Goal: Information Seeking & Learning: Learn about a topic

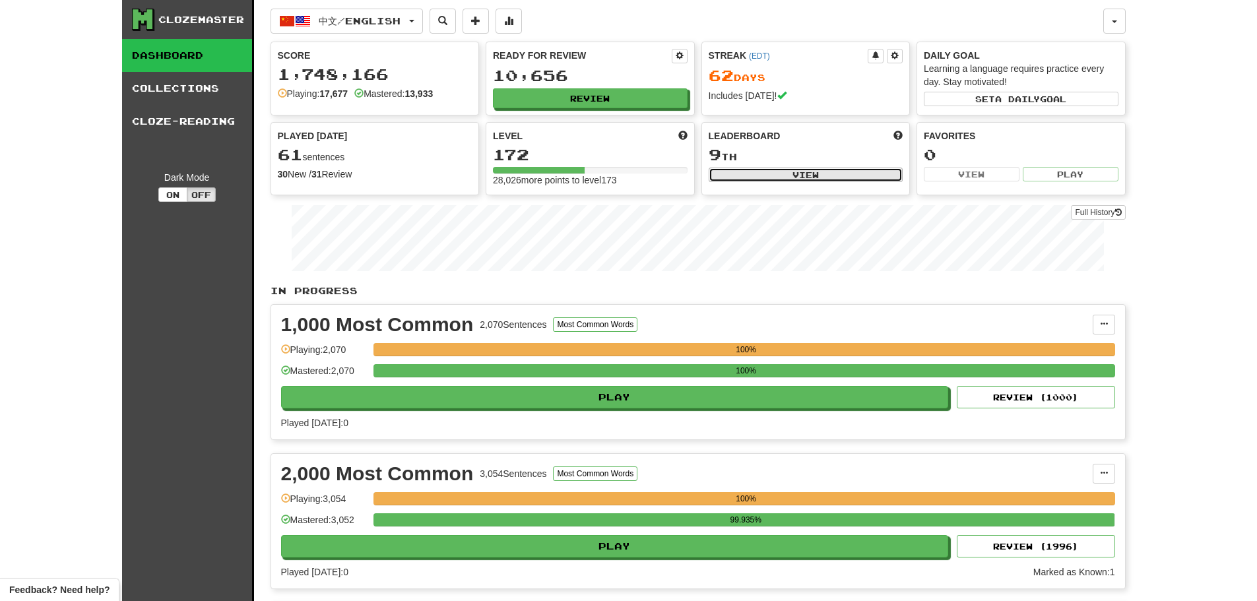
click at [785, 169] on button "View" at bounding box center [806, 175] width 195 height 15
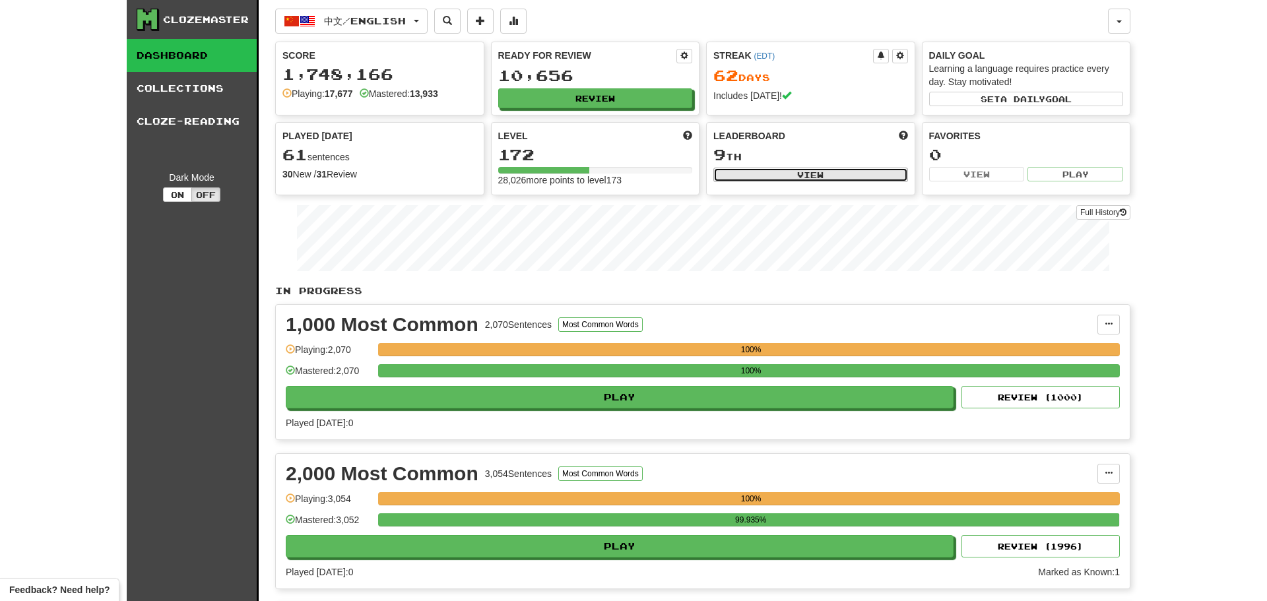
select select "**********"
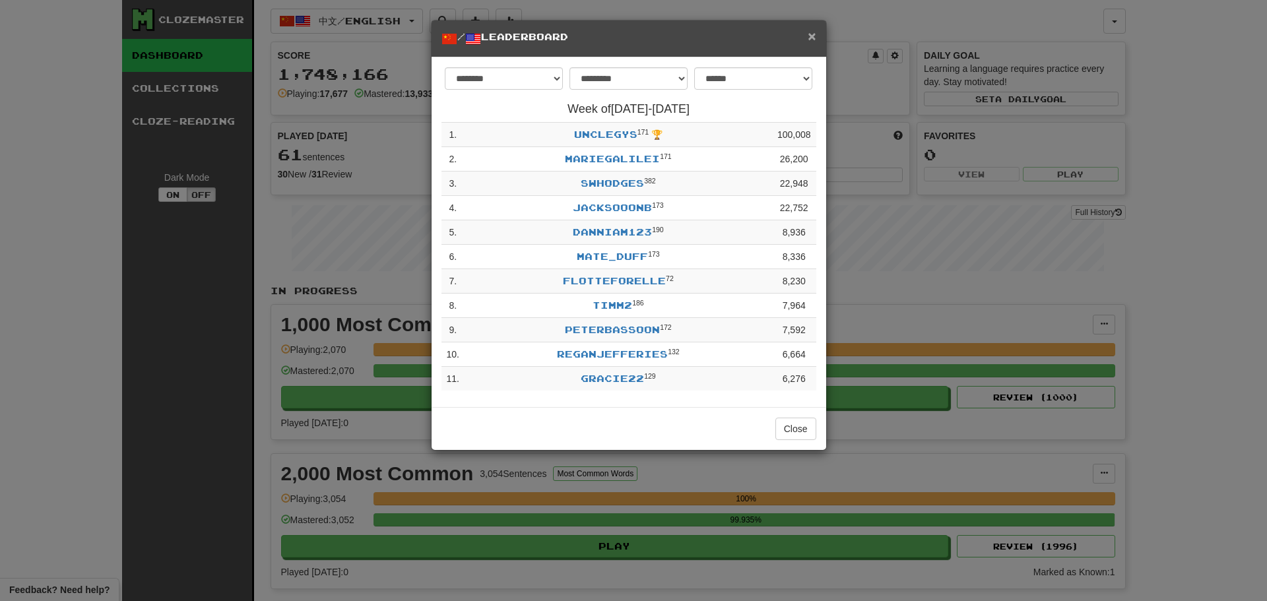
click at [814, 31] on span "×" at bounding box center [812, 35] width 8 height 15
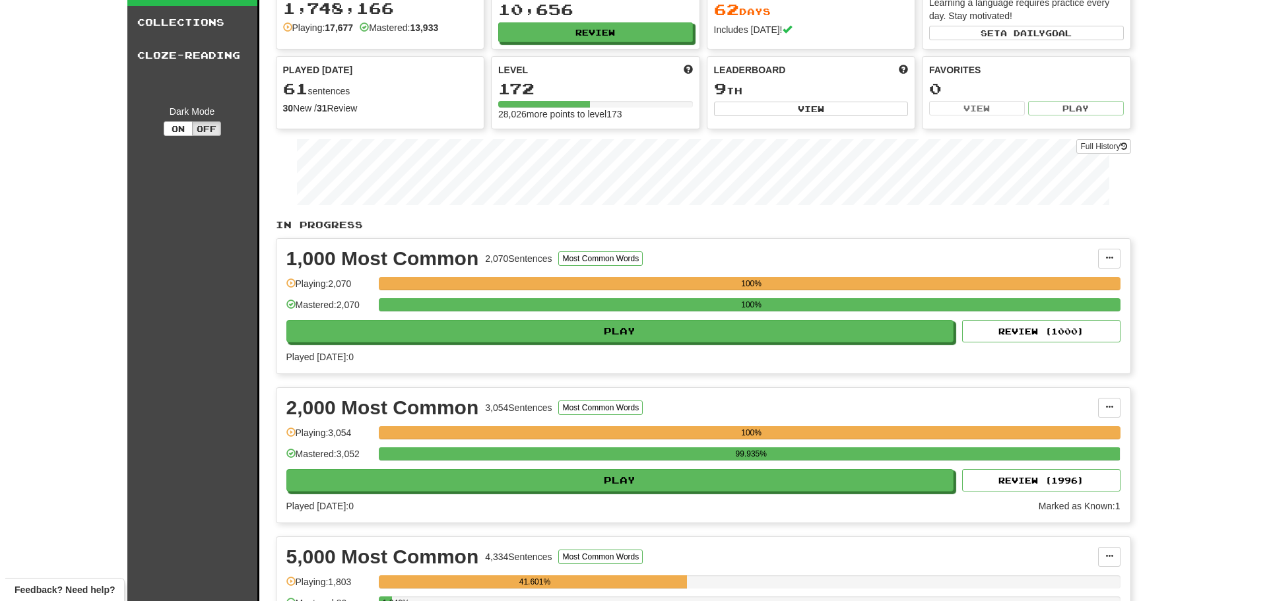
scroll to position [198, 0]
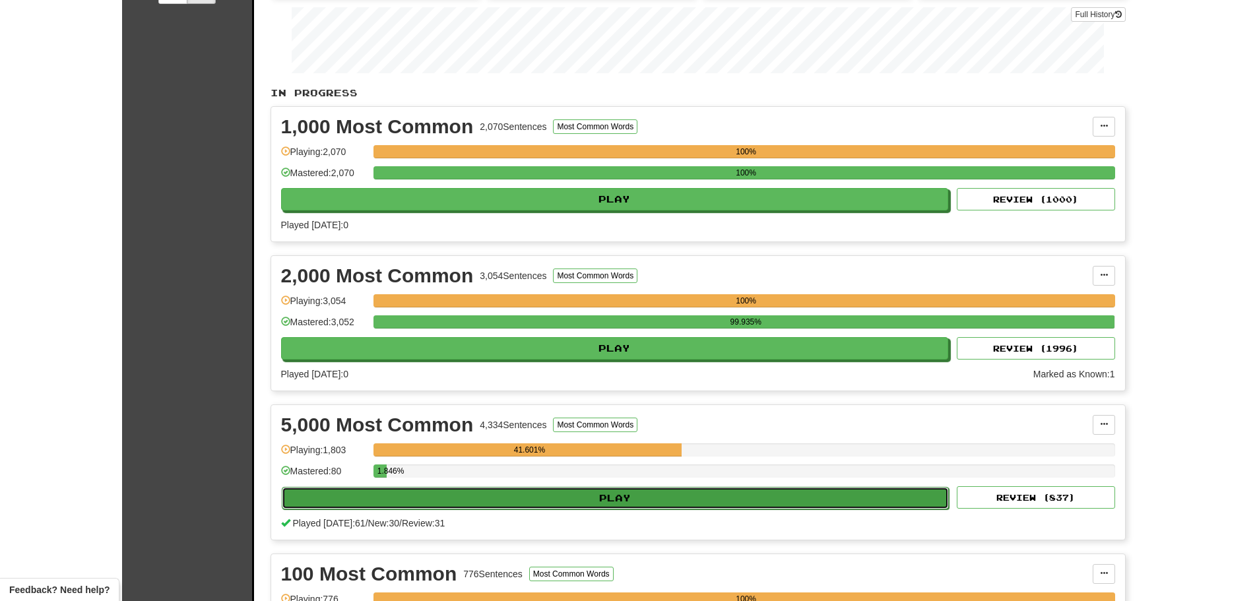
click at [543, 497] on button "Play" at bounding box center [616, 498] width 668 height 22
select select "**"
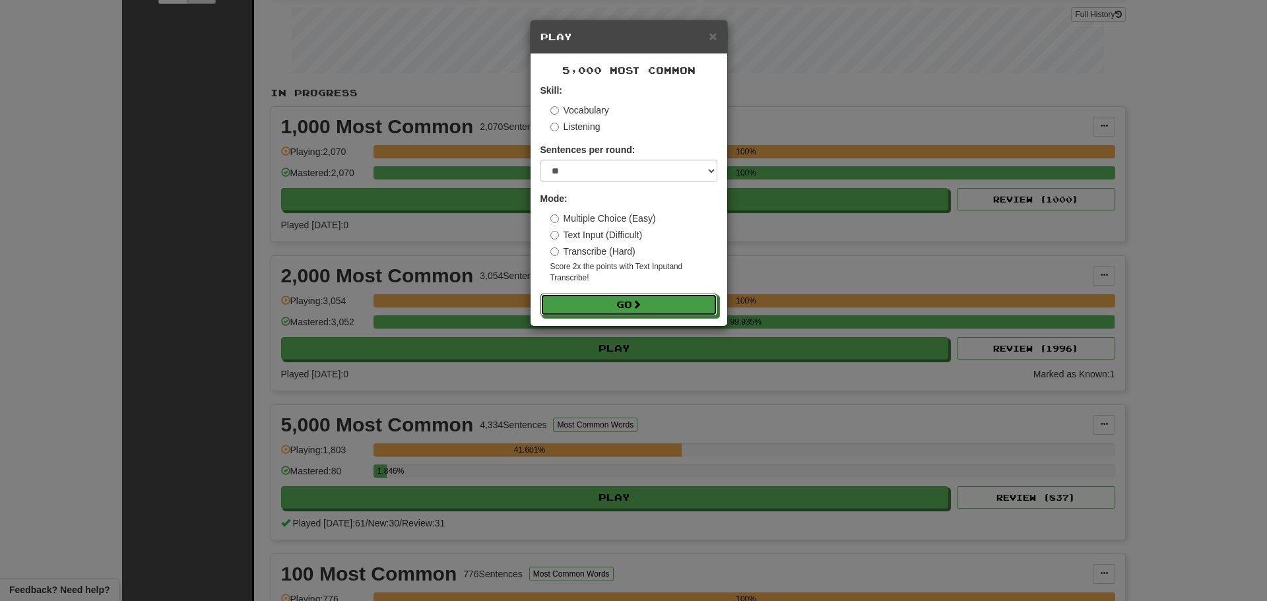
drag, startPoint x: 624, startPoint y: 297, endPoint x: 829, endPoint y: 300, distance: 205.2
click at [627, 297] on button "Go" at bounding box center [628, 305] width 177 height 22
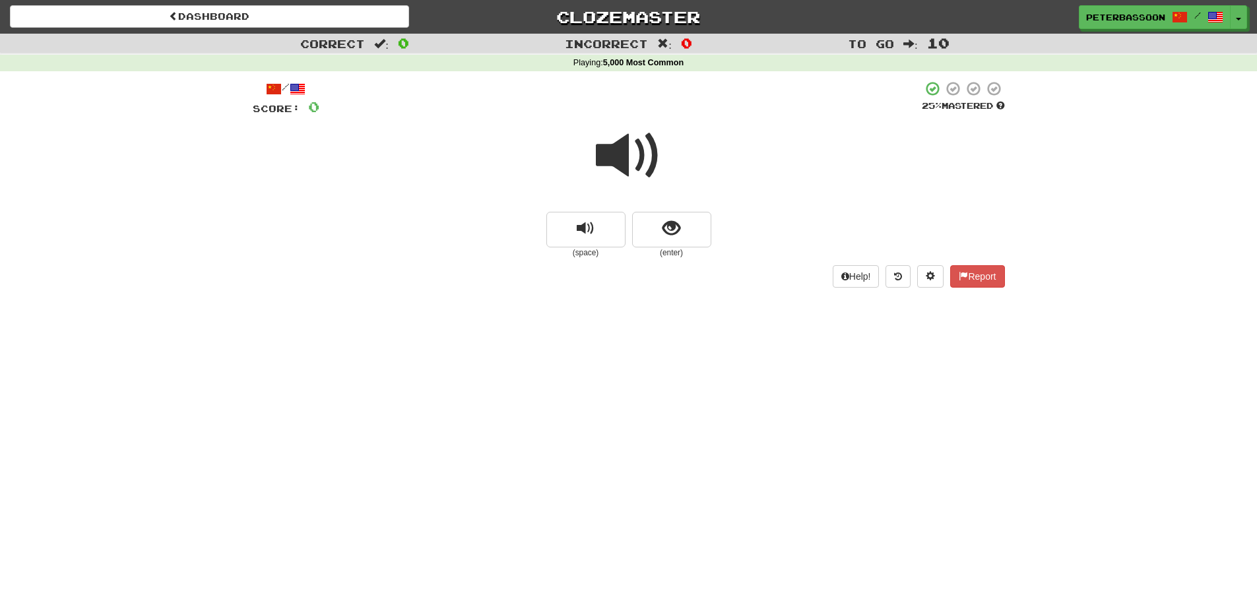
click at [621, 152] on span at bounding box center [629, 156] width 66 height 66
click at [671, 226] on span "show sentence" at bounding box center [672, 229] width 18 height 18
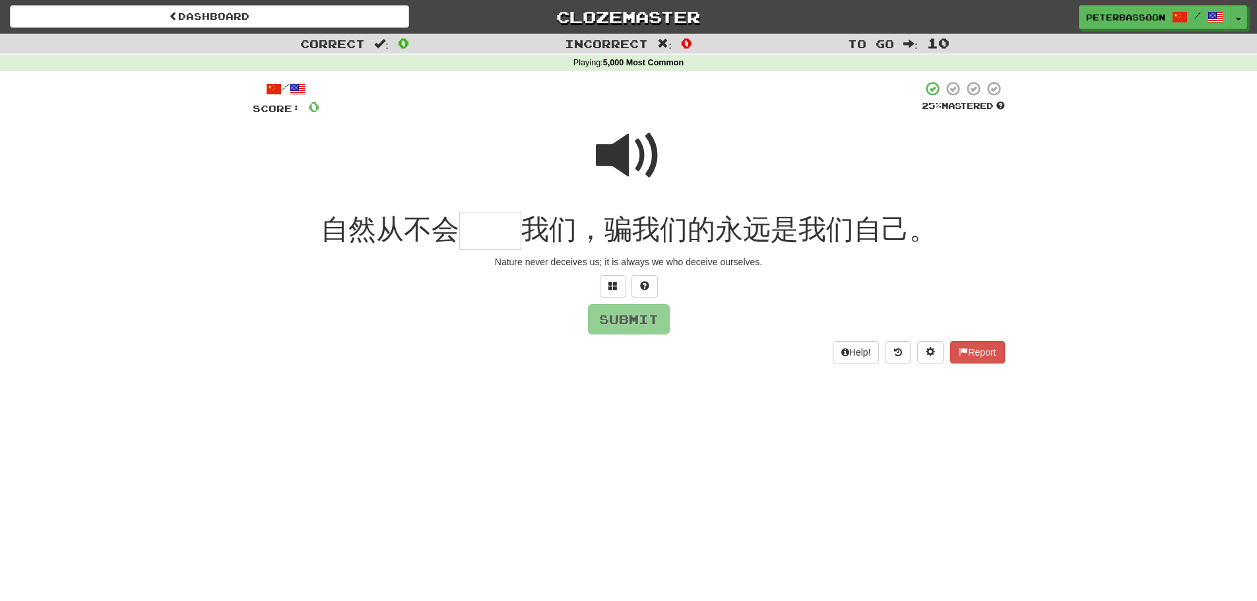
click at [612, 151] on span at bounding box center [629, 156] width 66 height 66
click at [483, 235] on input "text" at bounding box center [490, 231] width 62 height 39
type input "**"
click at [642, 321] on button "Submit" at bounding box center [630, 320] width 82 height 30
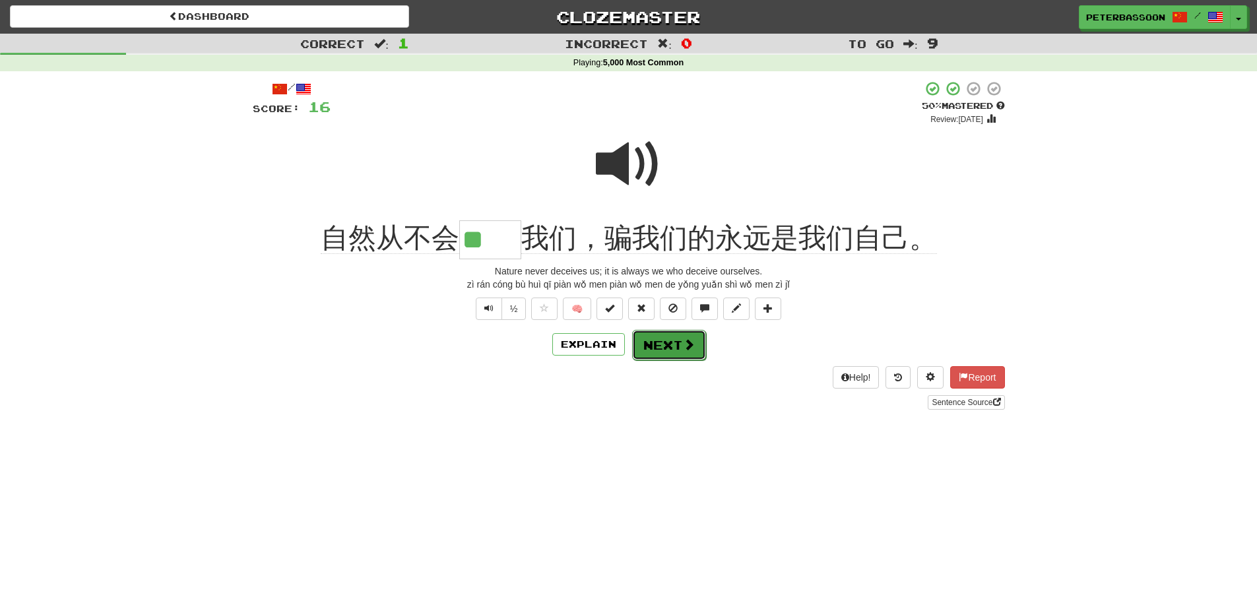
click at [688, 339] on span at bounding box center [689, 345] width 12 height 12
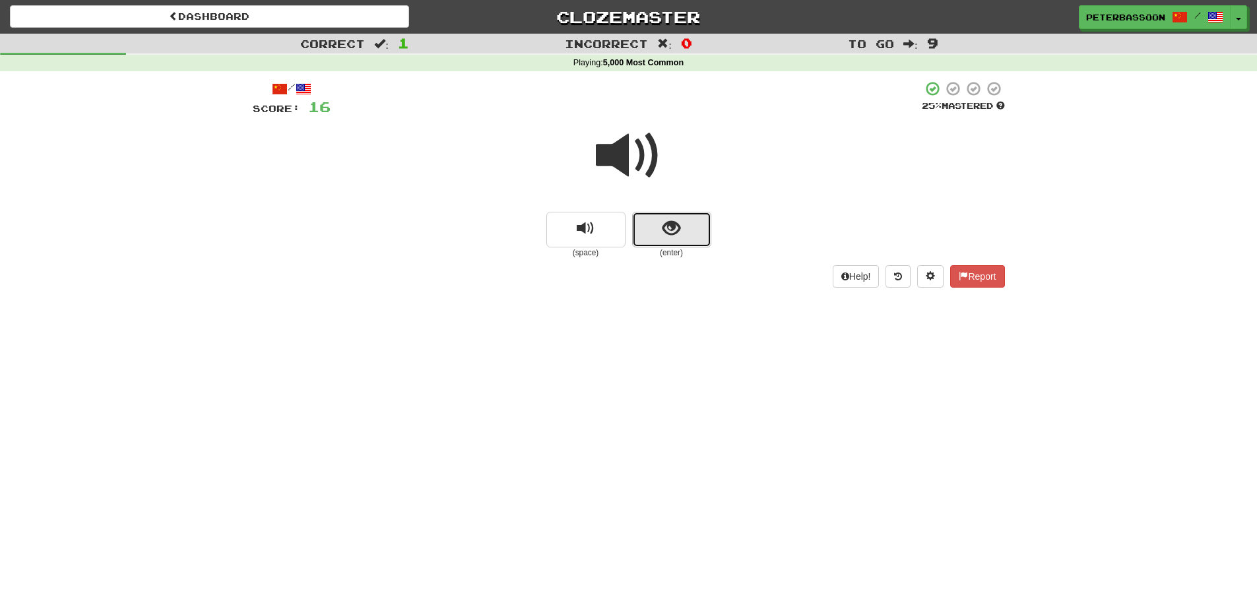
click at [653, 223] on button "show sentence" at bounding box center [671, 230] width 79 height 36
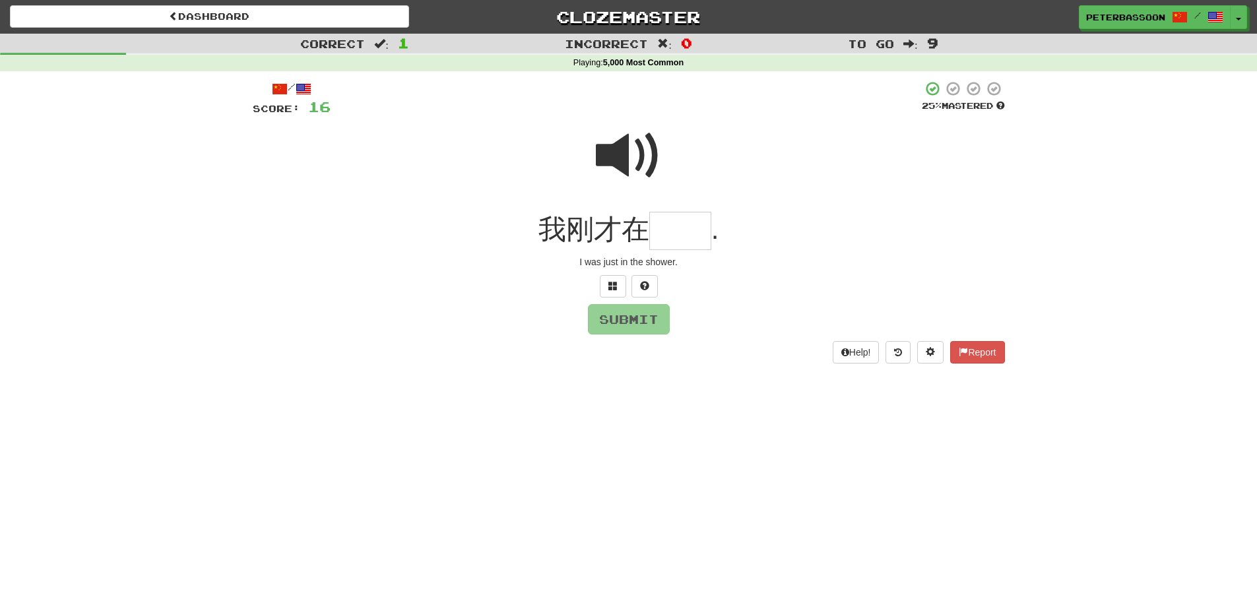
type input "*"
type input "**"
drag, startPoint x: 634, startPoint y: 321, endPoint x: 801, endPoint y: 321, distance: 167.6
click at [636, 321] on button "Submit" at bounding box center [629, 319] width 82 height 30
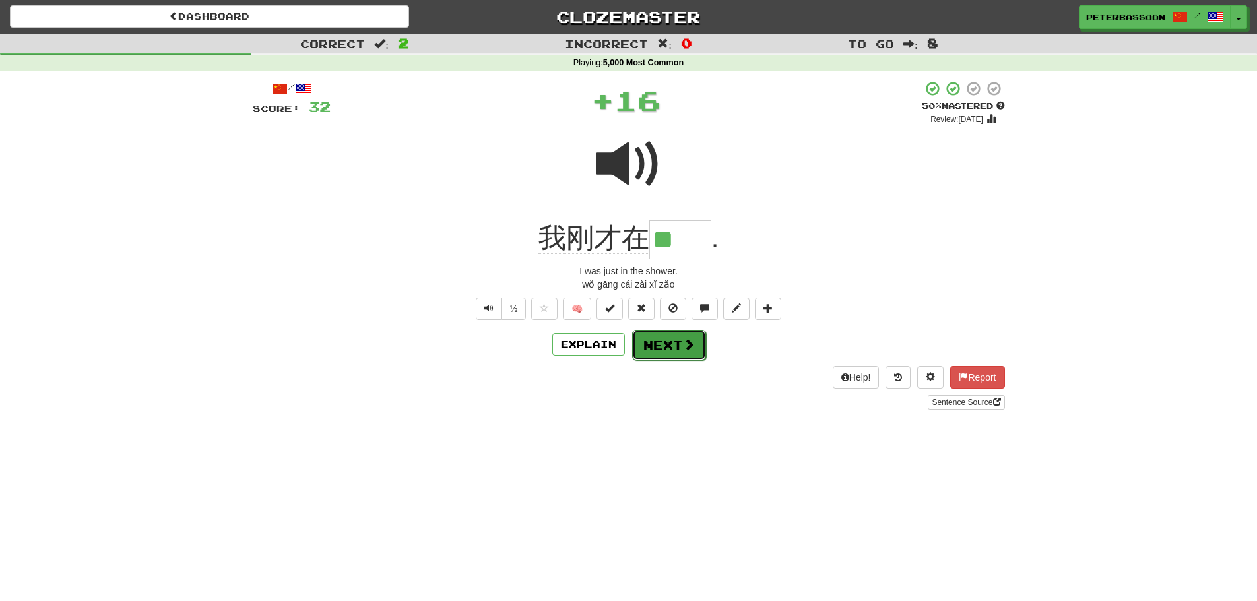
click at [672, 344] on button "Next" at bounding box center [669, 345] width 74 height 30
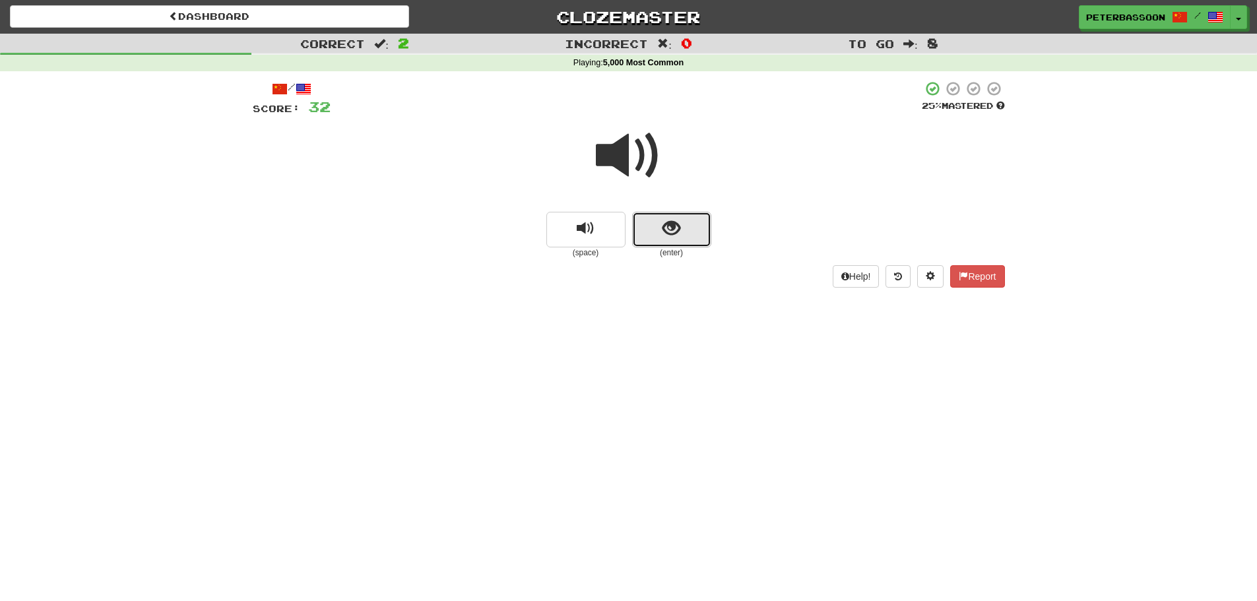
click at [667, 216] on button "show sentence" at bounding box center [671, 230] width 79 height 36
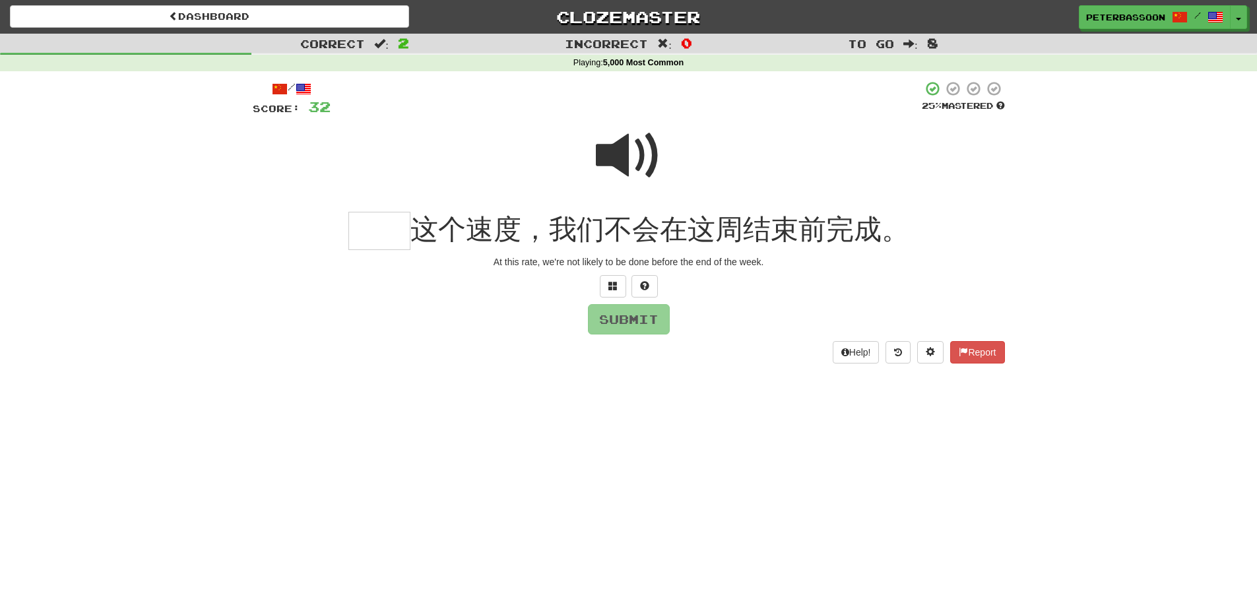
click at [629, 138] on span at bounding box center [629, 156] width 66 height 66
drag, startPoint x: 395, startPoint y: 237, endPoint x: 606, endPoint y: 221, distance: 211.8
click at [414, 234] on div "这个速度，我们不会在这周结束前完成。" at bounding box center [629, 231] width 752 height 39
type input "**"
click at [645, 319] on button "Submit" at bounding box center [630, 320] width 82 height 30
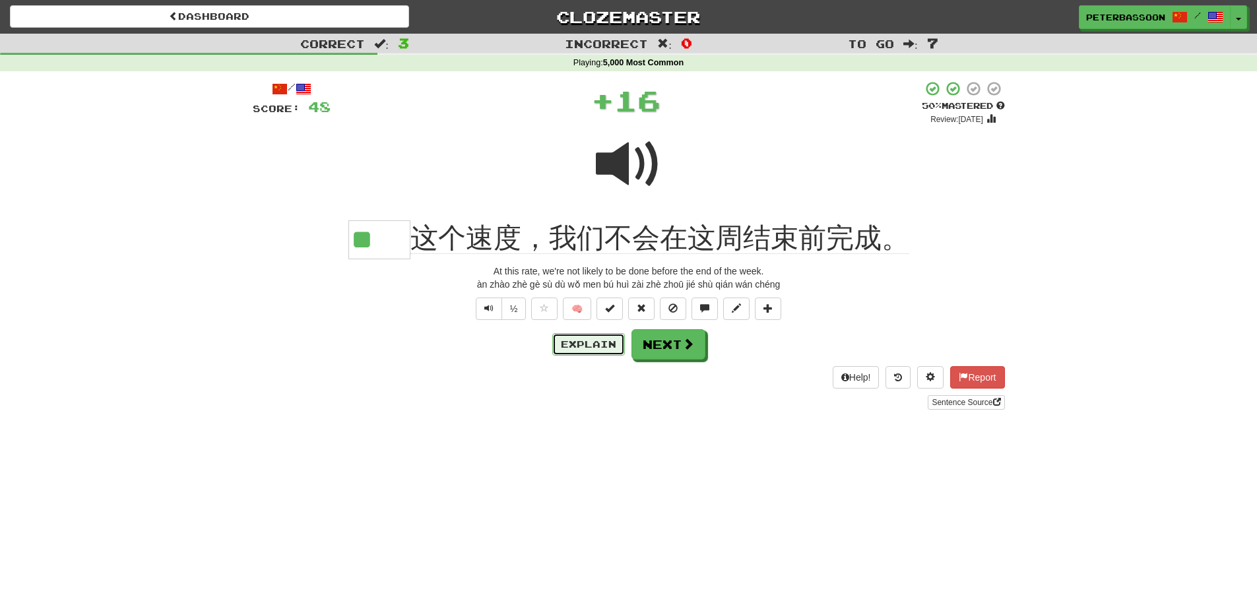
click at [581, 340] on button "Explain" at bounding box center [588, 344] width 73 height 22
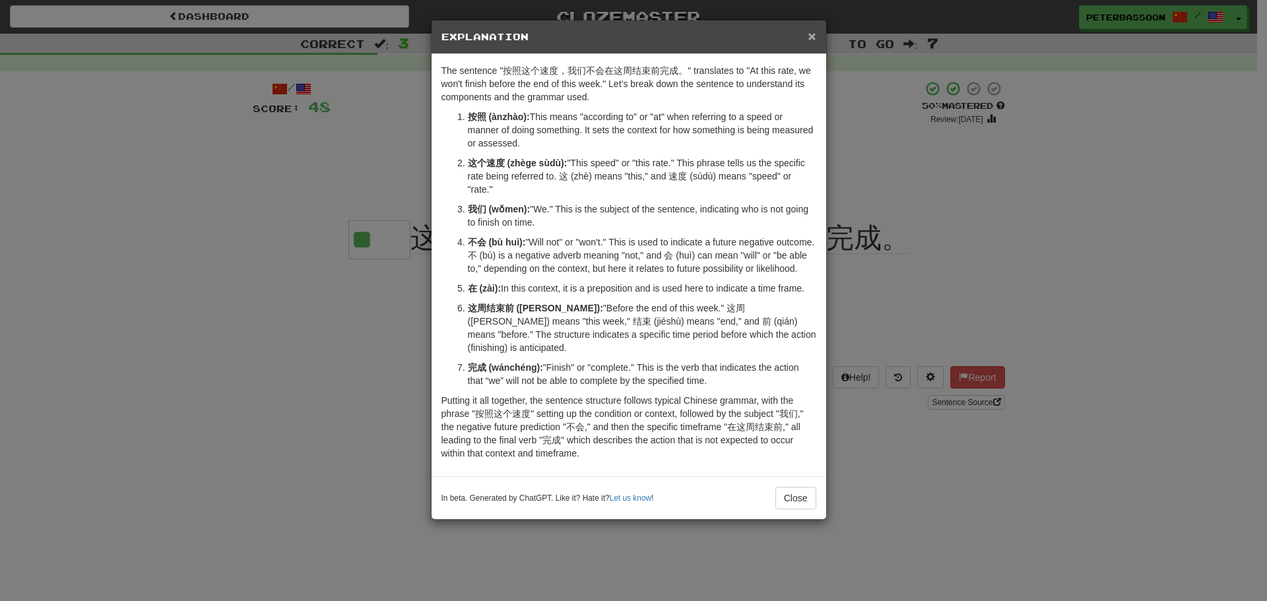
click at [811, 32] on span "×" at bounding box center [812, 35] width 8 height 15
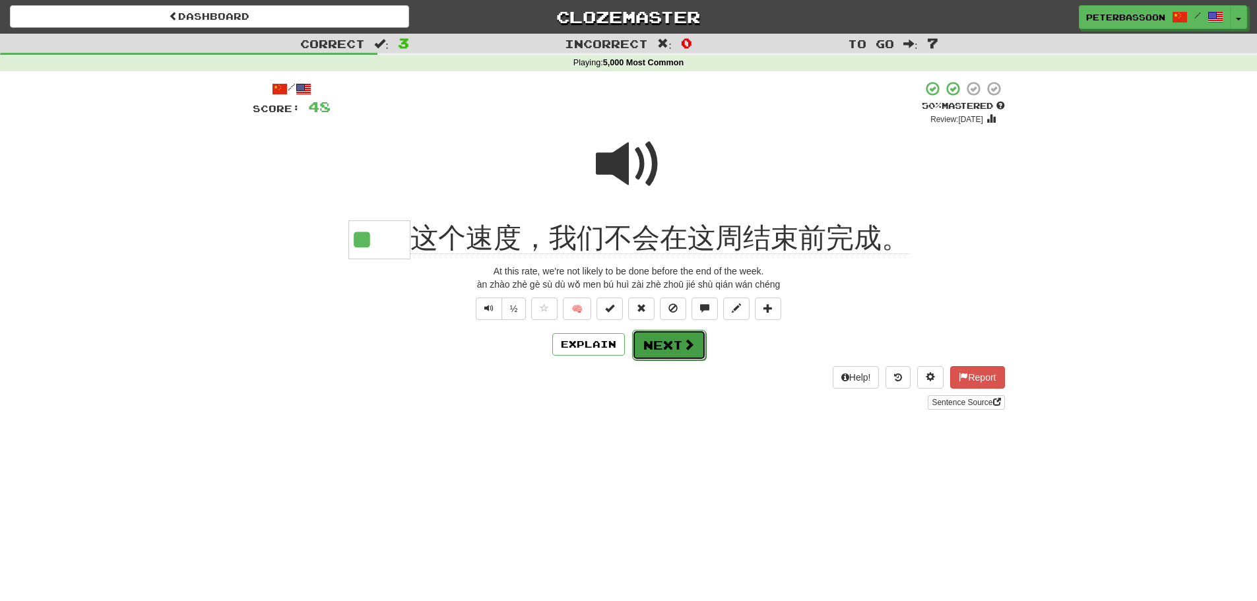
click at [655, 344] on button "Next" at bounding box center [669, 345] width 74 height 30
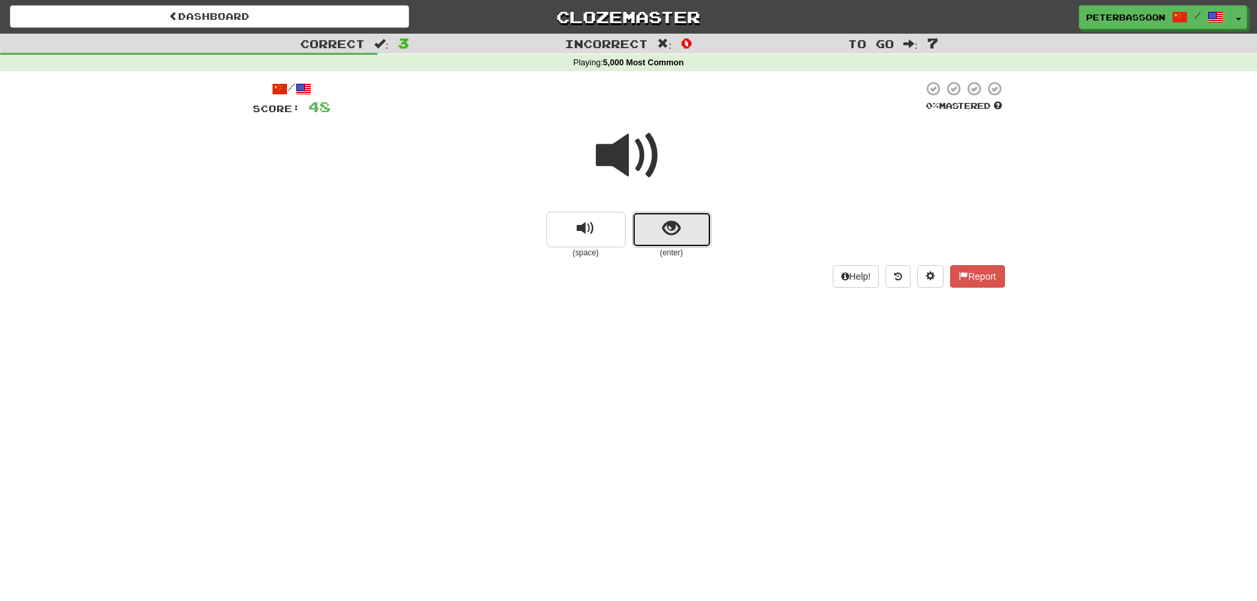
click at [685, 227] on button "show sentence" at bounding box center [671, 230] width 79 height 36
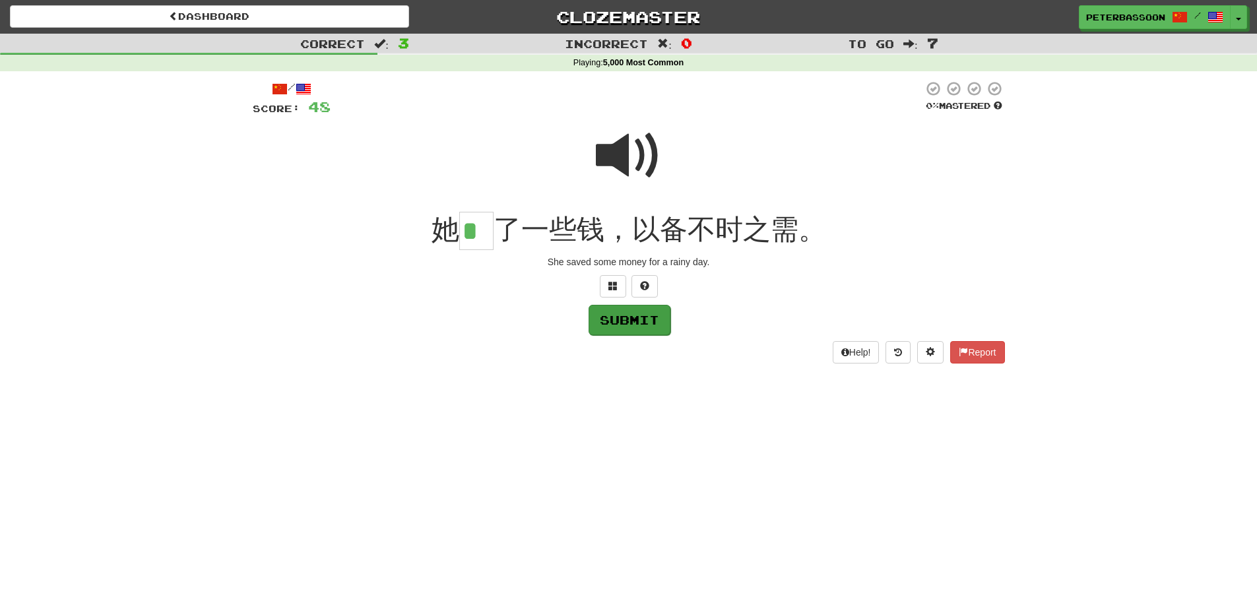
type input "*"
drag, startPoint x: 632, startPoint y: 313, endPoint x: 688, endPoint y: 317, distance: 56.9
click at [633, 313] on button "Submit" at bounding box center [629, 319] width 82 height 30
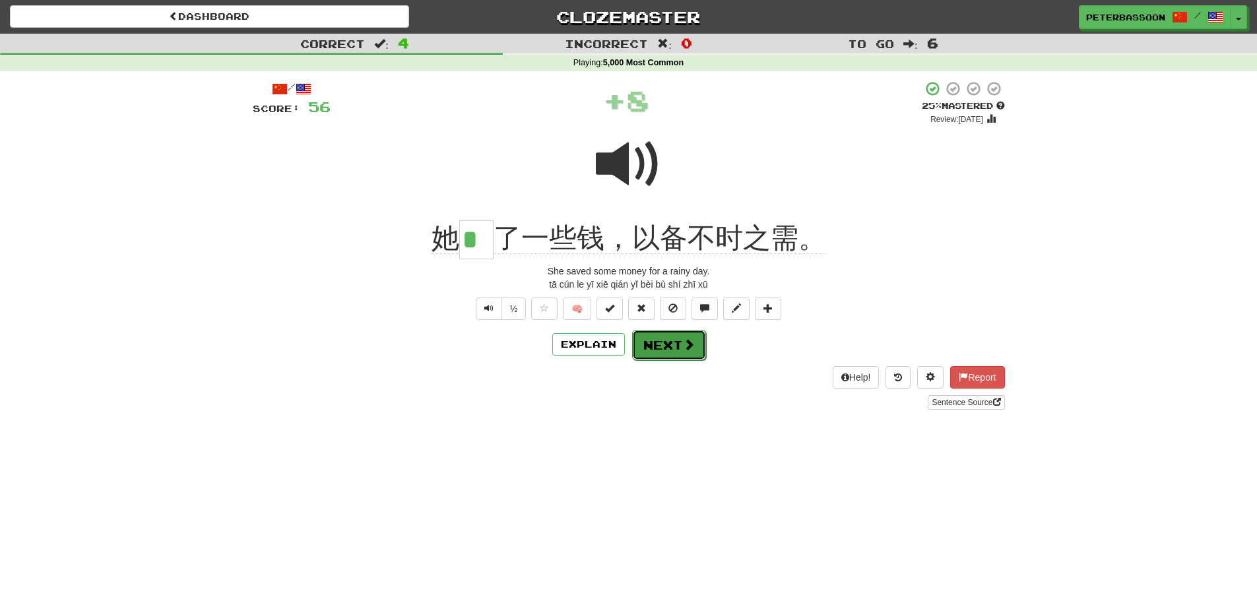
click at [663, 342] on button "Next" at bounding box center [669, 345] width 74 height 30
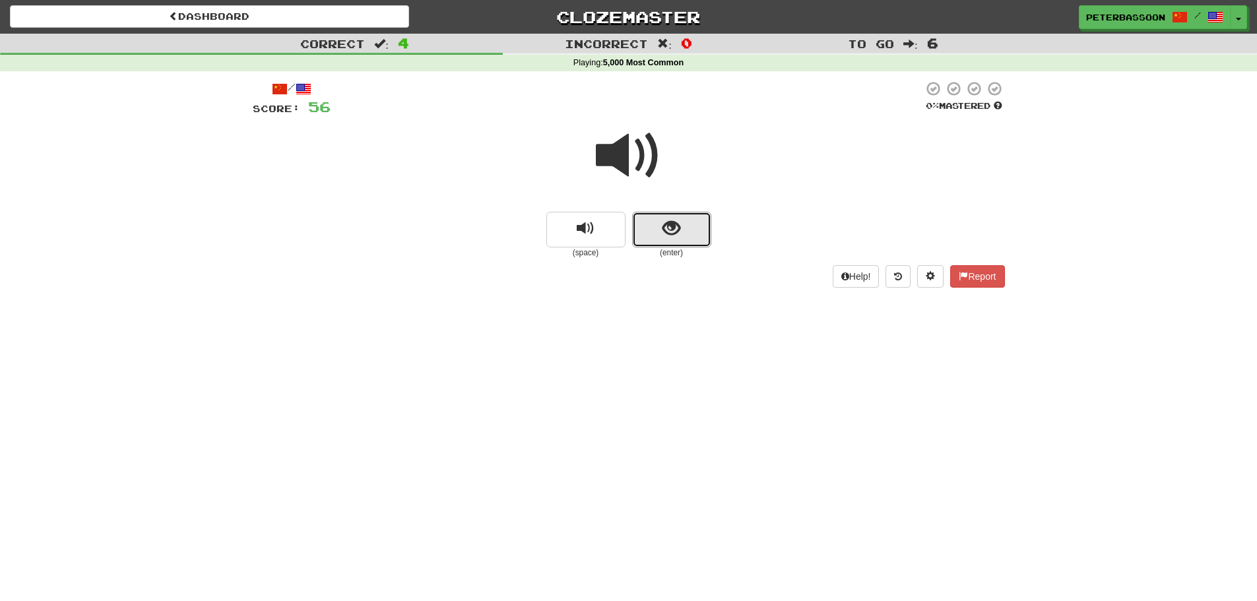
drag, startPoint x: 668, startPoint y: 222, endPoint x: 665, endPoint y: 211, distance: 12.3
click at [667, 213] on button "show sentence" at bounding box center [671, 230] width 79 height 36
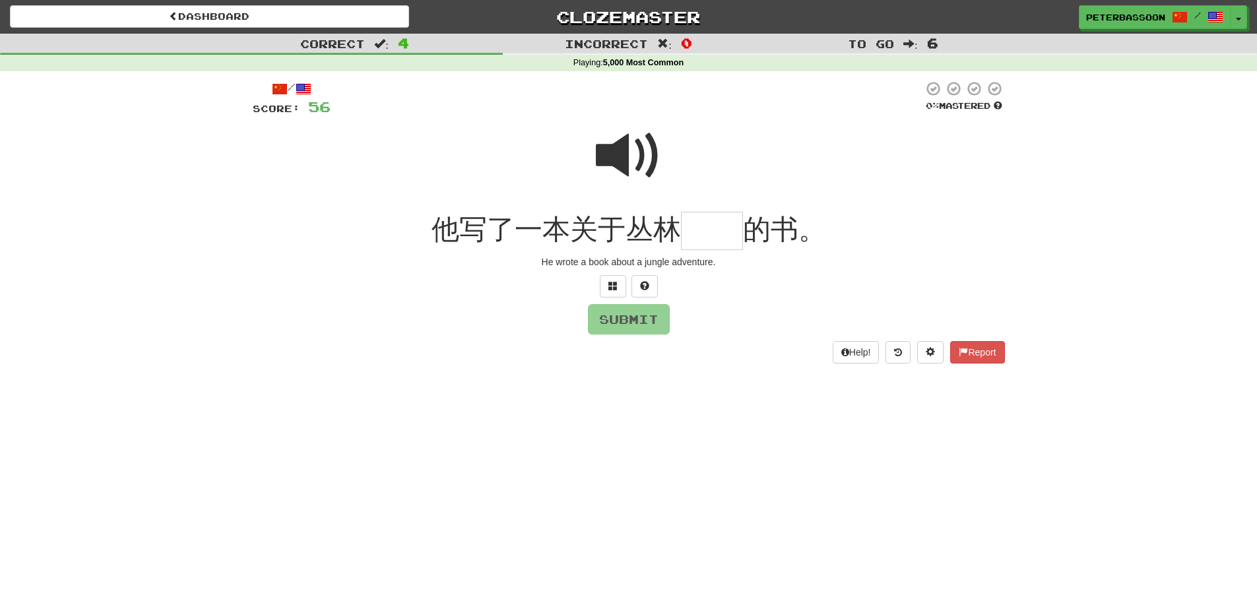
click at [623, 154] on span at bounding box center [629, 156] width 66 height 66
click at [727, 232] on input "text" at bounding box center [712, 231] width 62 height 39
click at [610, 286] on span at bounding box center [612, 285] width 9 height 9
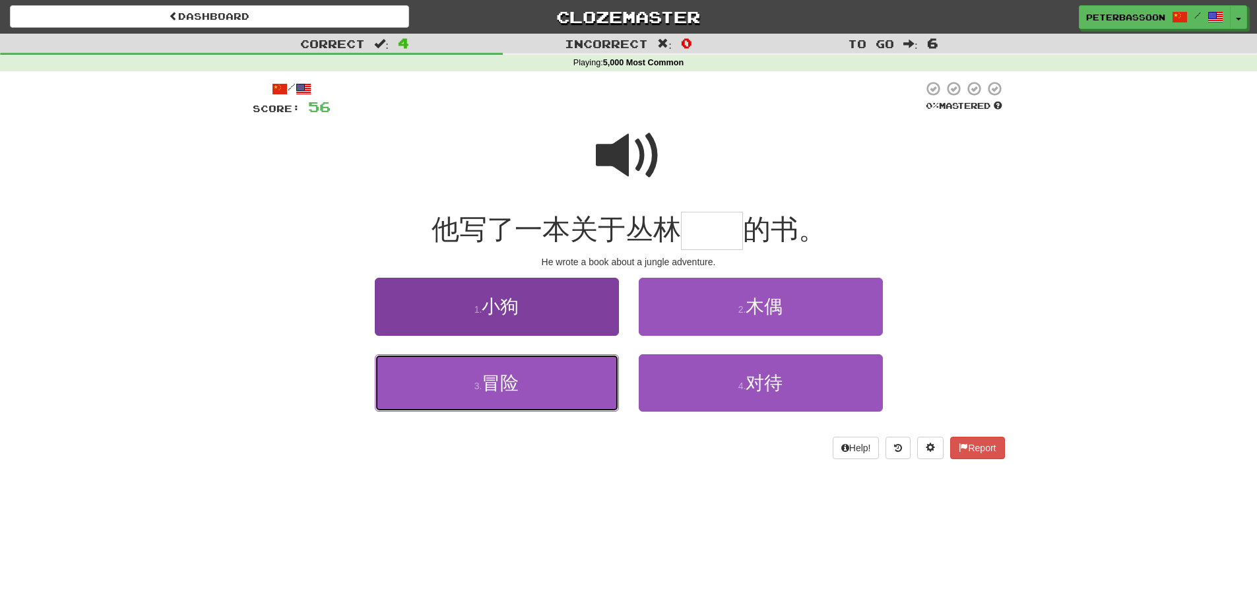
click at [502, 386] on span "冒险" at bounding box center [500, 383] width 37 height 20
type input "**"
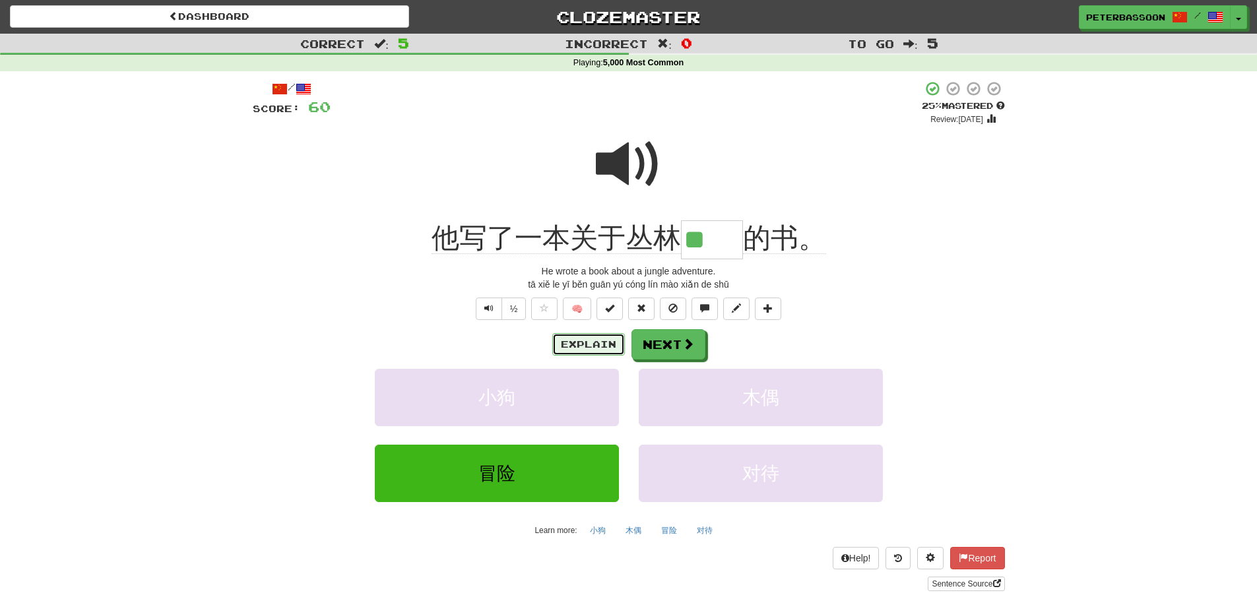
click at [601, 339] on button "Explain" at bounding box center [588, 344] width 73 height 22
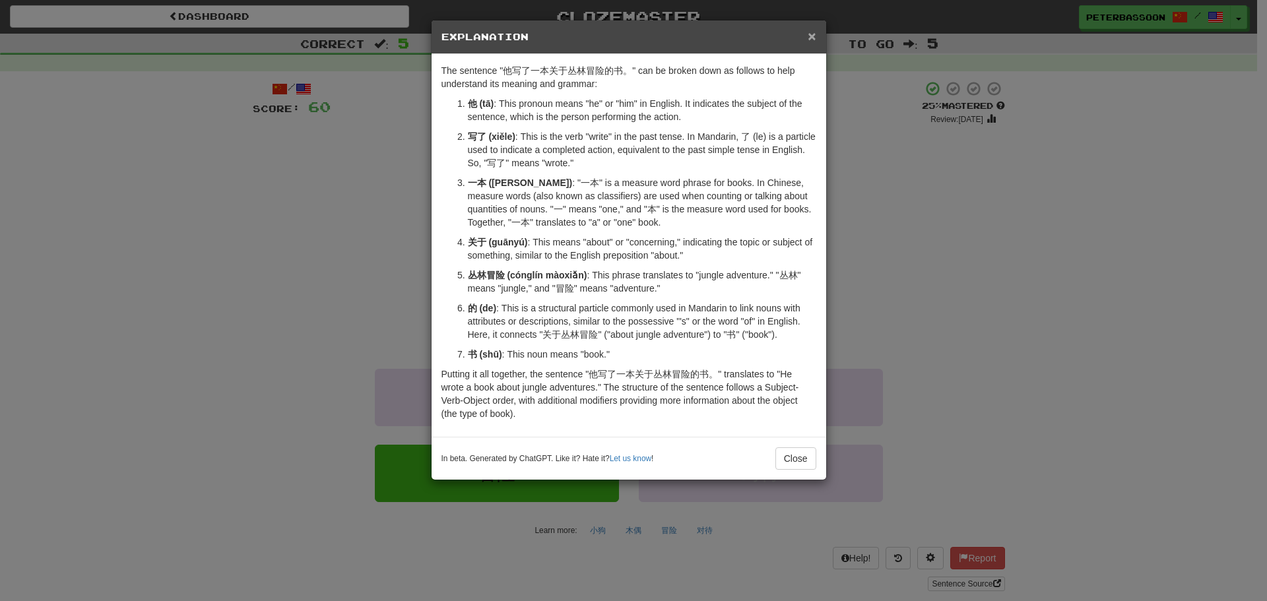
click at [812, 32] on span "×" at bounding box center [812, 35] width 8 height 15
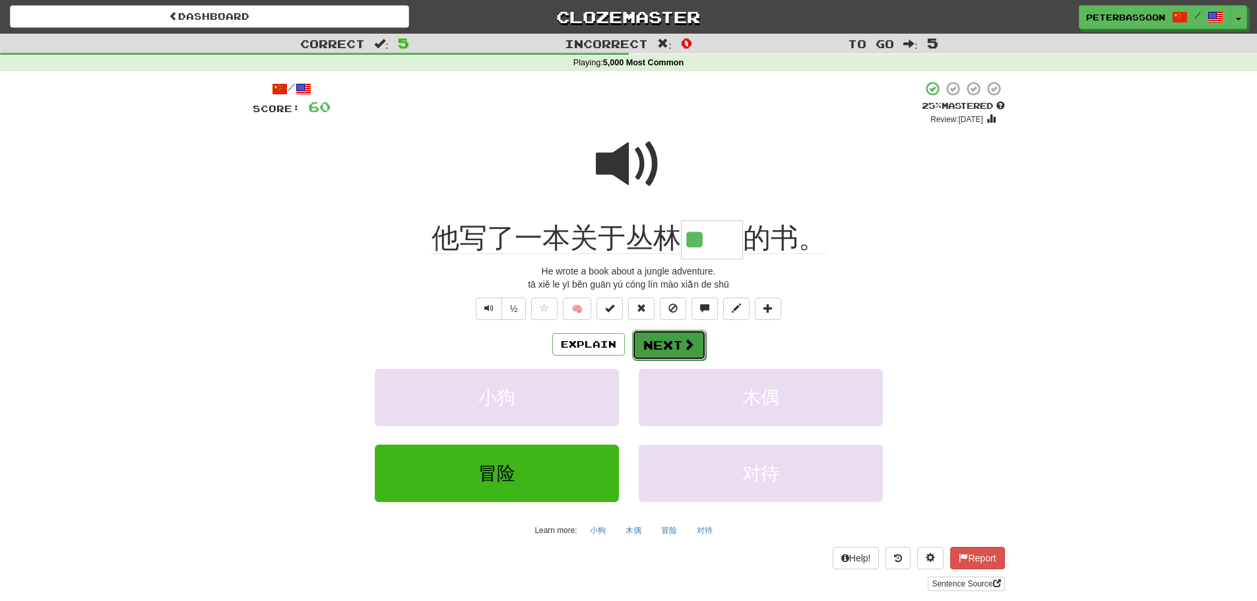
click at [667, 342] on button "Next" at bounding box center [669, 345] width 74 height 30
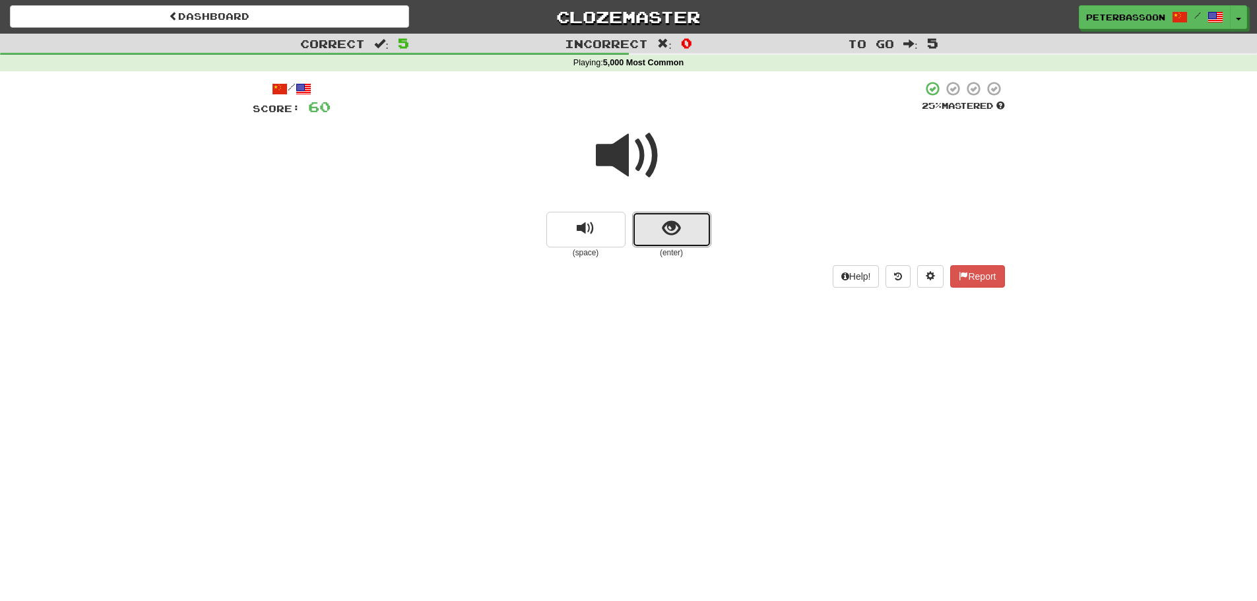
drag, startPoint x: 692, startPoint y: 222, endPoint x: 819, endPoint y: 211, distance: 127.9
click at [698, 221] on button "show sentence" at bounding box center [671, 230] width 79 height 36
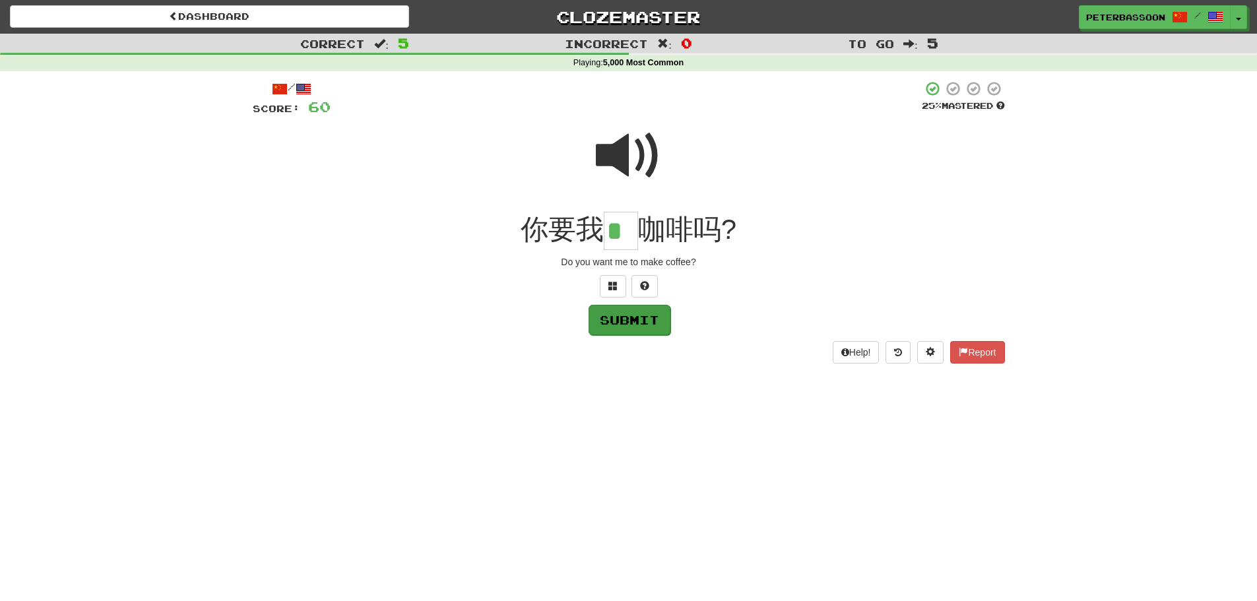
type input "*"
click at [637, 321] on button "Submit" at bounding box center [630, 320] width 82 height 30
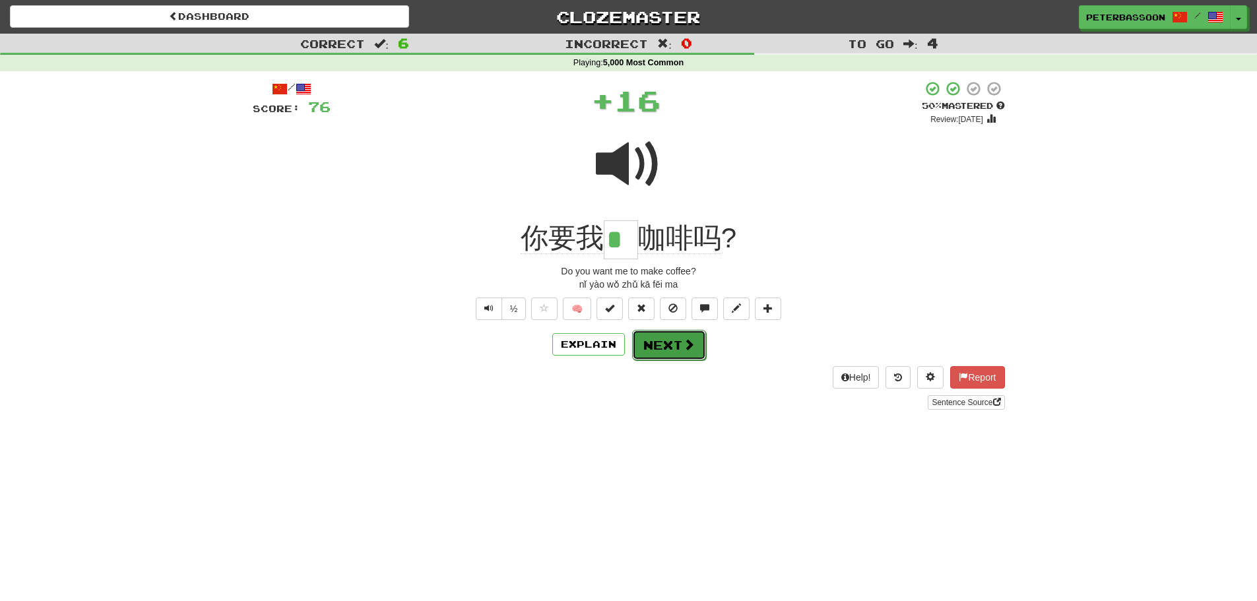
click at [683, 342] on span at bounding box center [689, 345] width 12 height 12
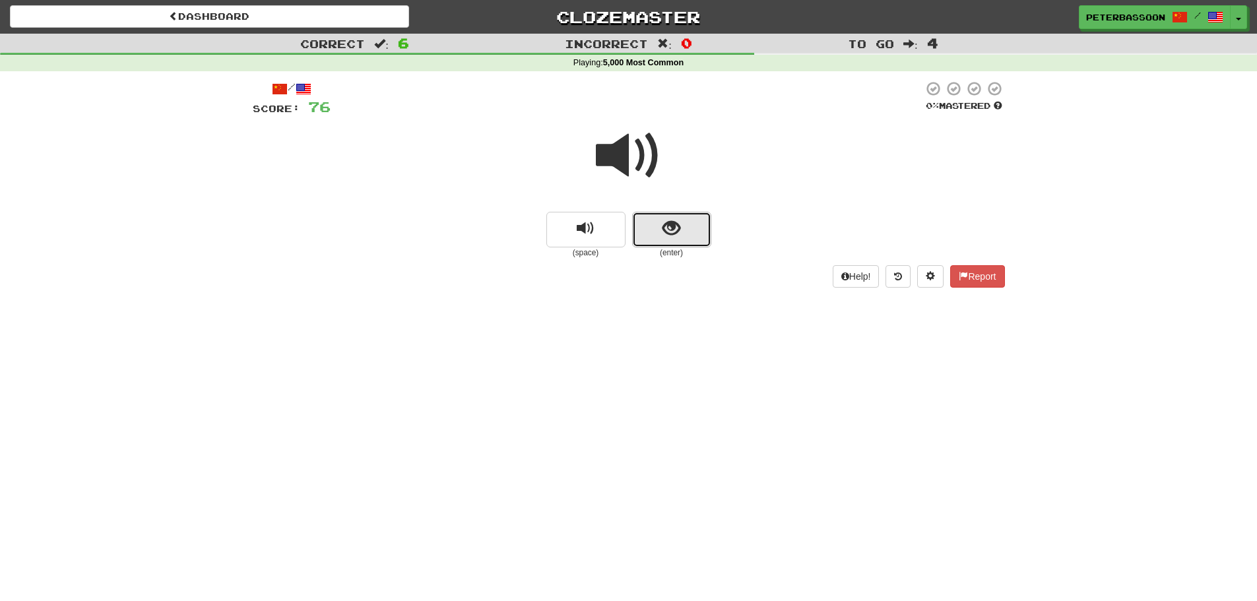
click at [664, 214] on button "show sentence" at bounding box center [671, 230] width 79 height 36
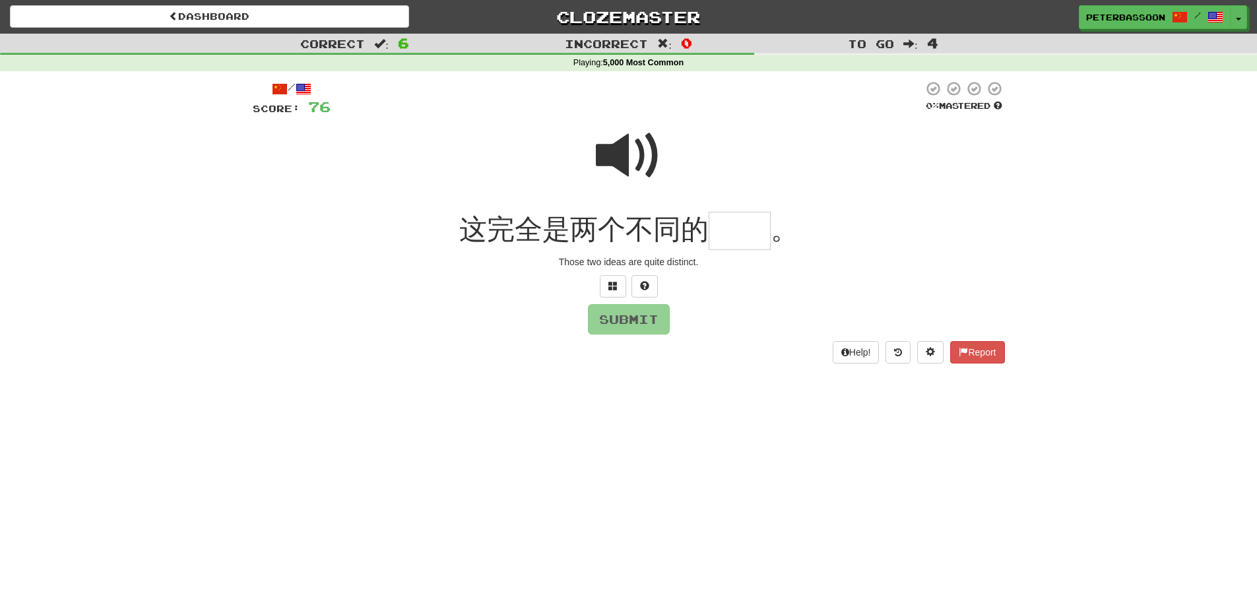
click at [648, 141] on span at bounding box center [629, 156] width 66 height 66
click at [736, 238] on input "text" at bounding box center [740, 231] width 62 height 39
type input "**"
drag, startPoint x: 643, startPoint y: 317, endPoint x: 657, endPoint y: 327, distance: 16.1
click at [646, 317] on button "Submit" at bounding box center [629, 319] width 82 height 30
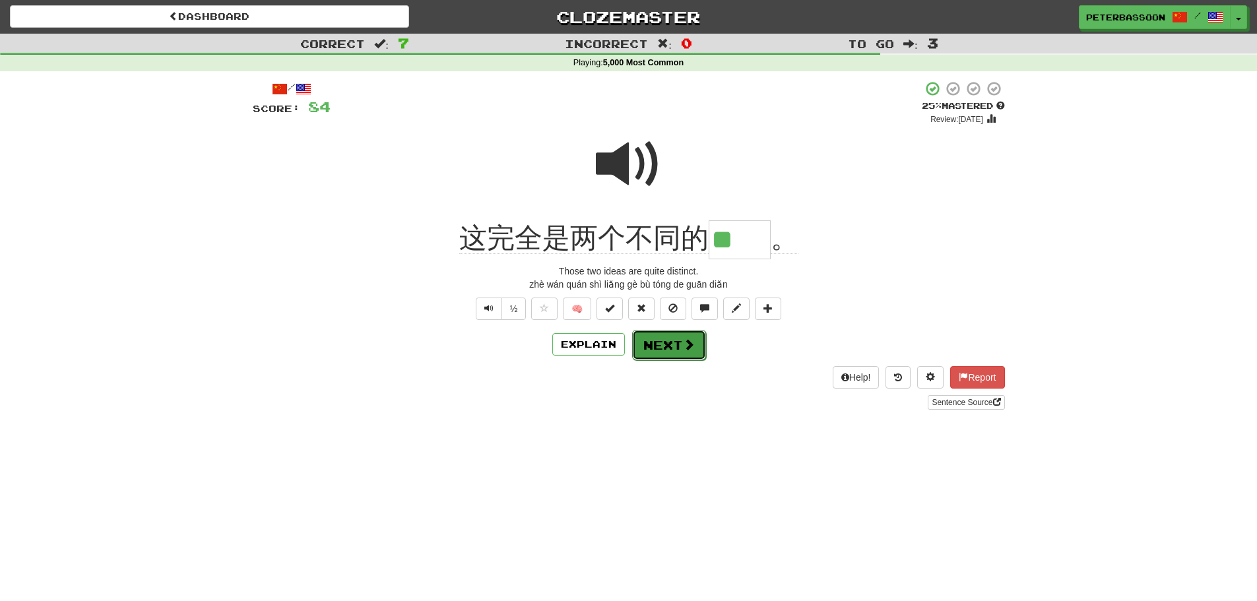
click at [670, 341] on button "Next" at bounding box center [669, 345] width 74 height 30
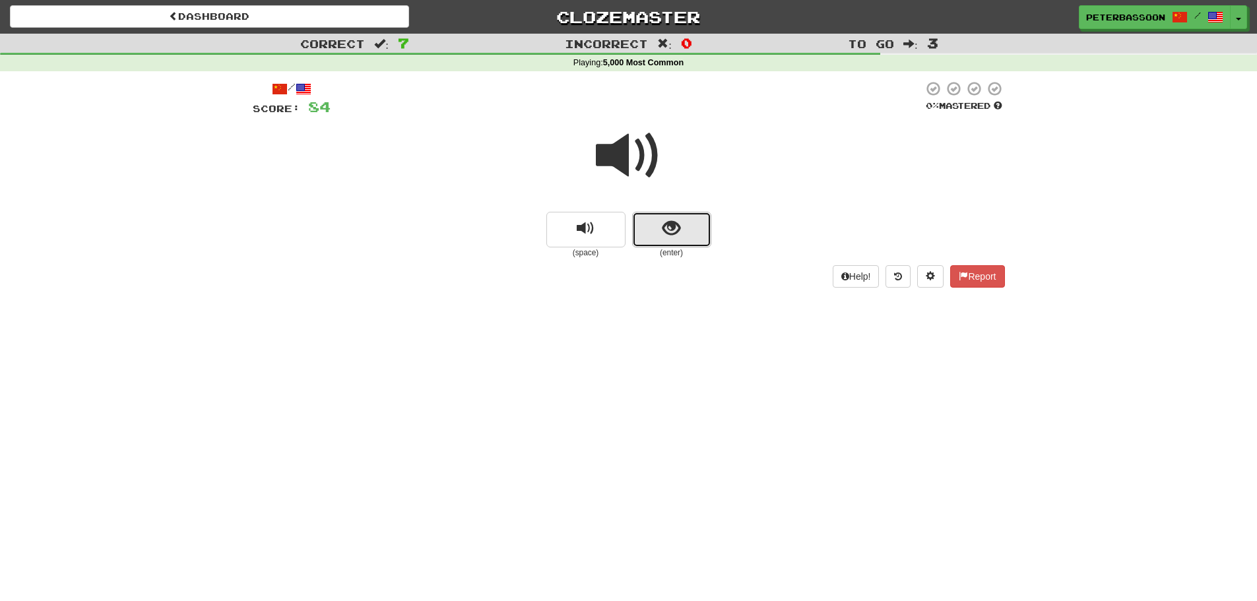
click at [678, 234] on span "show sentence" at bounding box center [672, 229] width 18 height 18
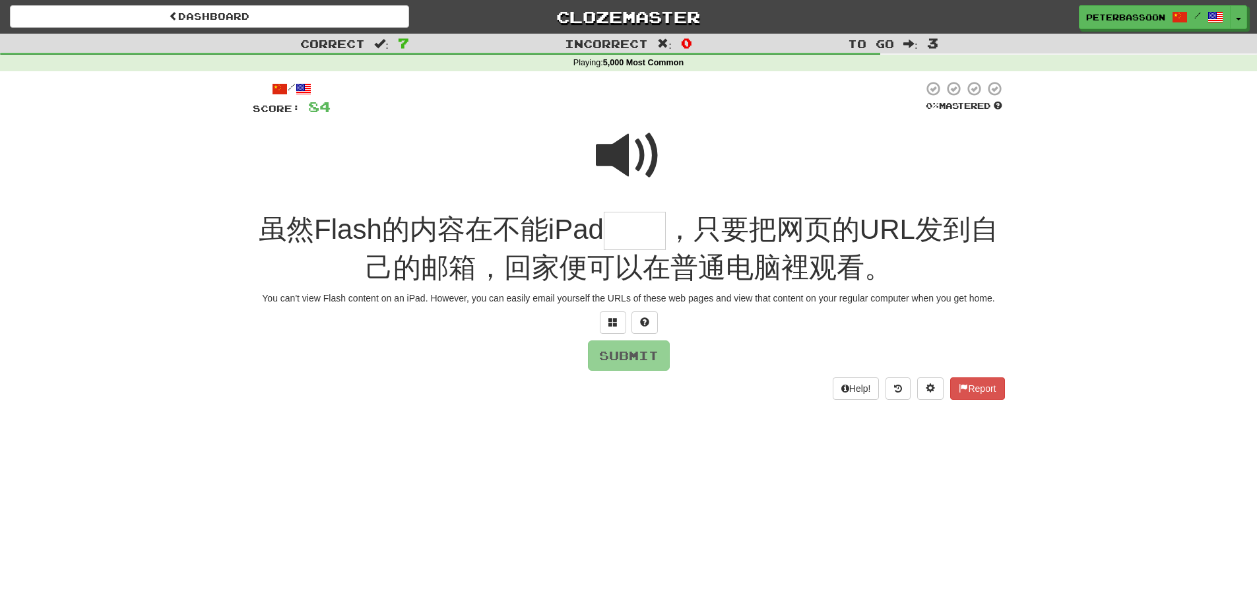
click at [622, 144] on span at bounding box center [629, 156] width 66 height 66
click at [622, 237] on input "text" at bounding box center [635, 231] width 62 height 39
click at [616, 318] on span at bounding box center [612, 321] width 9 height 9
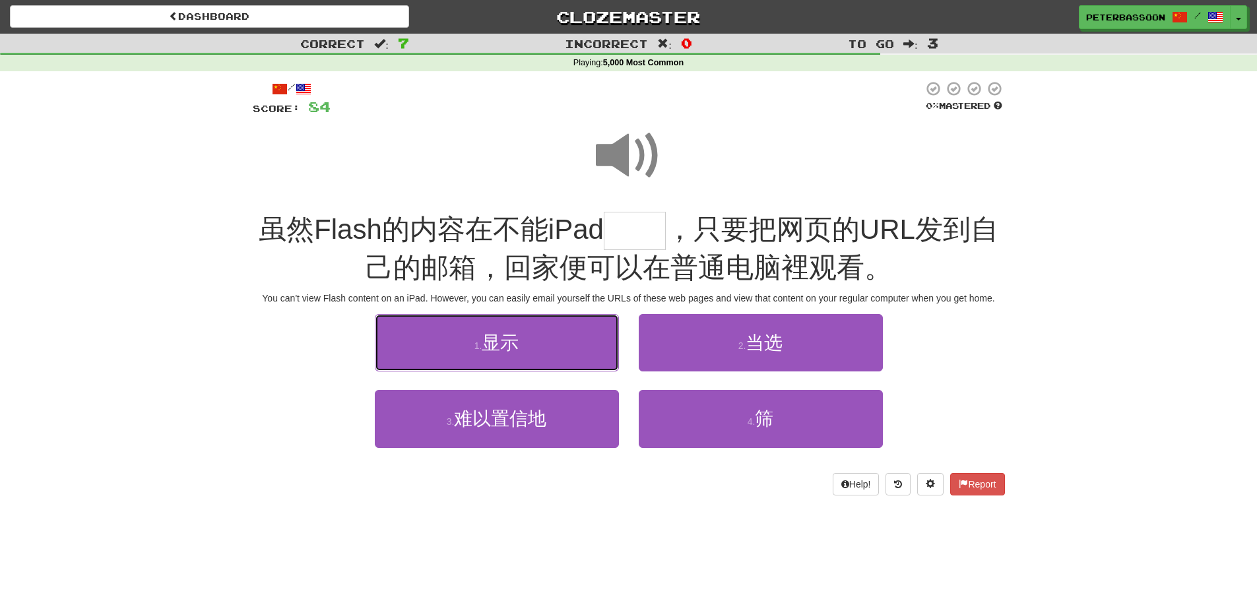
drag, startPoint x: 508, startPoint y: 353, endPoint x: 796, endPoint y: 332, distance: 288.5
click at [513, 352] on span "显示" at bounding box center [500, 343] width 37 height 20
type input "**"
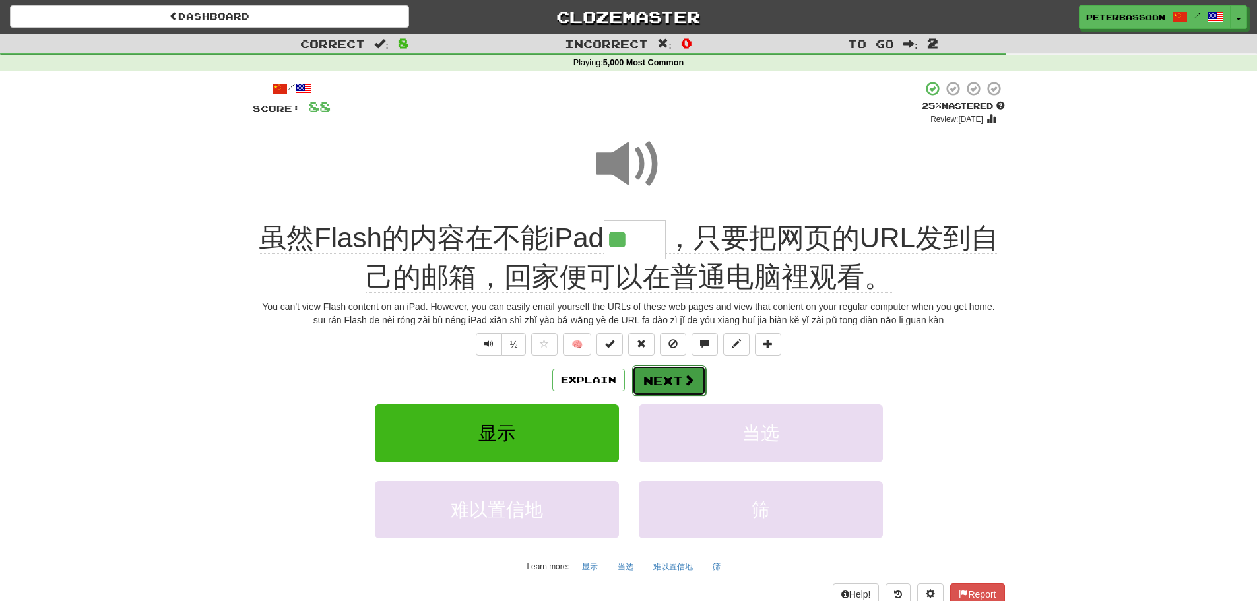
click at [689, 378] on span at bounding box center [689, 380] width 12 height 12
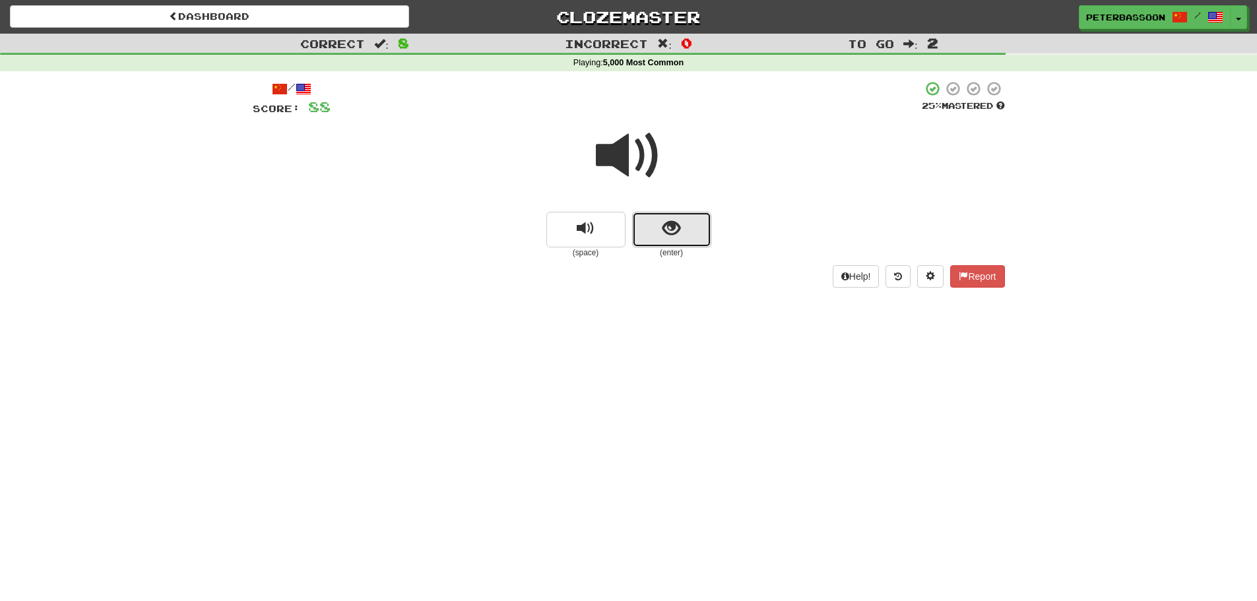
click at [682, 222] on button "show sentence" at bounding box center [671, 230] width 79 height 36
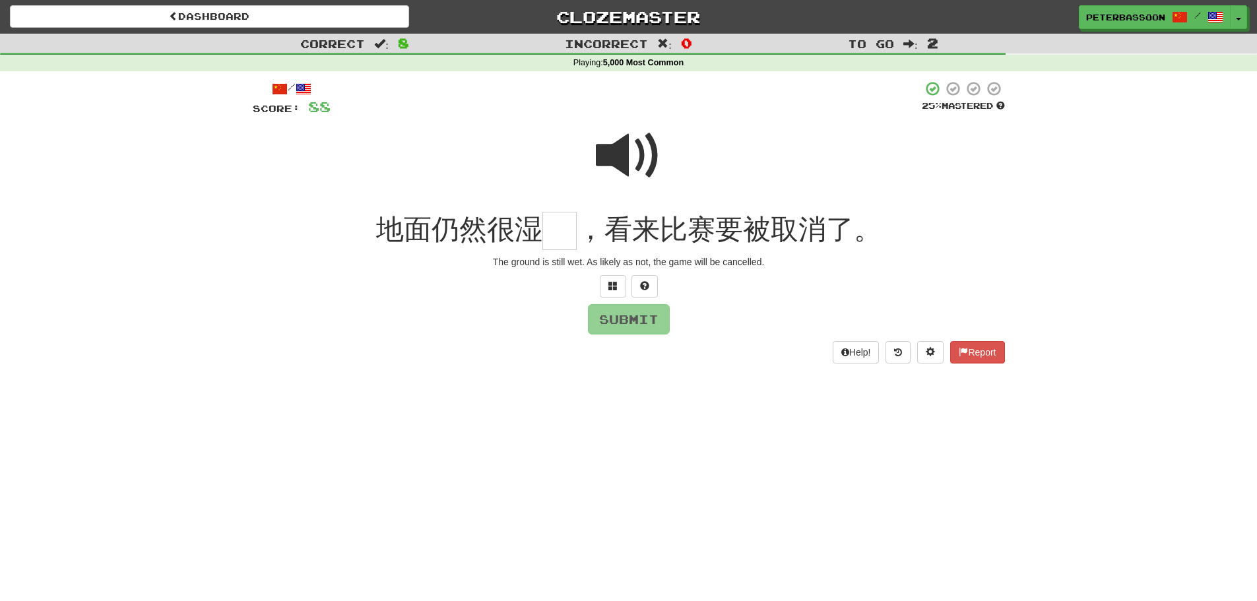
click at [618, 148] on span at bounding box center [629, 156] width 66 height 66
click at [553, 239] on input "text" at bounding box center [559, 231] width 34 height 39
click at [614, 279] on button at bounding box center [613, 286] width 26 height 22
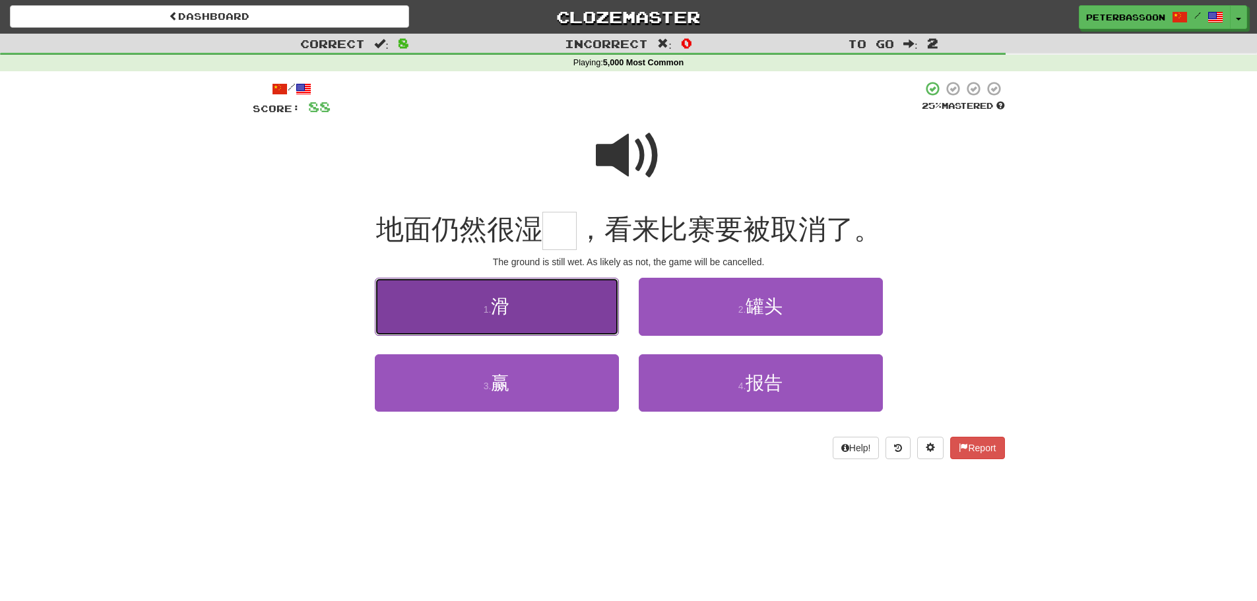
click at [565, 317] on button "1 . 滑" at bounding box center [497, 306] width 244 height 57
type input "*"
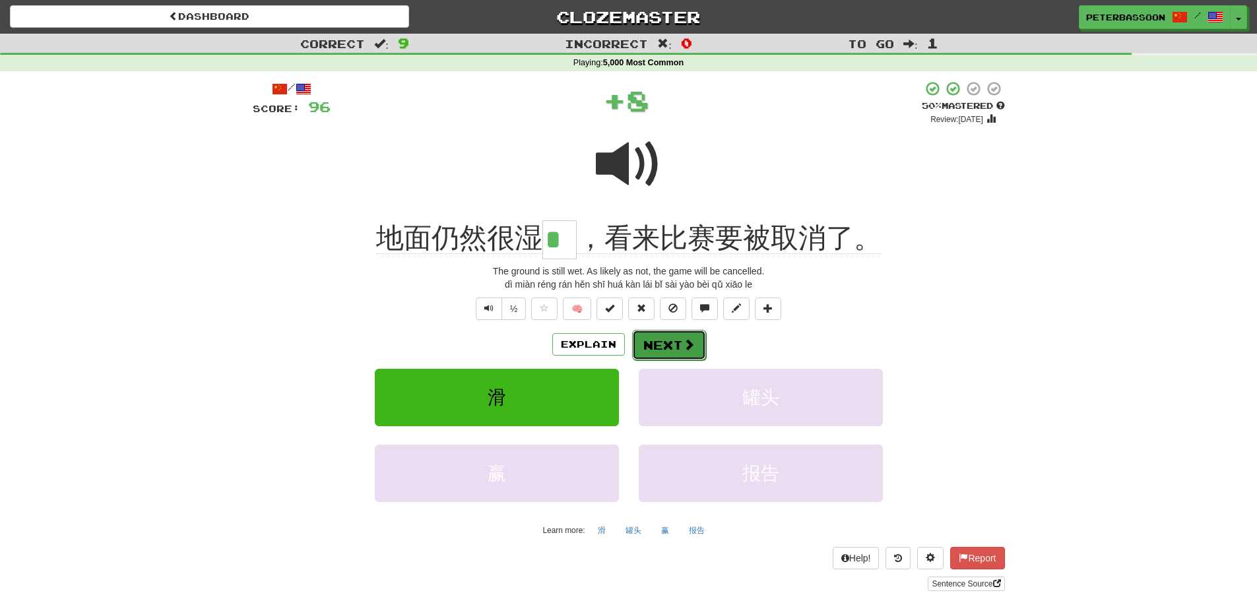
click at [670, 340] on button "Next" at bounding box center [669, 345] width 74 height 30
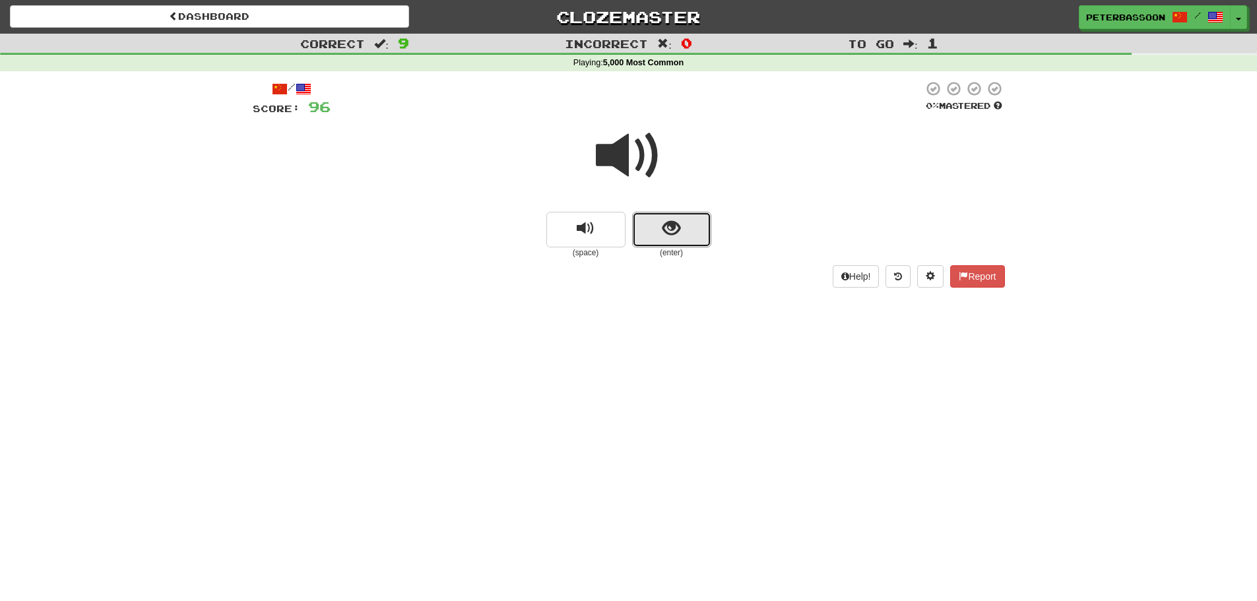
drag, startPoint x: 682, startPoint y: 225, endPoint x: 851, endPoint y: 210, distance: 169.0
click at [695, 223] on button "show sentence" at bounding box center [671, 230] width 79 height 36
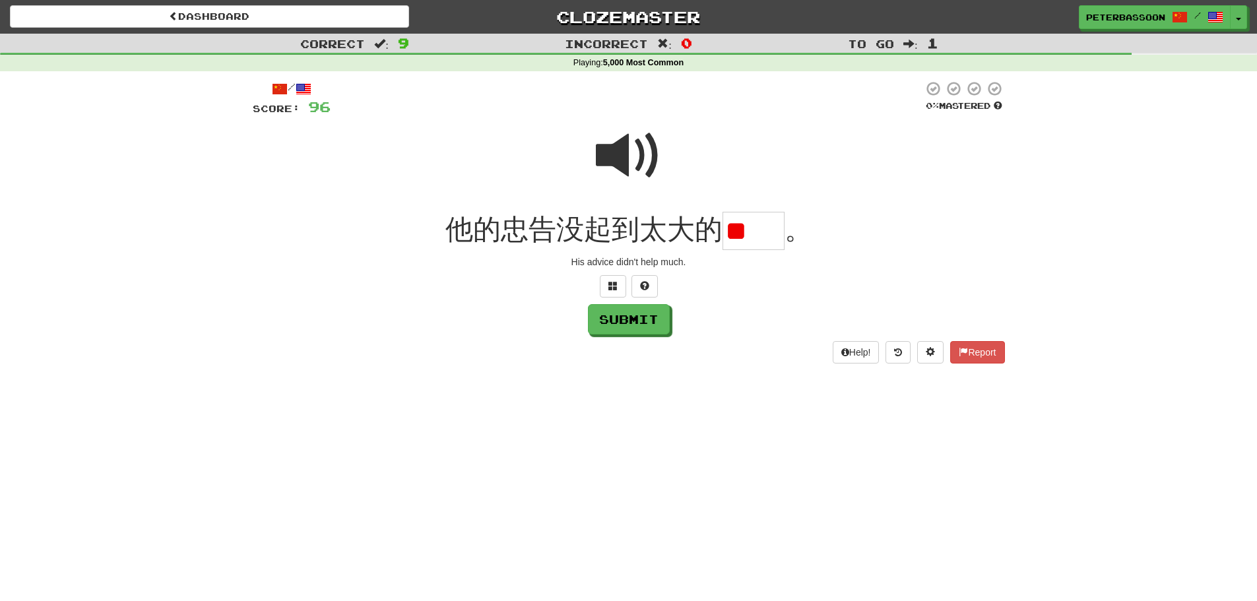
click at [618, 159] on span at bounding box center [629, 156] width 66 height 66
click at [779, 233] on input "**" at bounding box center [754, 231] width 62 height 39
type input "*"
type input "**"
drag, startPoint x: 632, startPoint y: 321, endPoint x: 691, endPoint y: 328, distance: 59.8
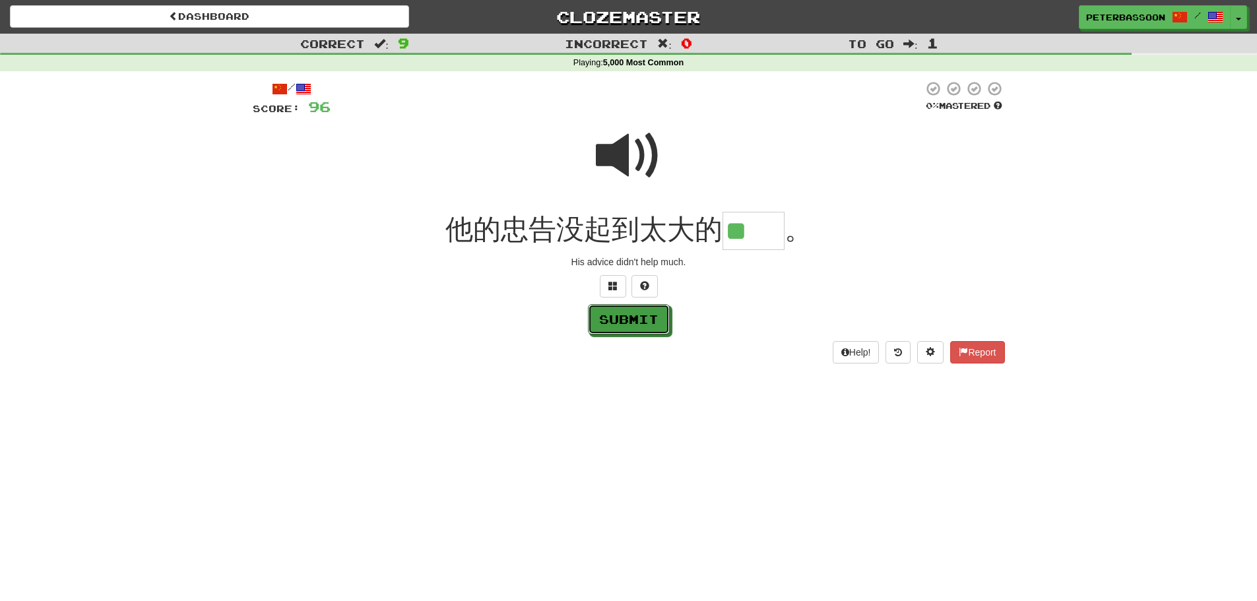
click at [639, 321] on button "Submit" at bounding box center [629, 319] width 82 height 30
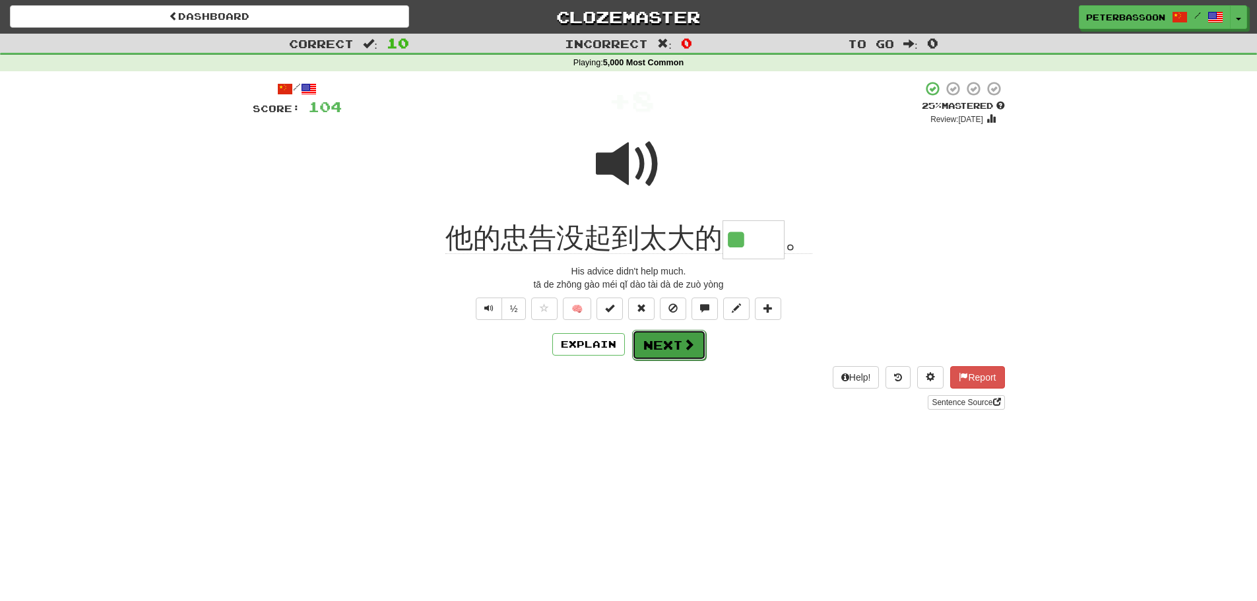
click at [683, 342] on span at bounding box center [689, 345] width 12 height 12
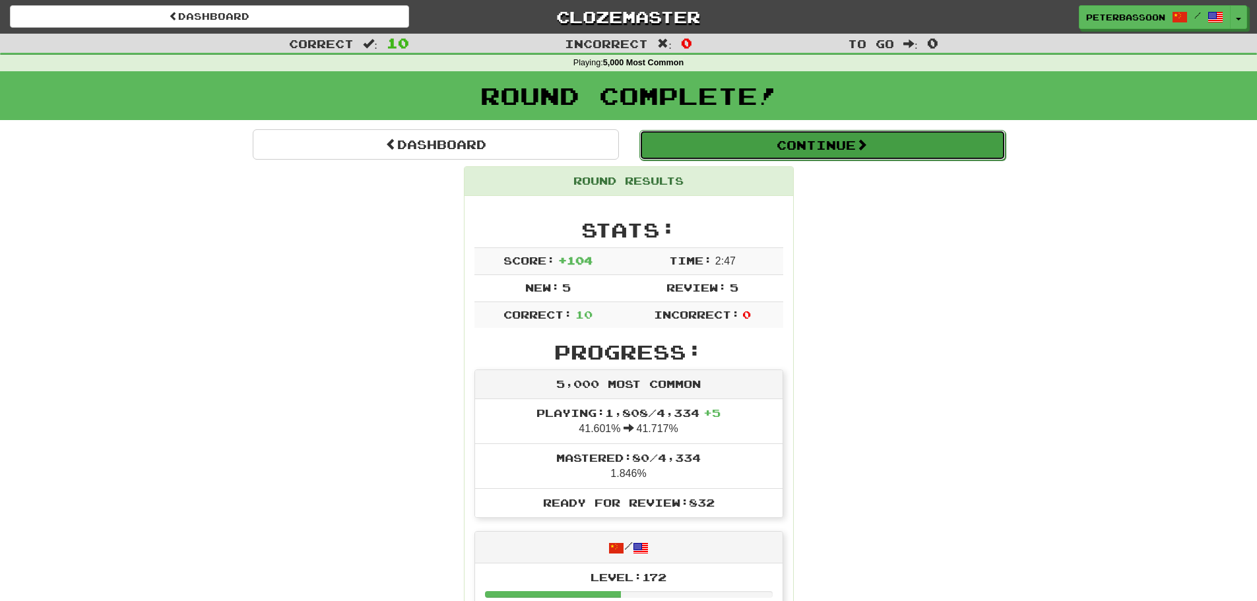
click at [837, 140] on button "Continue" at bounding box center [822, 145] width 366 height 30
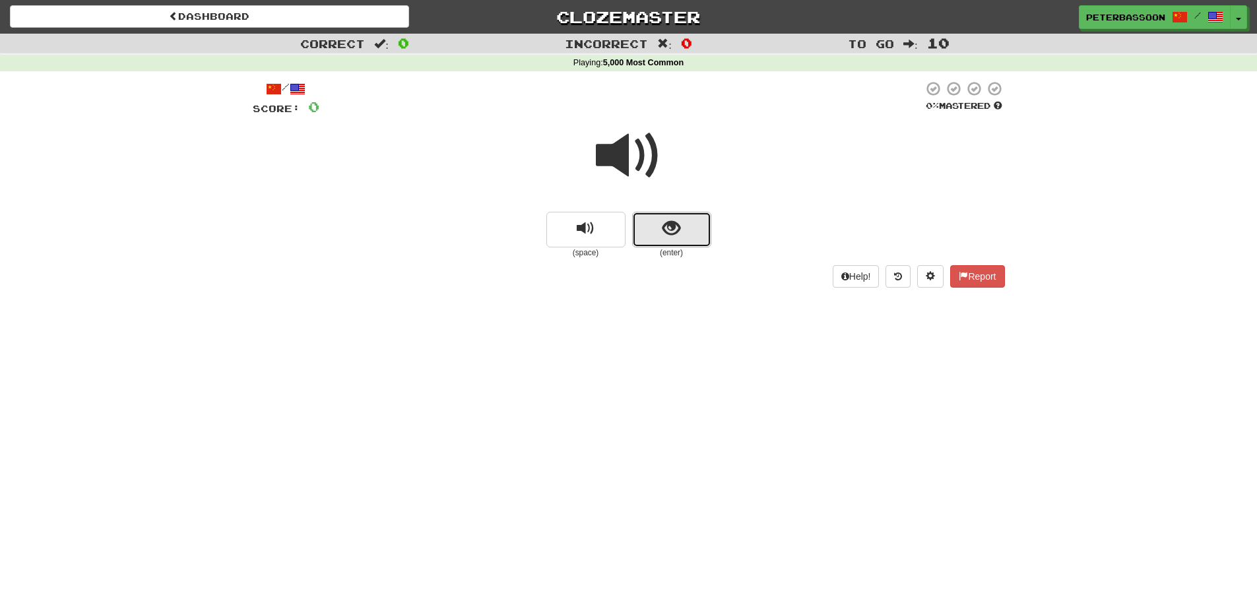
click at [683, 225] on button "show sentence" at bounding box center [671, 230] width 79 height 36
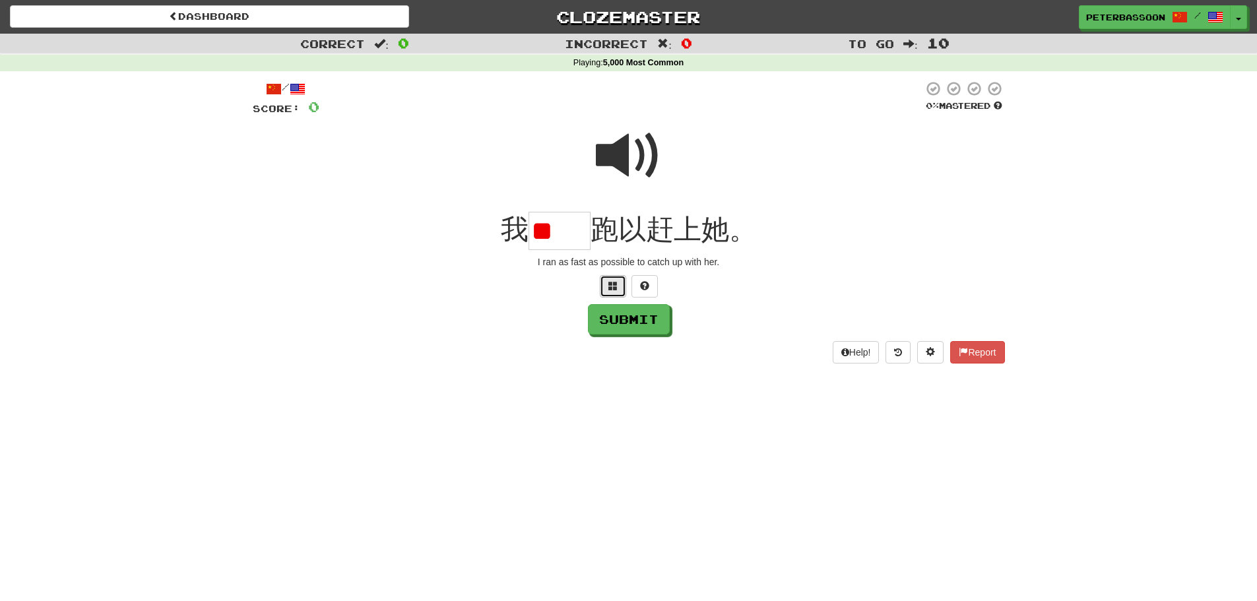
click at [616, 284] on span at bounding box center [612, 285] width 9 height 9
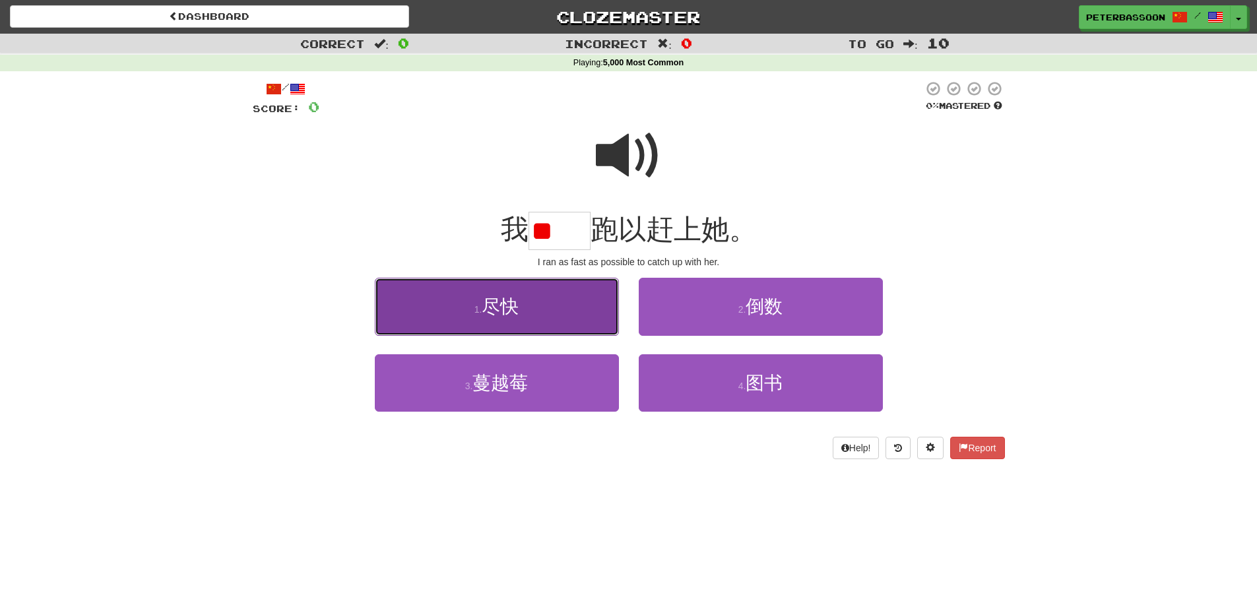
click at [550, 313] on button "1 . 尽快" at bounding box center [497, 306] width 244 height 57
type input "**"
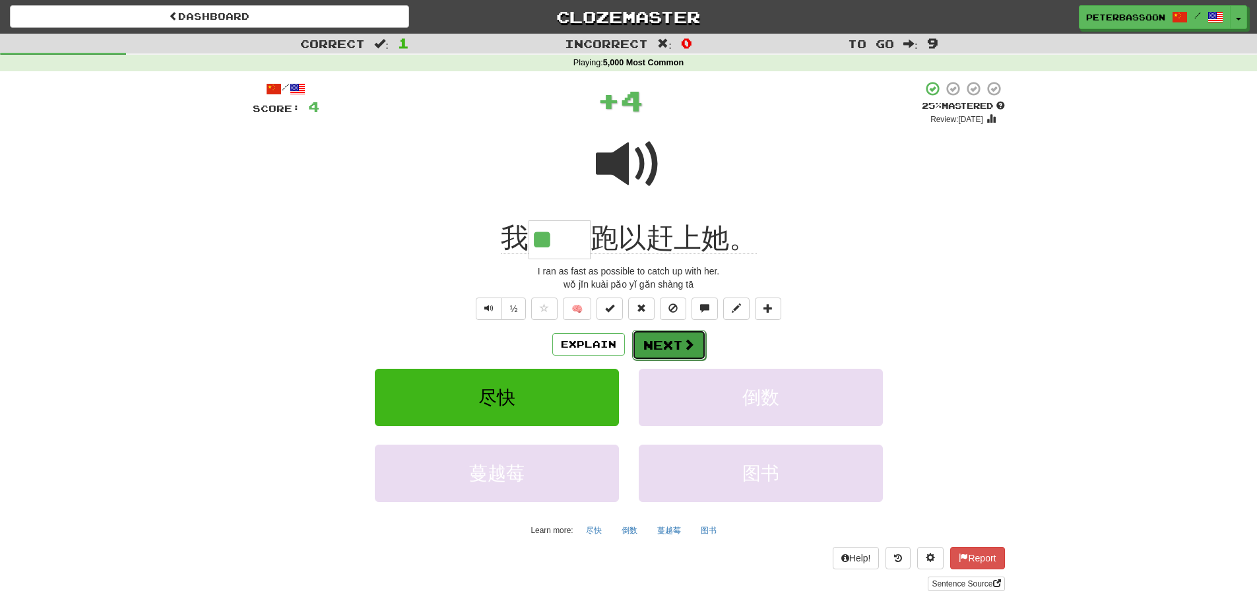
click at [667, 339] on button "Next" at bounding box center [669, 345] width 74 height 30
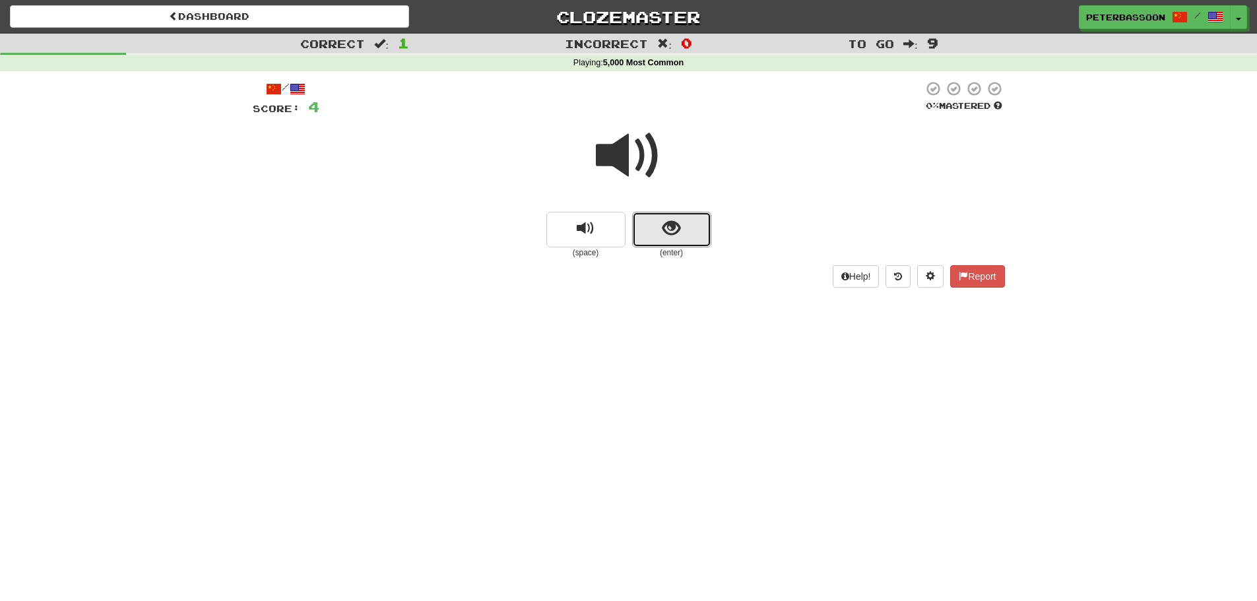
drag, startPoint x: 688, startPoint y: 219, endPoint x: 781, endPoint y: 205, distance: 93.5
click at [700, 219] on button "show sentence" at bounding box center [671, 230] width 79 height 36
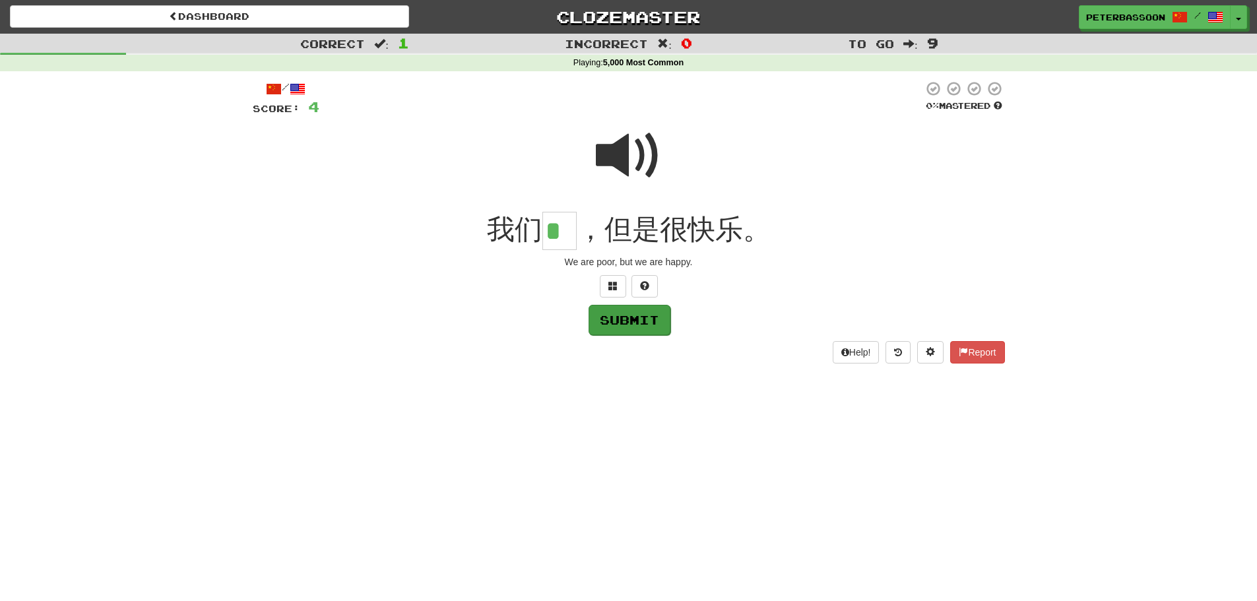
type input "*"
click at [621, 317] on button "Submit" at bounding box center [630, 320] width 82 height 30
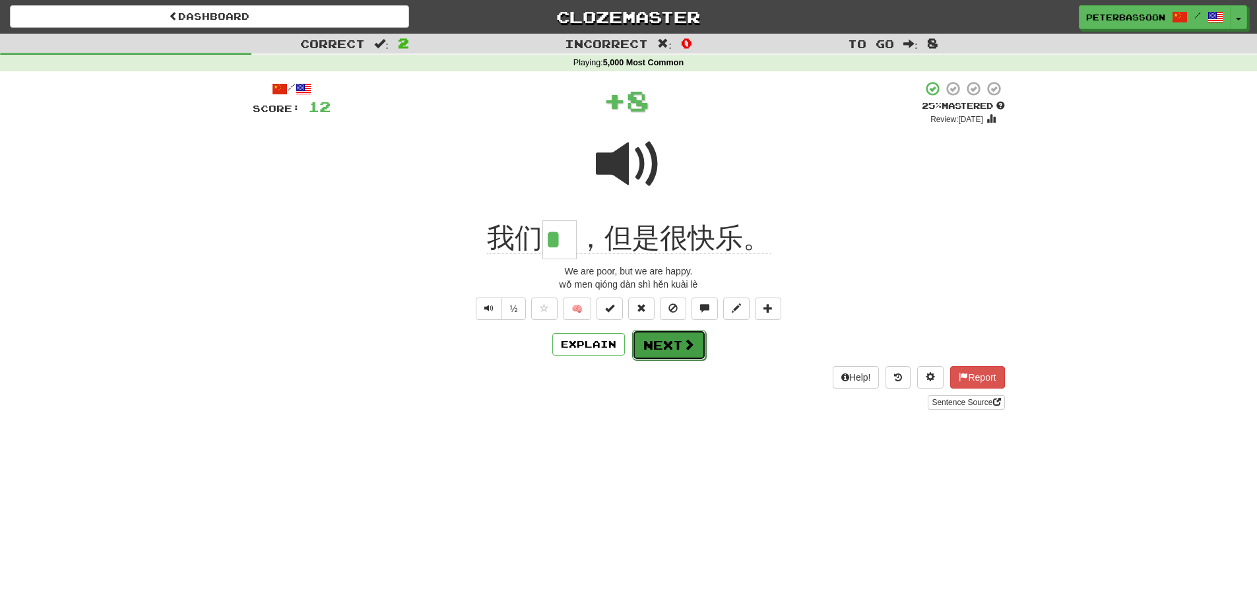
click at [660, 344] on button "Next" at bounding box center [669, 345] width 74 height 30
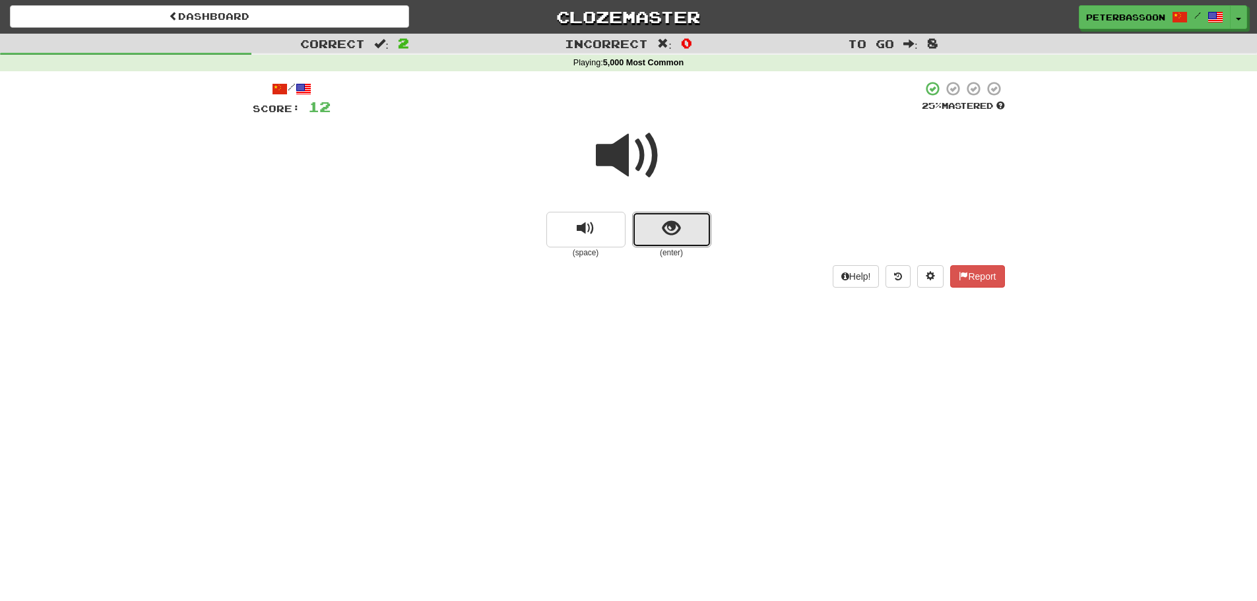
drag, startPoint x: 639, startPoint y: 217, endPoint x: 779, endPoint y: 208, distance: 139.5
click at [653, 216] on button "show sentence" at bounding box center [671, 230] width 79 height 36
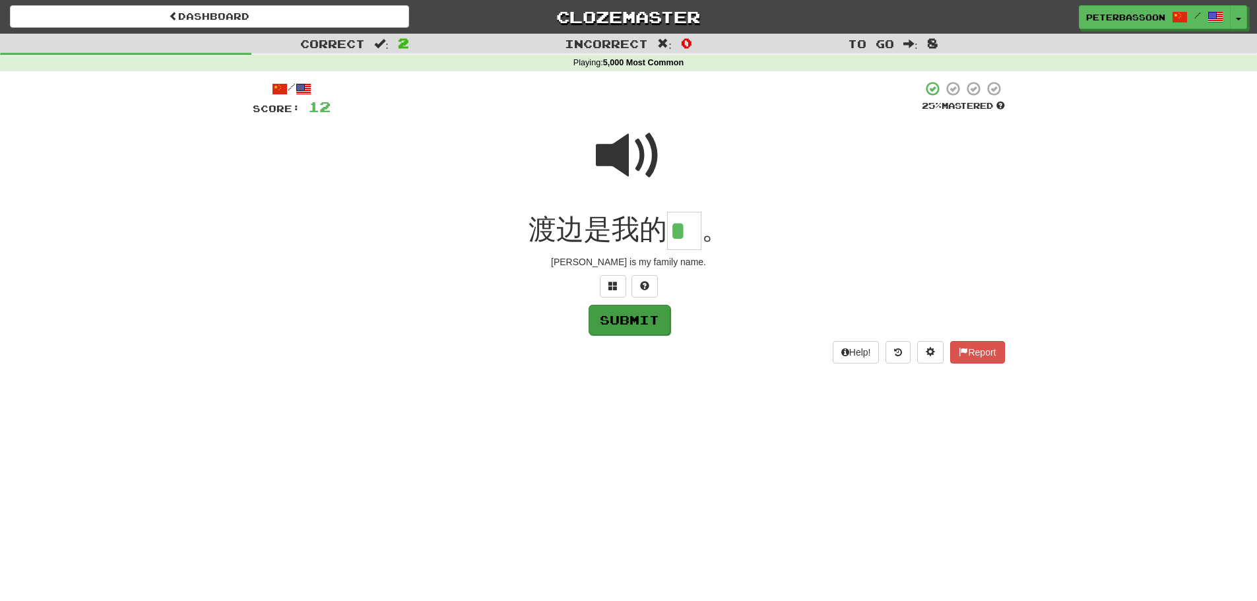
type input "*"
click at [630, 318] on button "Submit" at bounding box center [630, 320] width 82 height 30
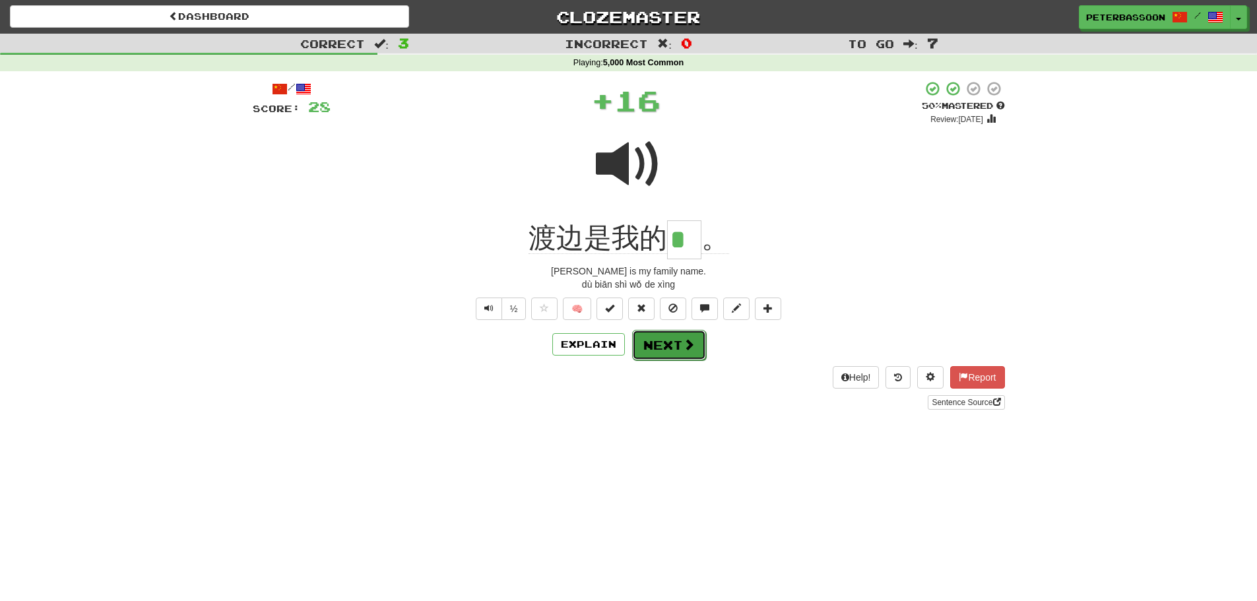
click at [667, 335] on button "Next" at bounding box center [669, 345] width 74 height 30
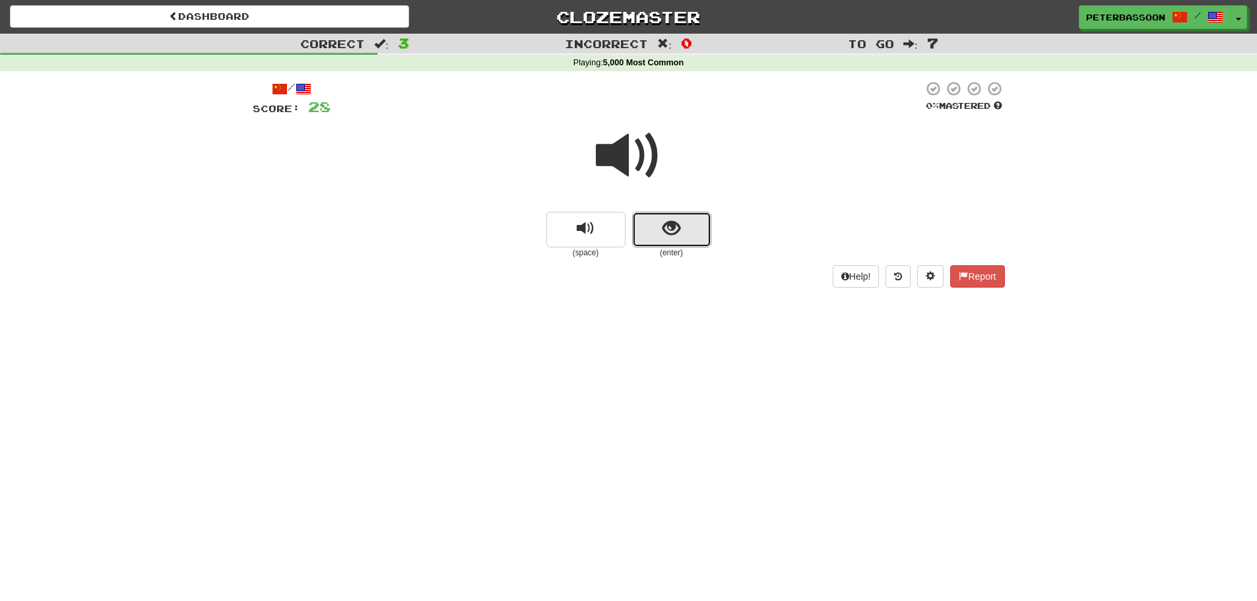
click at [681, 226] on button "show sentence" at bounding box center [671, 230] width 79 height 36
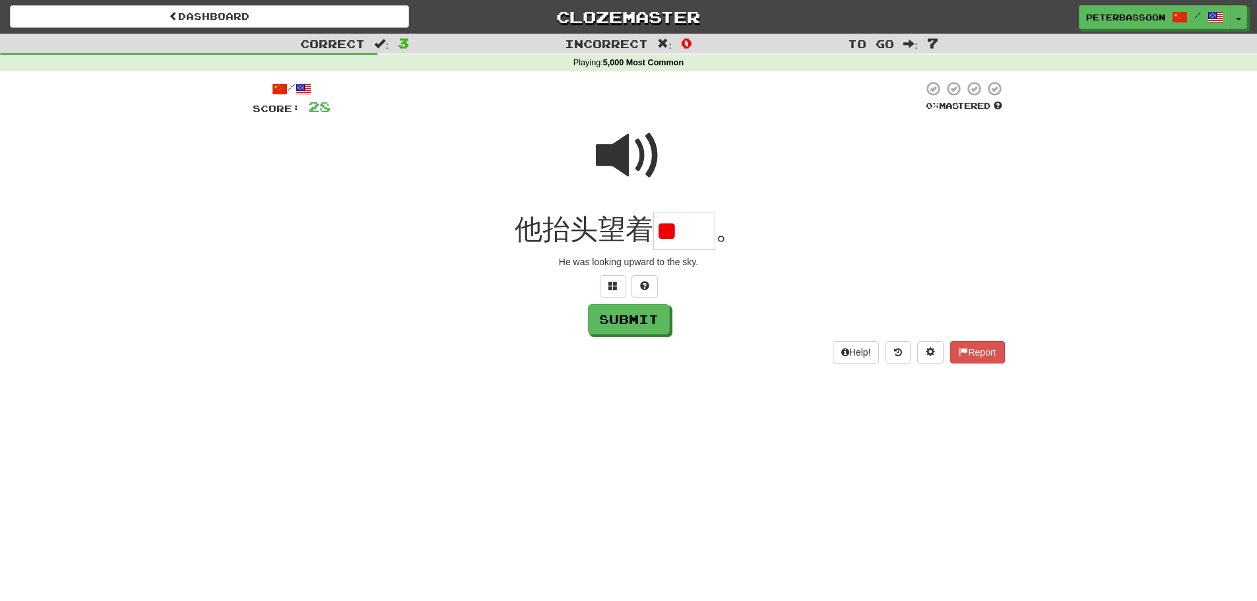
type input "*"
type input "**"
drag, startPoint x: 639, startPoint y: 325, endPoint x: 737, endPoint y: 323, distance: 98.3
click at [639, 325] on button "Submit" at bounding box center [629, 319] width 82 height 30
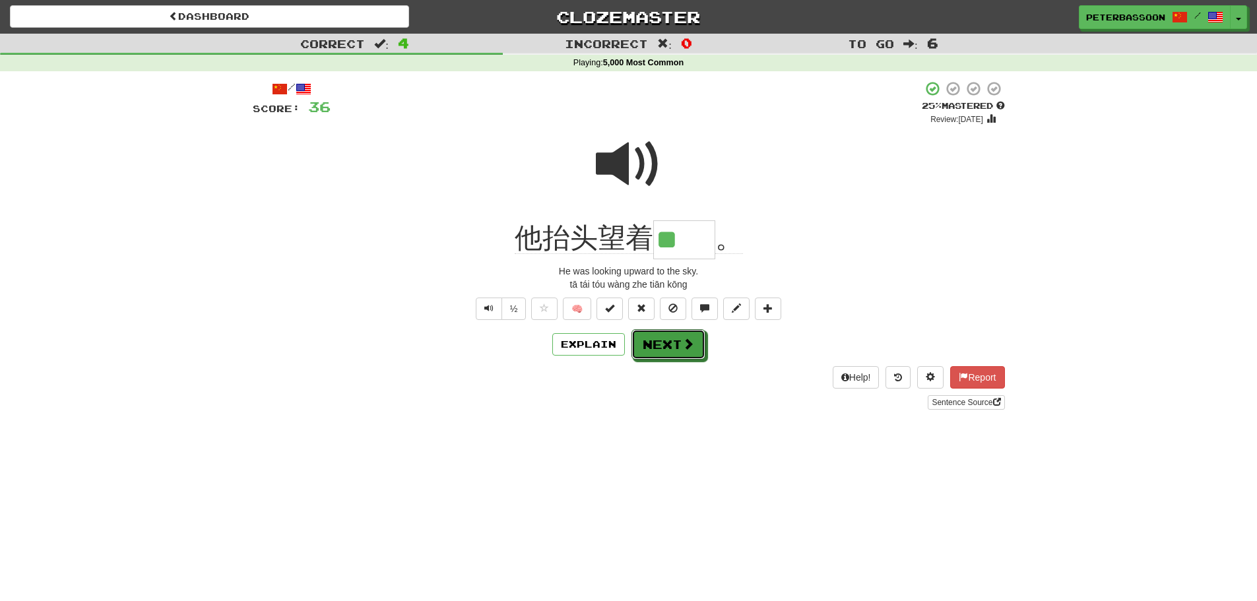
drag, startPoint x: 678, startPoint y: 345, endPoint x: 811, endPoint y: 316, distance: 135.8
click at [681, 344] on button "Next" at bounding box center [669, 344] width 74 height 30
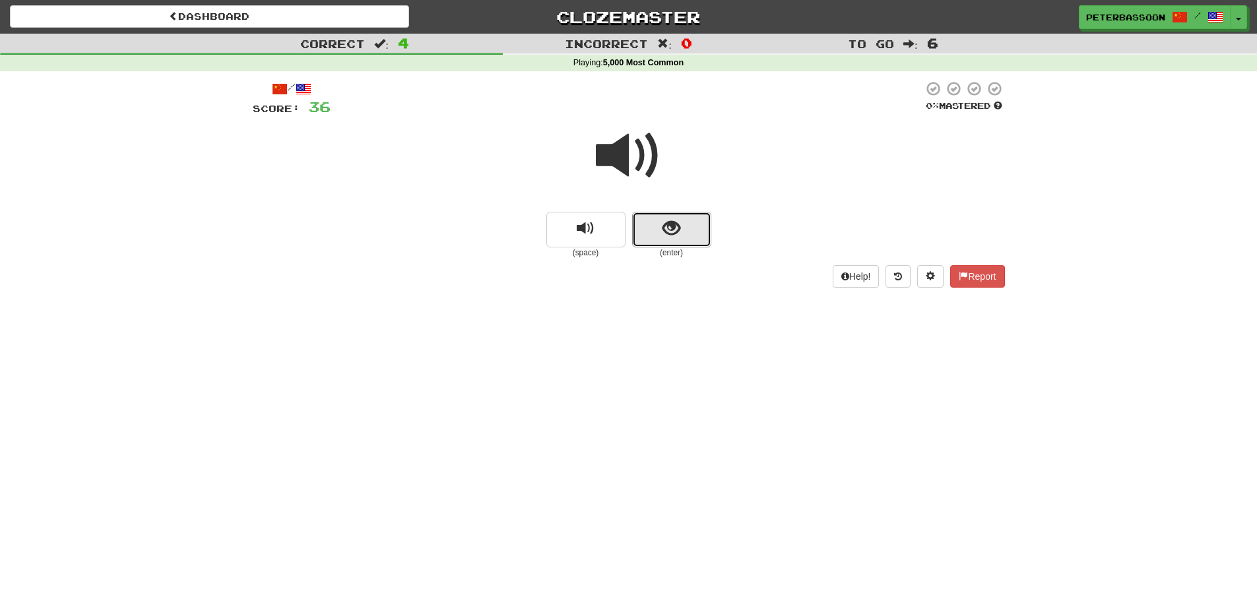
drag, startPoint x: 680, startPoint y: 228, endPoint x: 784, endPoint y: 202, distance: 106.8
click at [682, 225] on button "show sentence" at bounding box center [671, 230] width 79 height 36
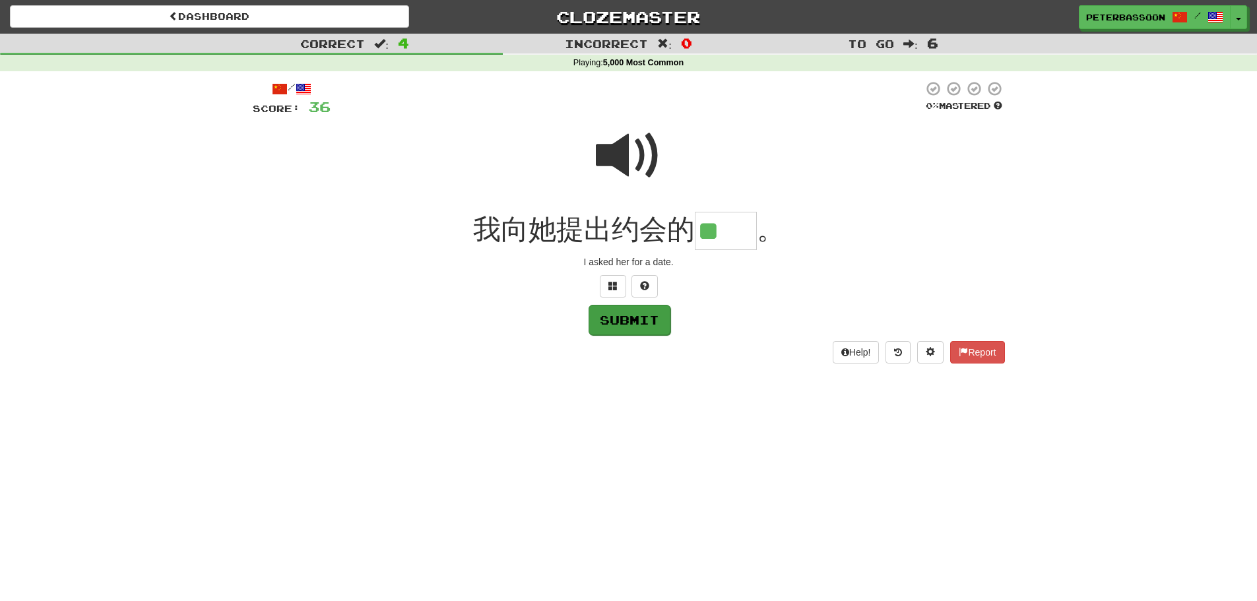
type input "**"
drag, startPoint x: 628, startPoint y: 316, endPoint x: 846, endPoint y: 323, distance: 217.9
click at [637, 317] on button "Submit" at bounding box center [629, 319] width 82 height 30
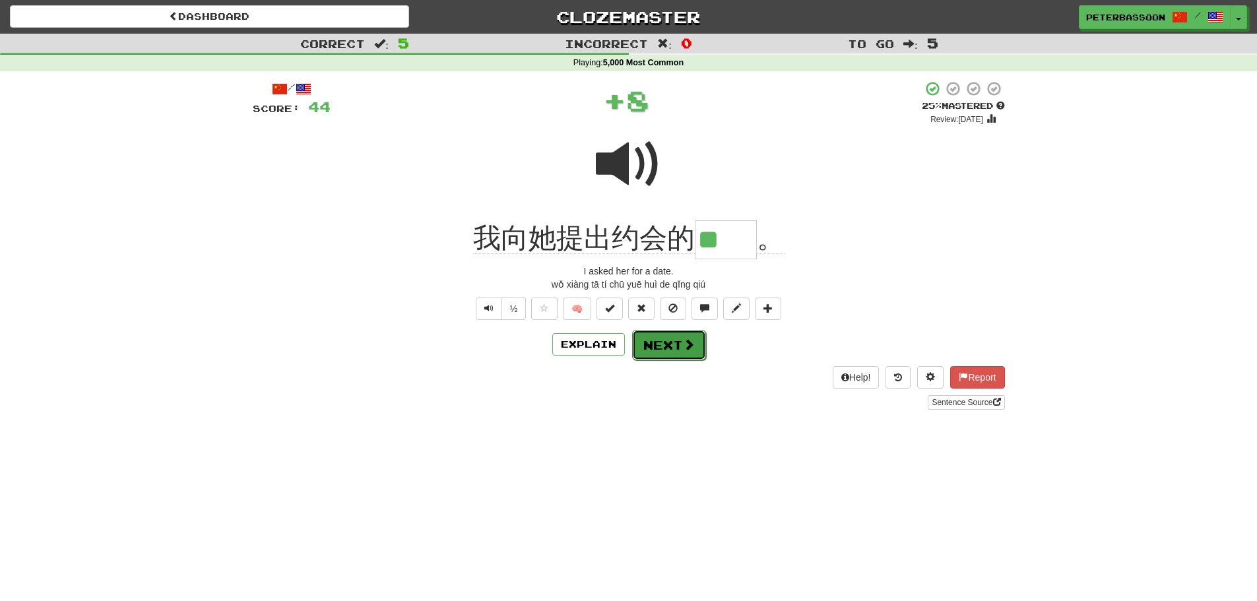
click at [674, 346] on button "Next" at bounding box center [669, 345] width 74 height 30
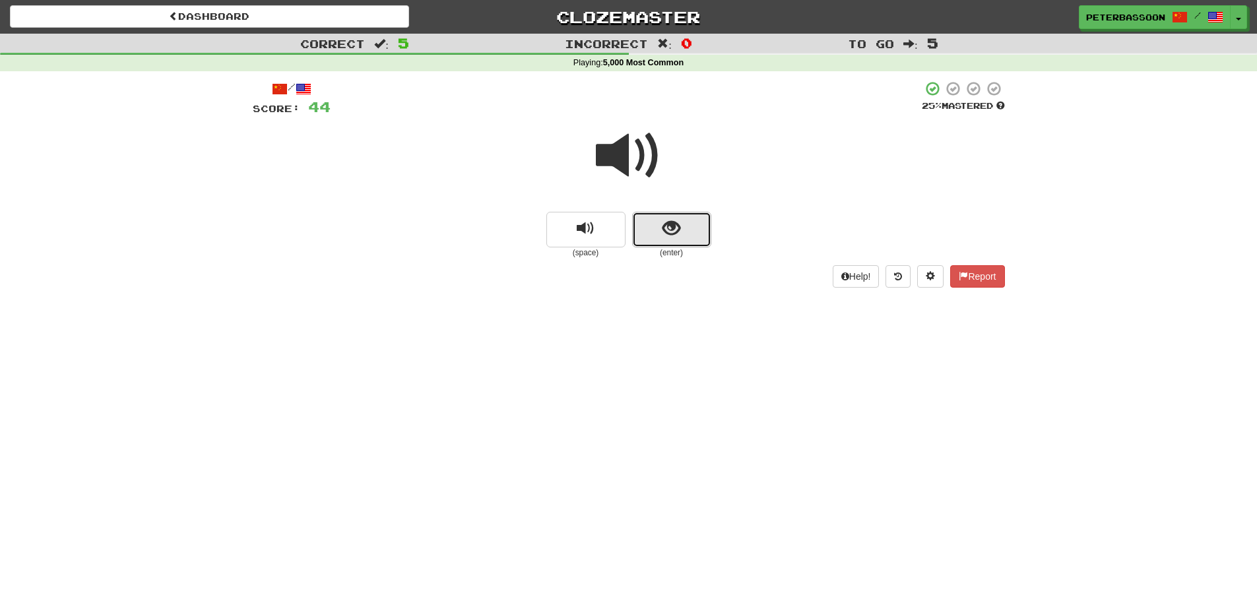
click at [657, 232] on button "show sentence" at bounding box center [671, 230] width 79 height 36
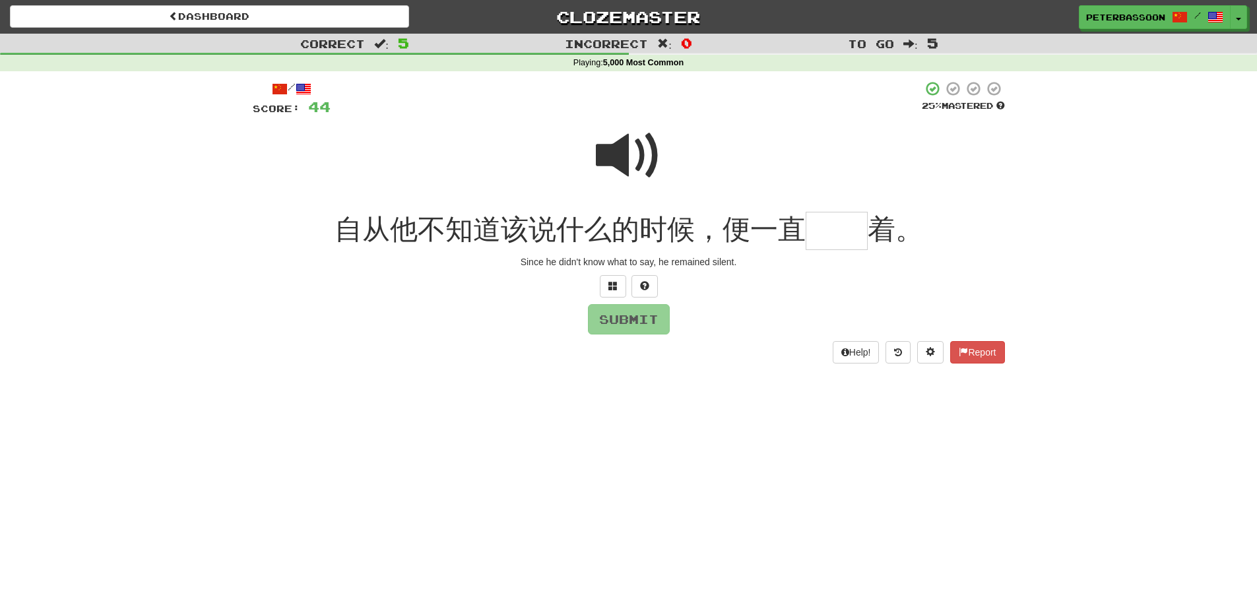
click at [634, 154] on span at bounding box center [629, 156] width 66 height 66
click at [836, 238] on input "text" at bounding box center [837, 231] width 62 height 39
type input "**"
click at [640, 313] on button "Submit" at bounding box center [630, 320] width 82 height 30
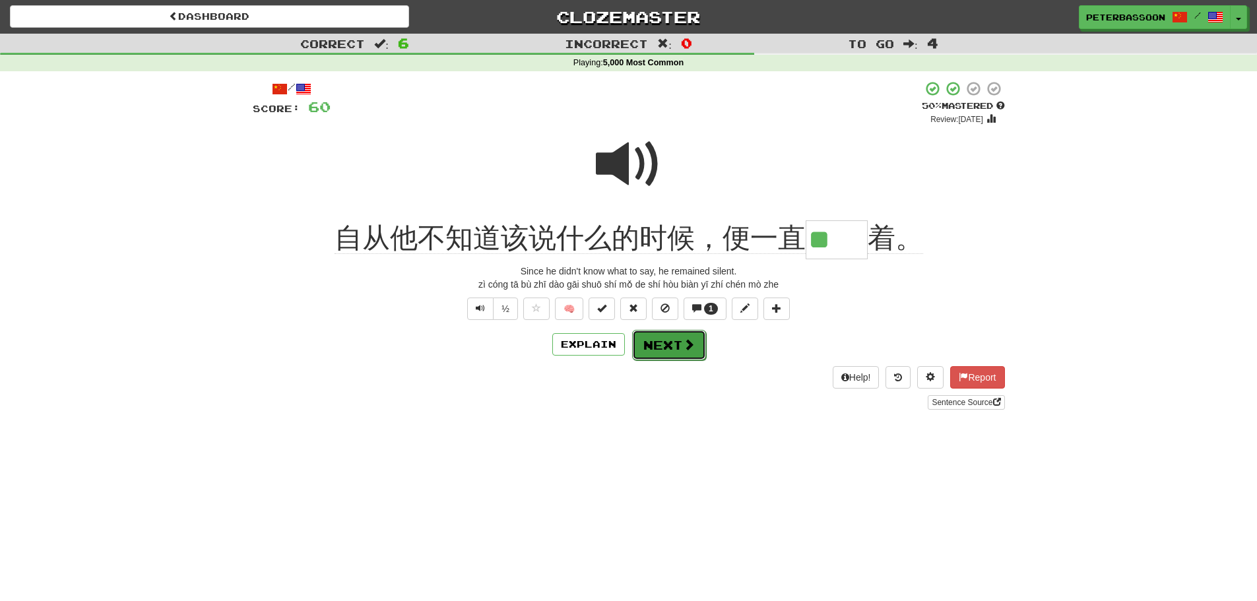
click at [660, 346] on button "Next" at bounding box center [669, 345] width 74 height 30
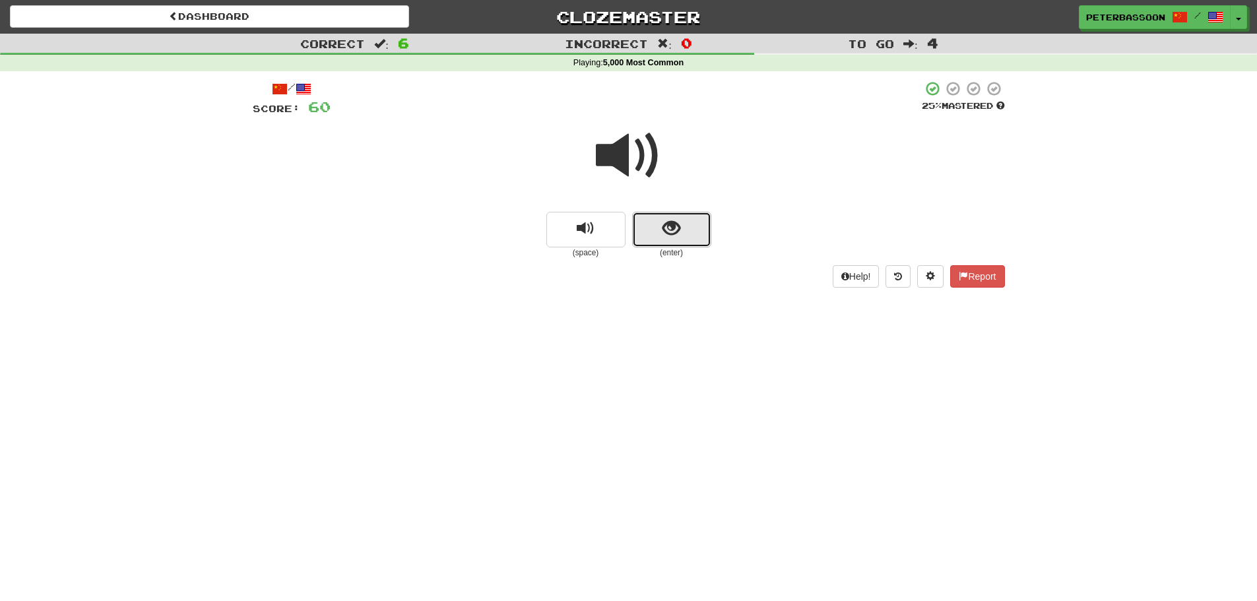
click at [693, 220] on button "show sentence" at bounding box center [671, 230] width 79 height 36
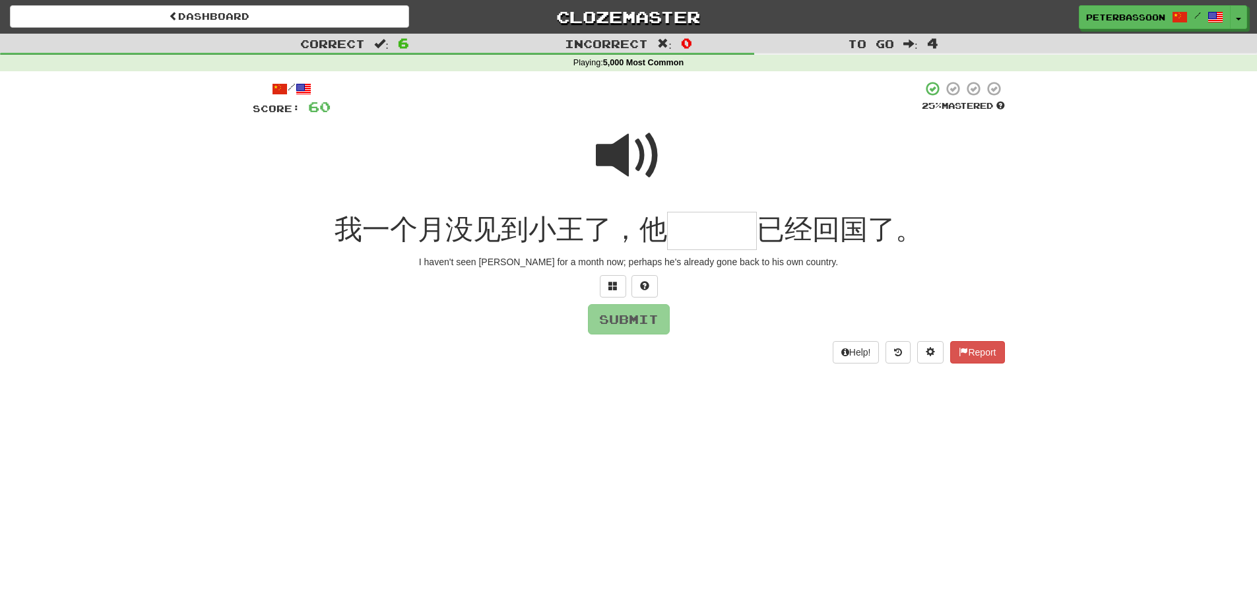
click at [616, 148] on span at bounding box center [629, 156] width 66 height 66
click at [699, 236] on input "text" at bounding box center [712, 231] width 90 height 39
type input "***"
click at [634, 321] on button "Submit" at bounding box center [630, 320] width 82 height 30
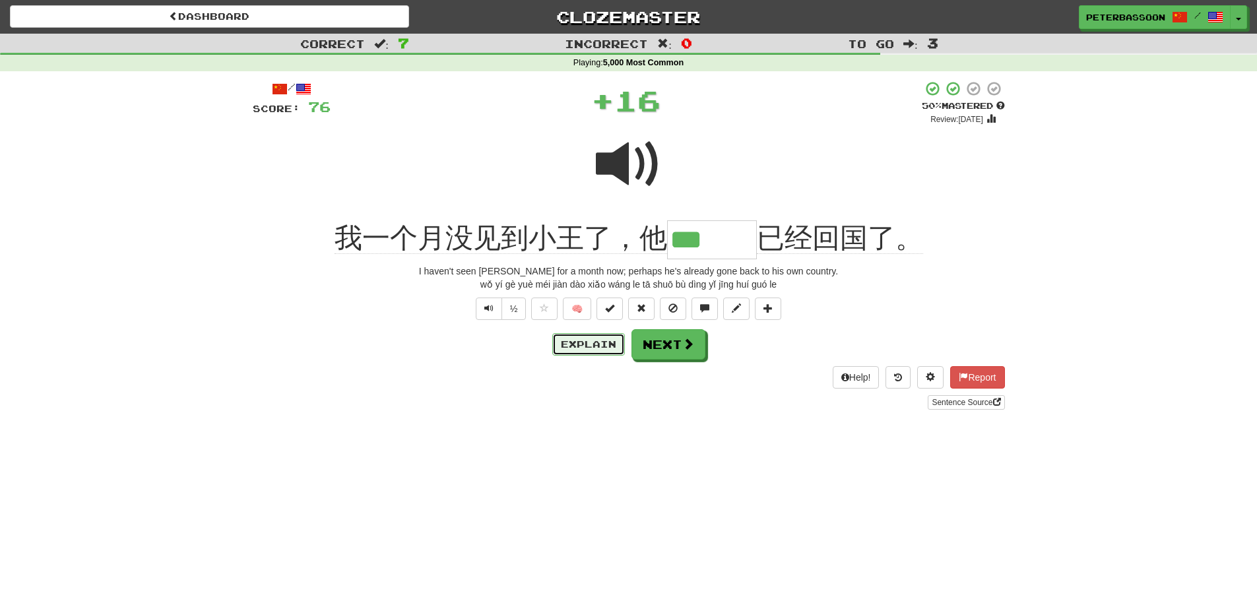
click at [583, 341] on button "Explain" at bounding box center [588, 344] width 73 height 22
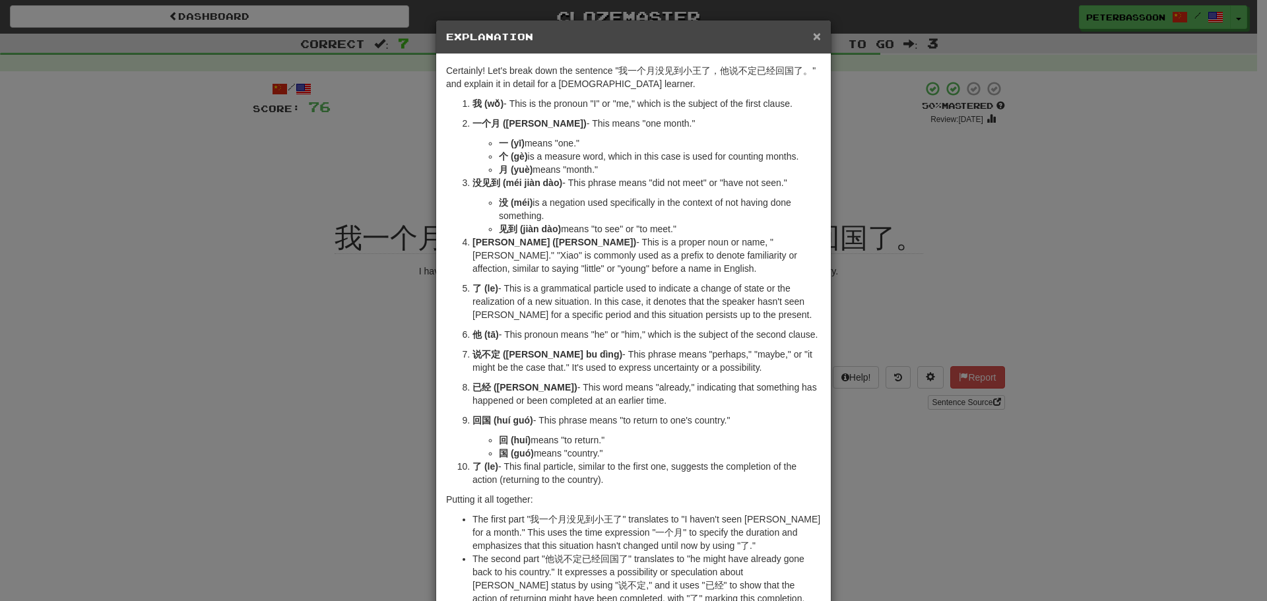
click at [813, 32] on span "×" at bounding box center [817, 35] width 8 height 15
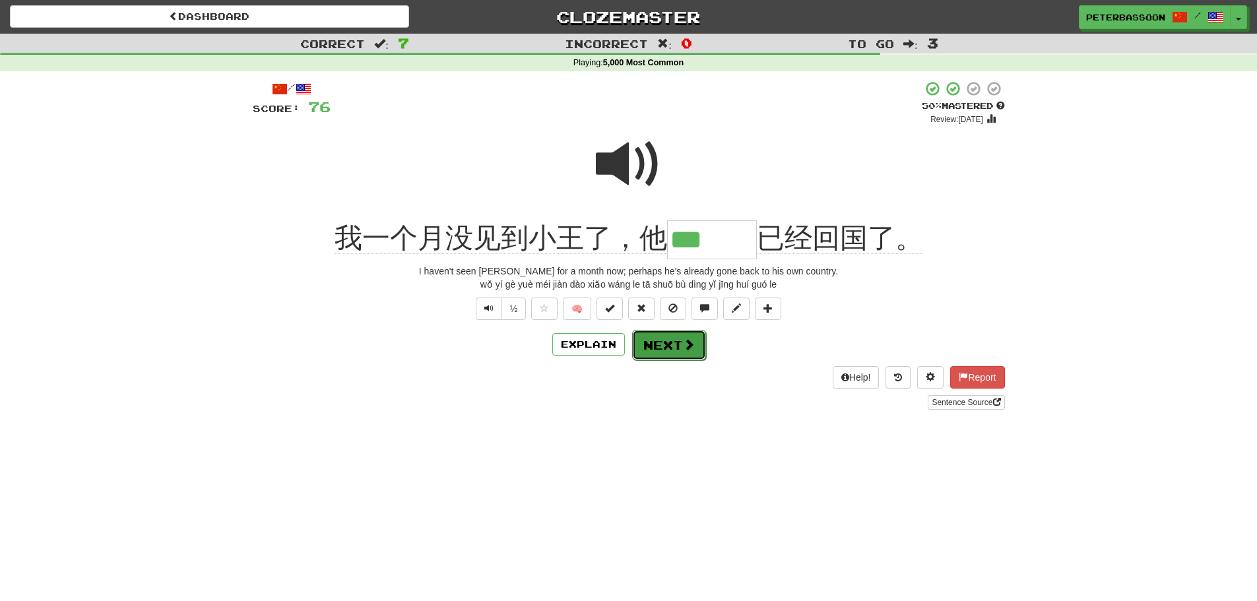
click at [663, 350] on button "Next" at bounding box center [669, 345] width 74 height 30
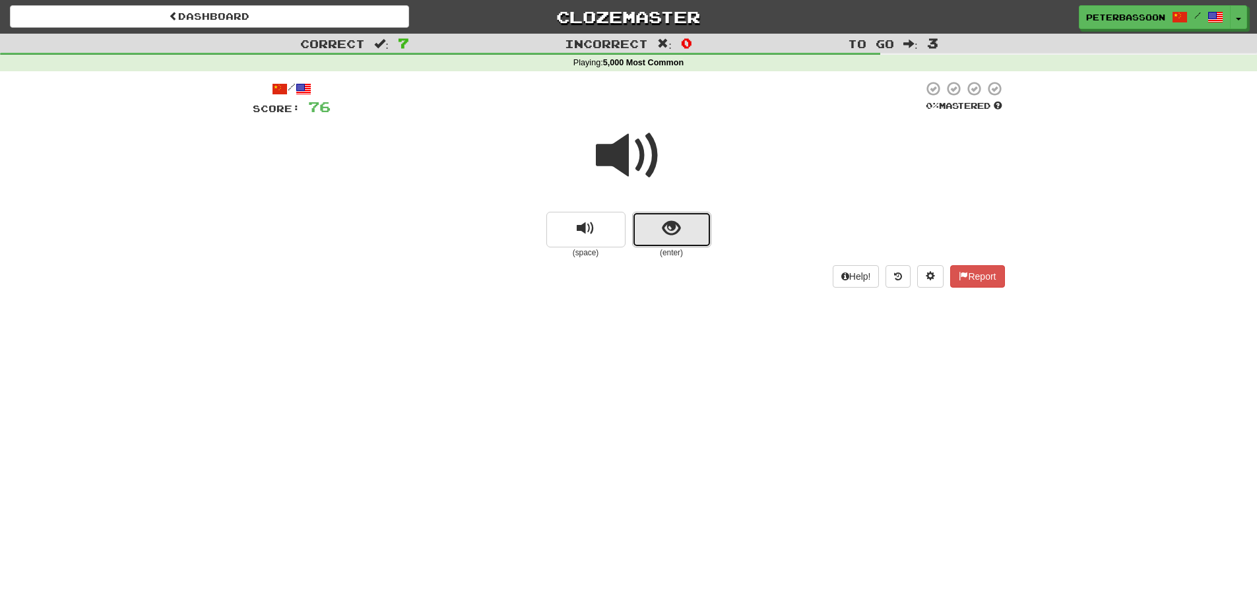
click at [682, 231] on button "show sentence" at bounding box center [671, 230] width 79 height 36
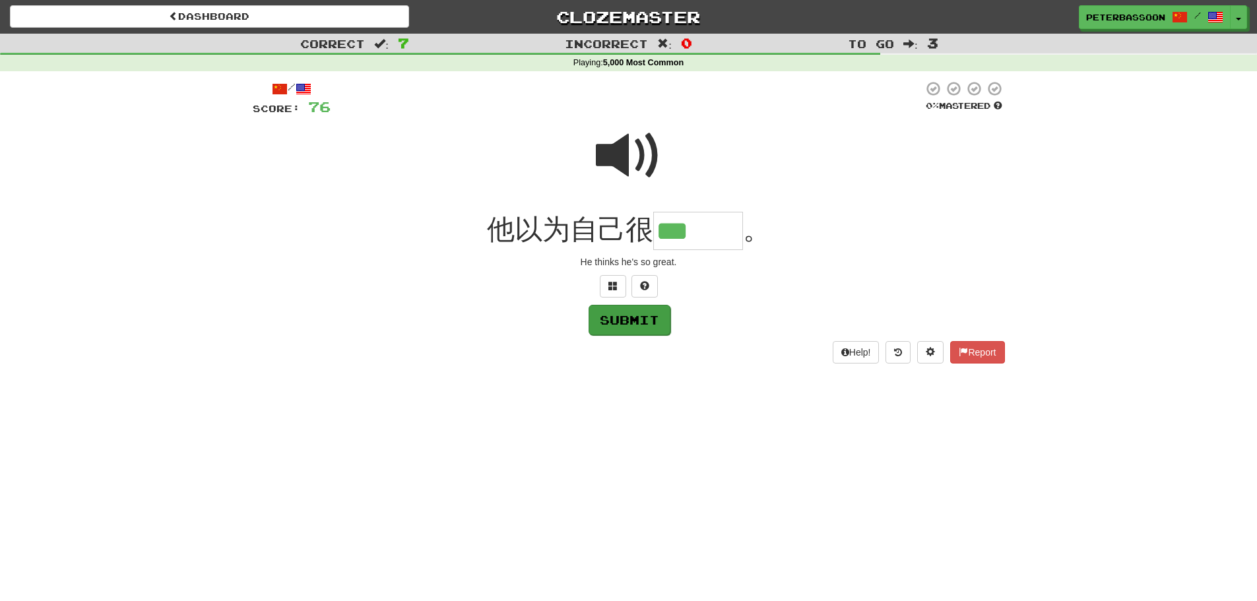
type input "***"
drag, startPoint x: 624, startPoint y: 323, endPoint x: 639, endPoint y: 320, distance: 14.8
click at [625, 323] on button "Submit" at bounding box center [629, 319] width 82 height 30
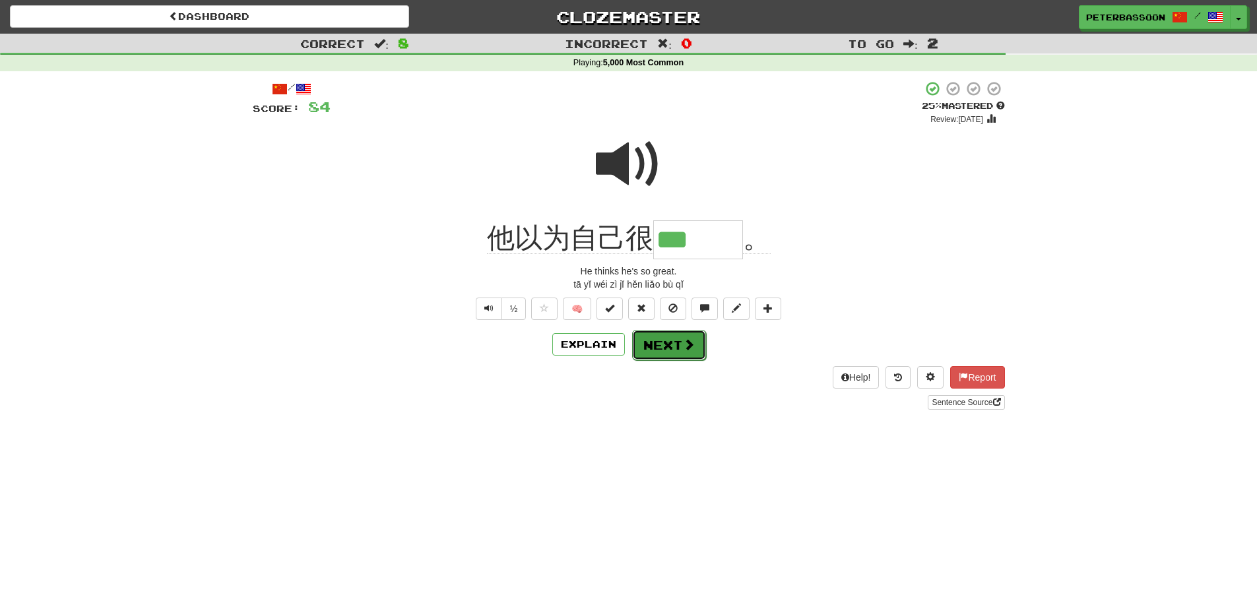
click at [664, 347] on button "Next" at bounding box center [669, 345] width 74 height 30
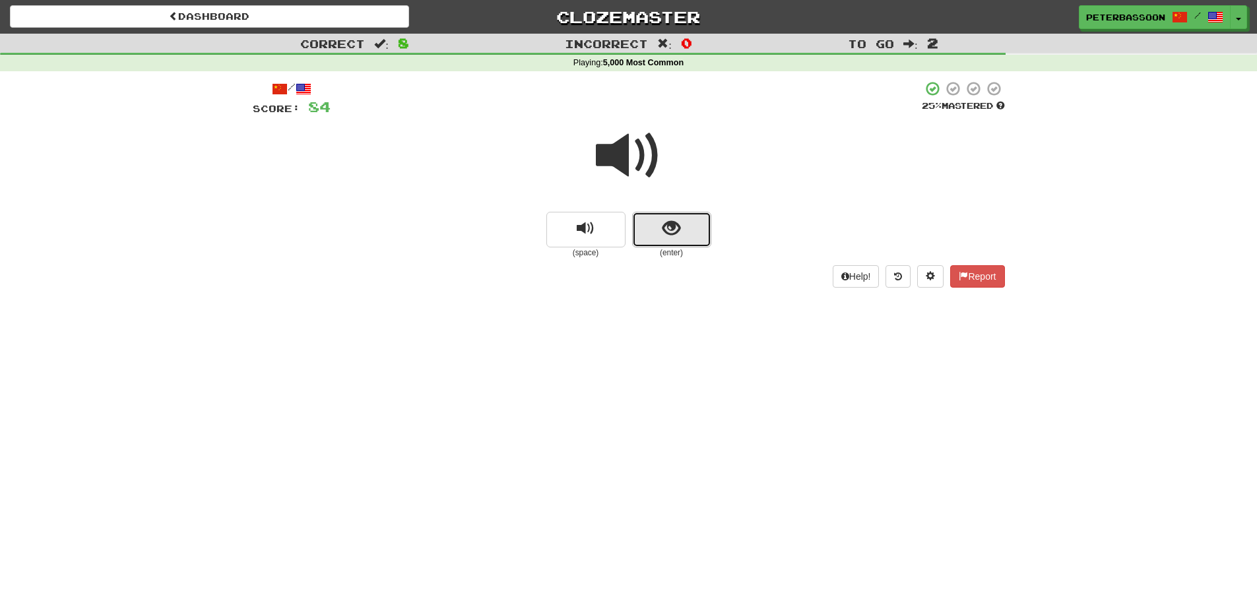
click at [649, 232] on button "show sentence" at bounding box center [671, 230] width 79 height 36
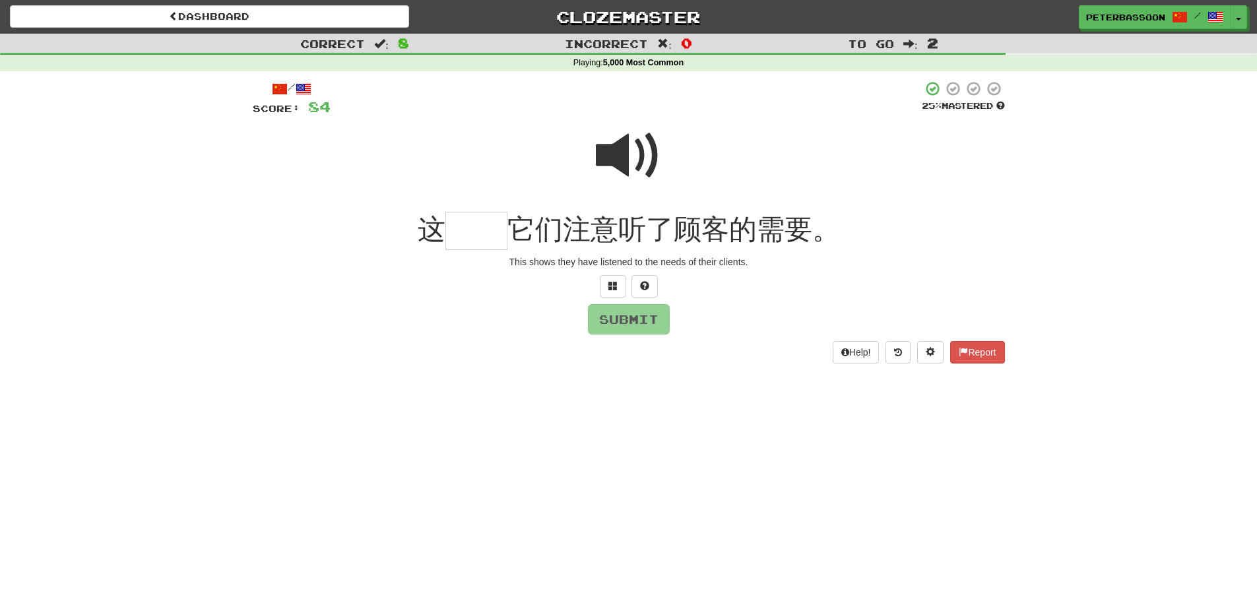
drag, startPoint x: 618, startPoint y: 160, endPoint x: 512, endPoint y: 211, distance: 117.8
click at [618, 159] on span at bounding box center [629, 156] width 66 height 66
drag, startPoint x: 465, startPoint y: 241, endPoint x: 771, endPoint y: 218, distance: 307.7
click at [482, 238] on input "text" at bounding box center [476, 231] width 62 height 39
type input "**"
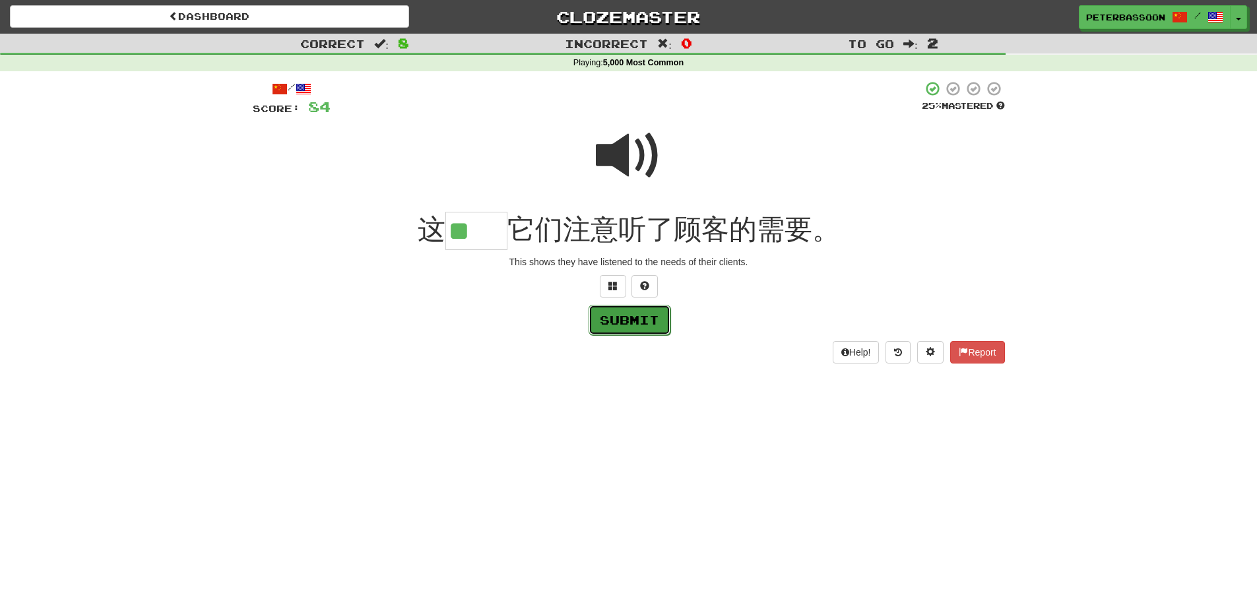
click at [644, 319] on button "Submit" at bounding box center [630, 320] width 82 height 30
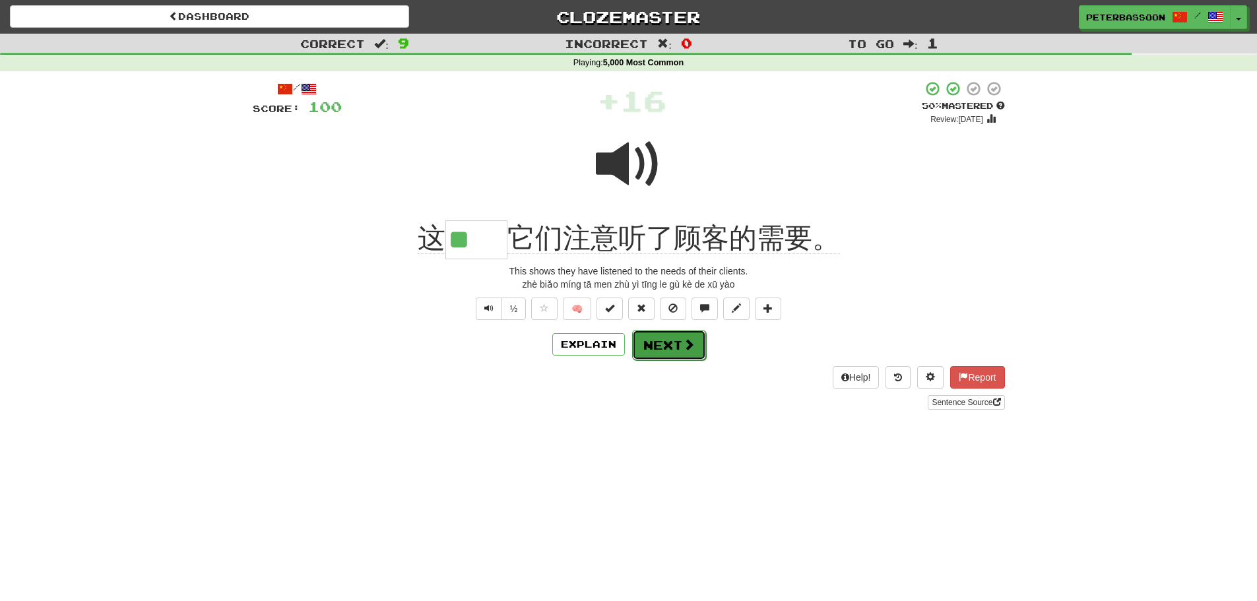
click at [684, 345] on span at bounding box center [689, 345] width 12 height 12
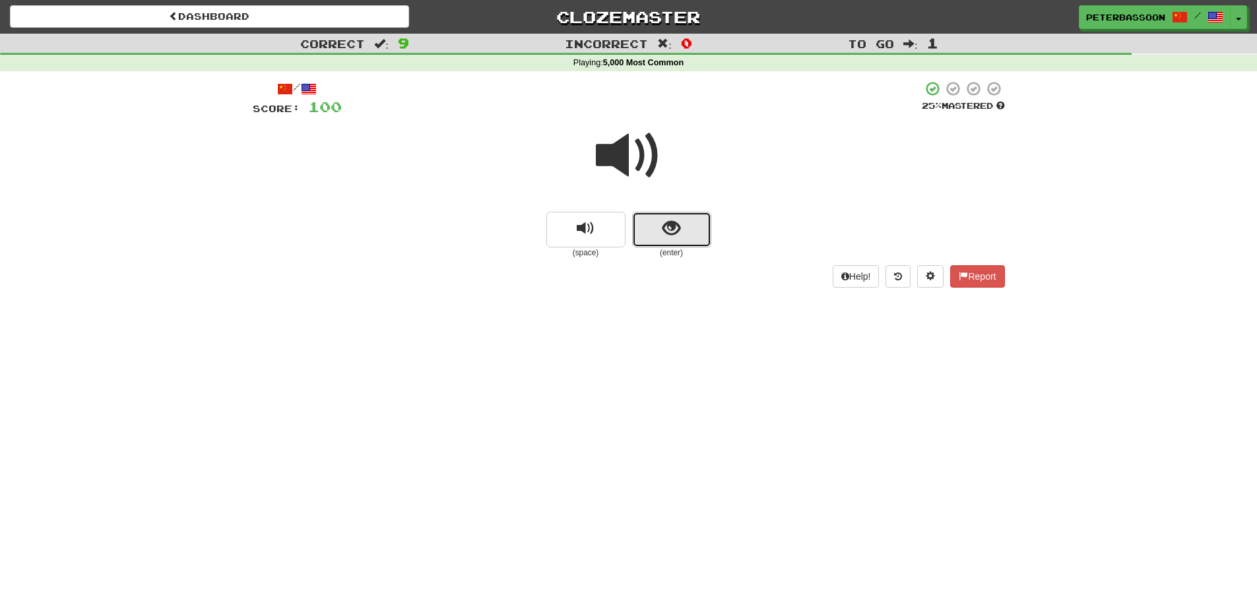
click at [663, 230] on span "show sentence" at bounding box center [672, 229] width 18 height 18
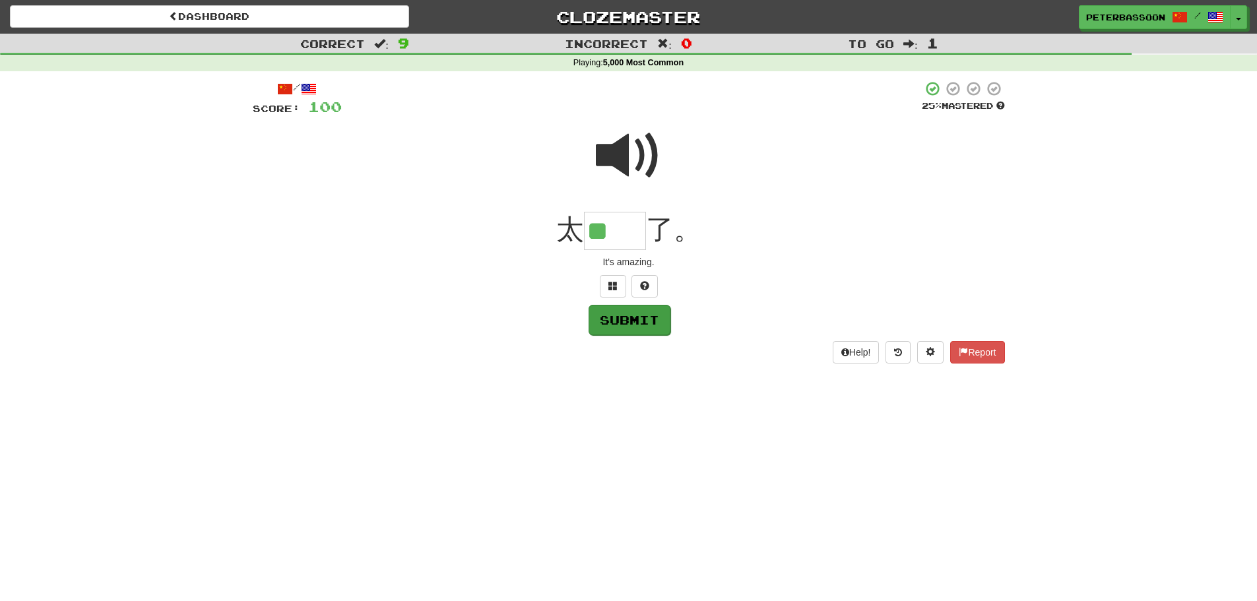
type input "**"
drag, startPoint x: 634, startPoint y: 323, endPoint x: 642, endPoint y: 327, distance: 8.9
click at [639, 325] on button "Submit" at bounding box center [629, 319] width 82 height 30
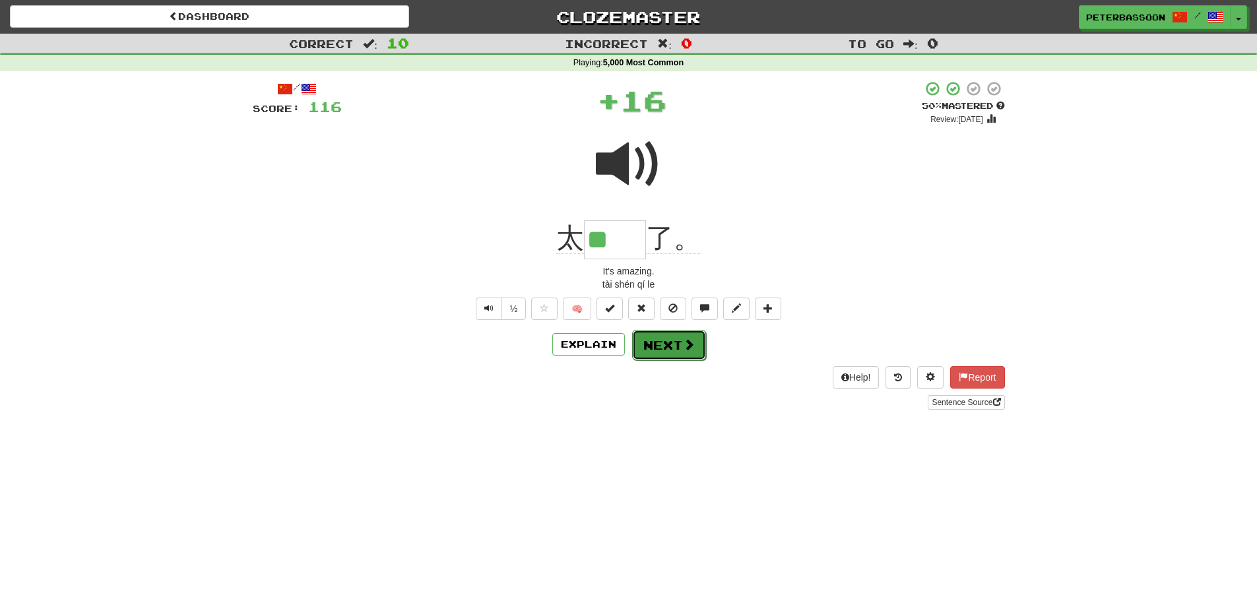
click at [672, 348] on button "Next" at bounding box center [669, 345] width 74 height 30
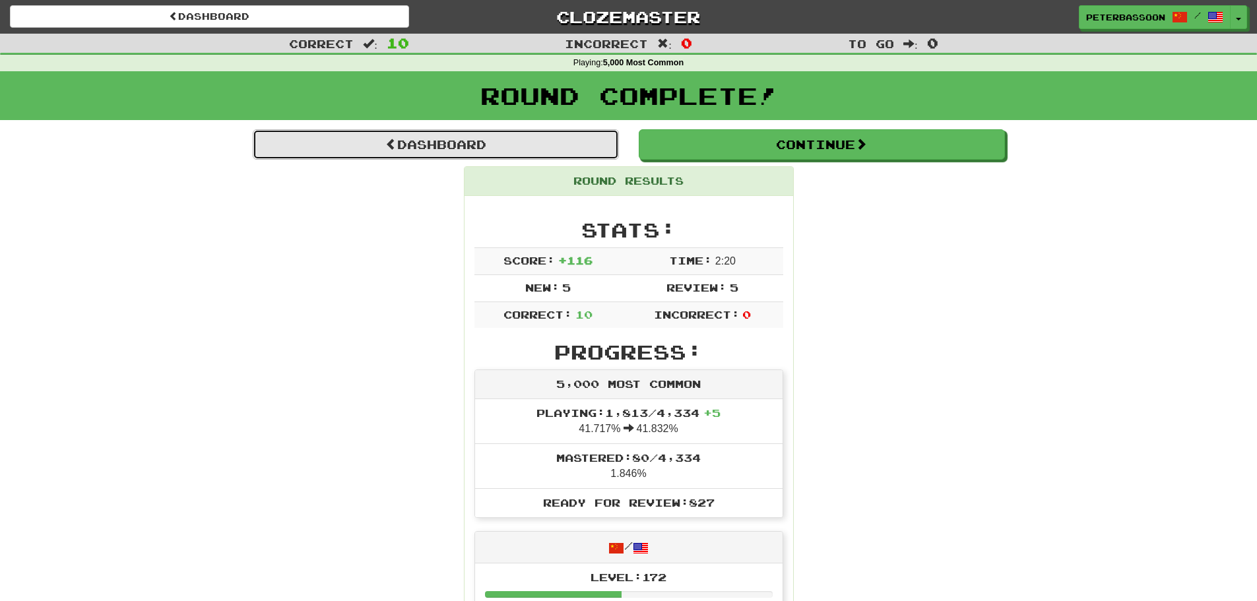
click at [479, 139] on link "Dashboard" at bounding box center [436, 144] width 366 height 30
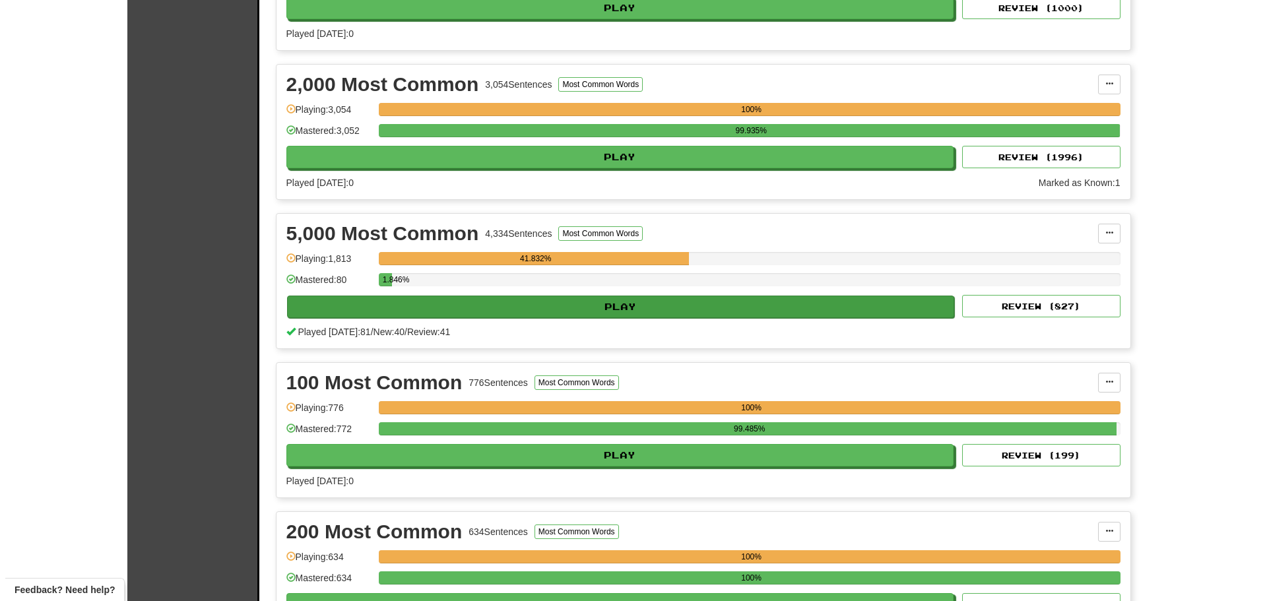
scroll to position [396, 0]
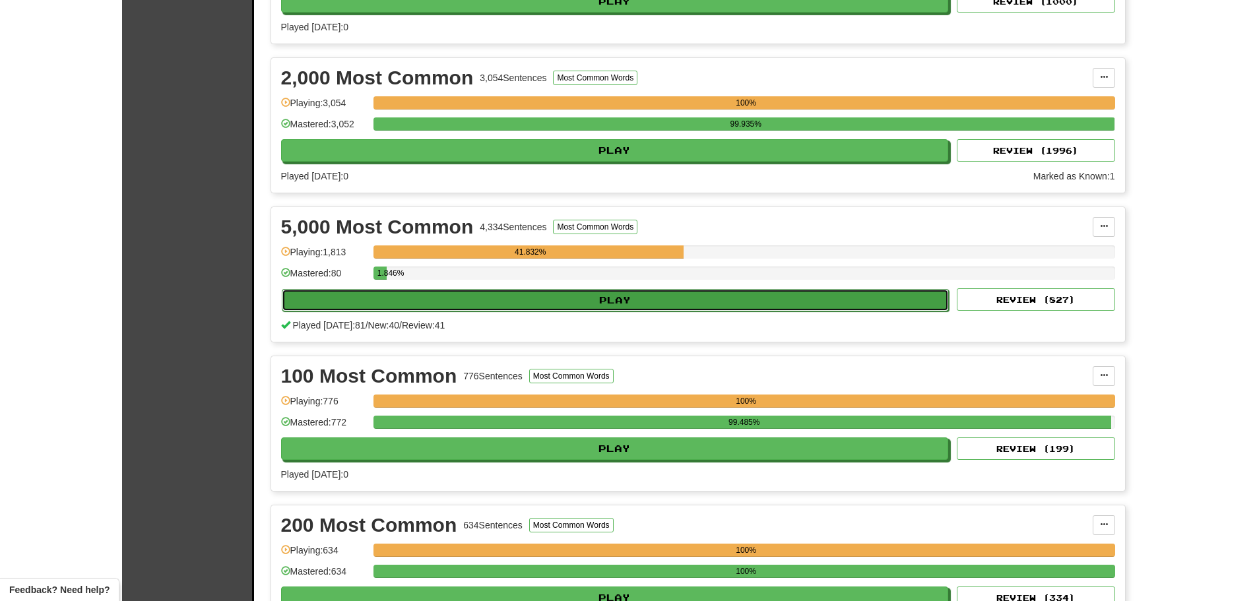
click at [574, 294] on button "Play" at bounding box center [616, 300] width 668 height 22
select select "**"
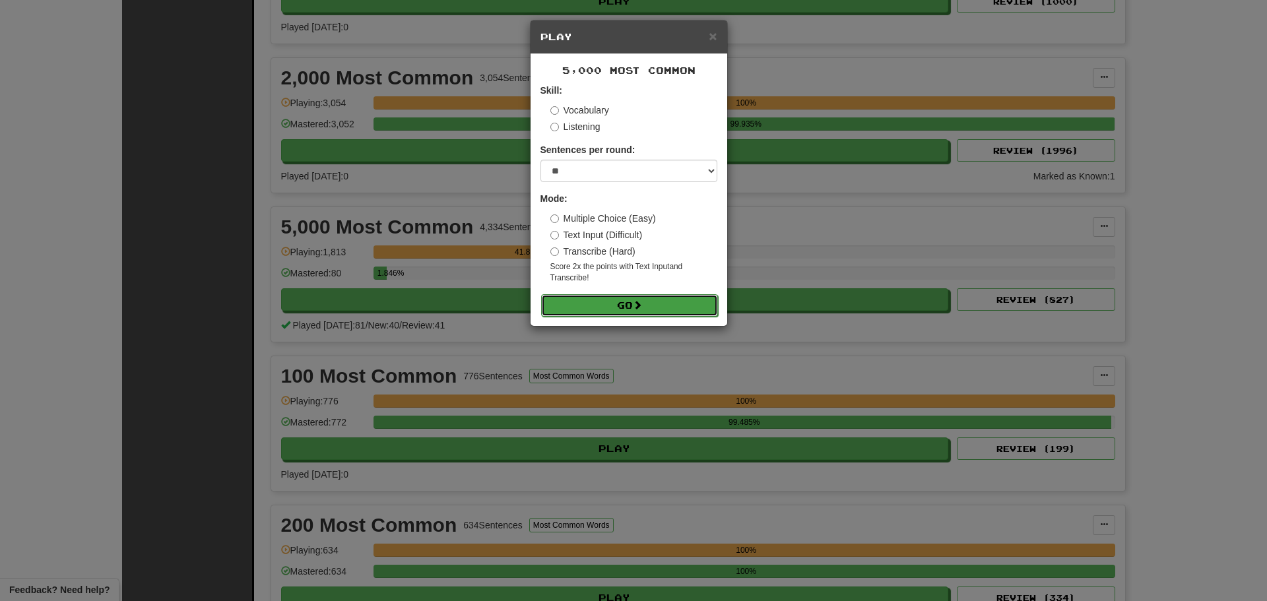
click at [642, 302] on span at bounding box center [637, 304] width 9 height 9
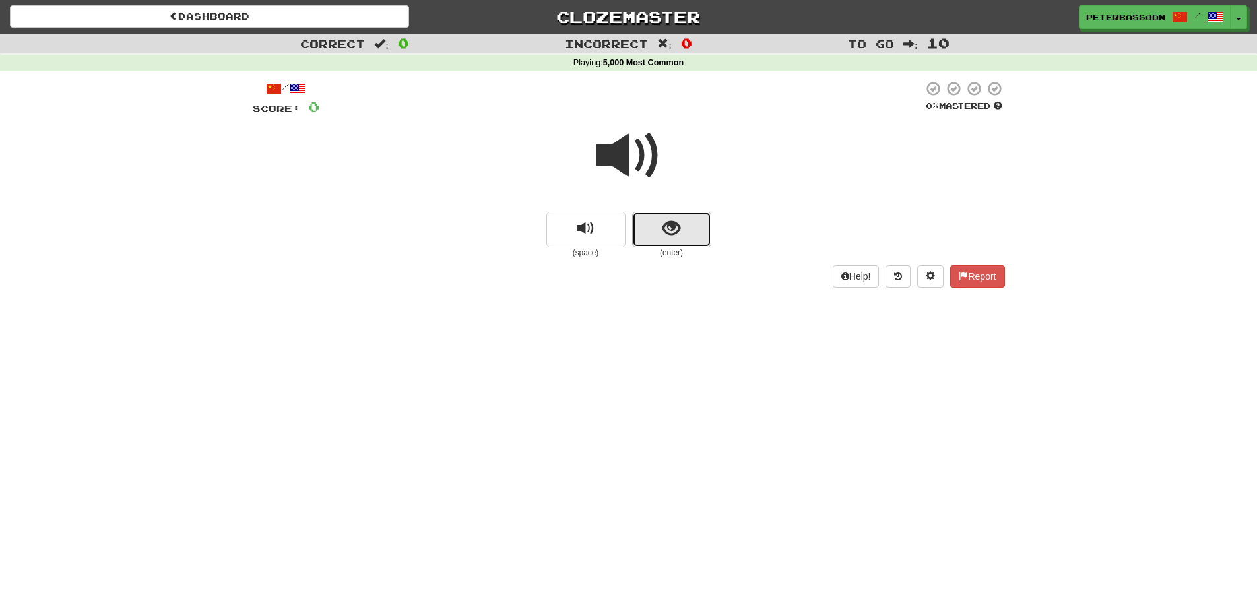
click at [668, 222] on span "show sentence" at bounding box center [672, 229] width 18 height 18
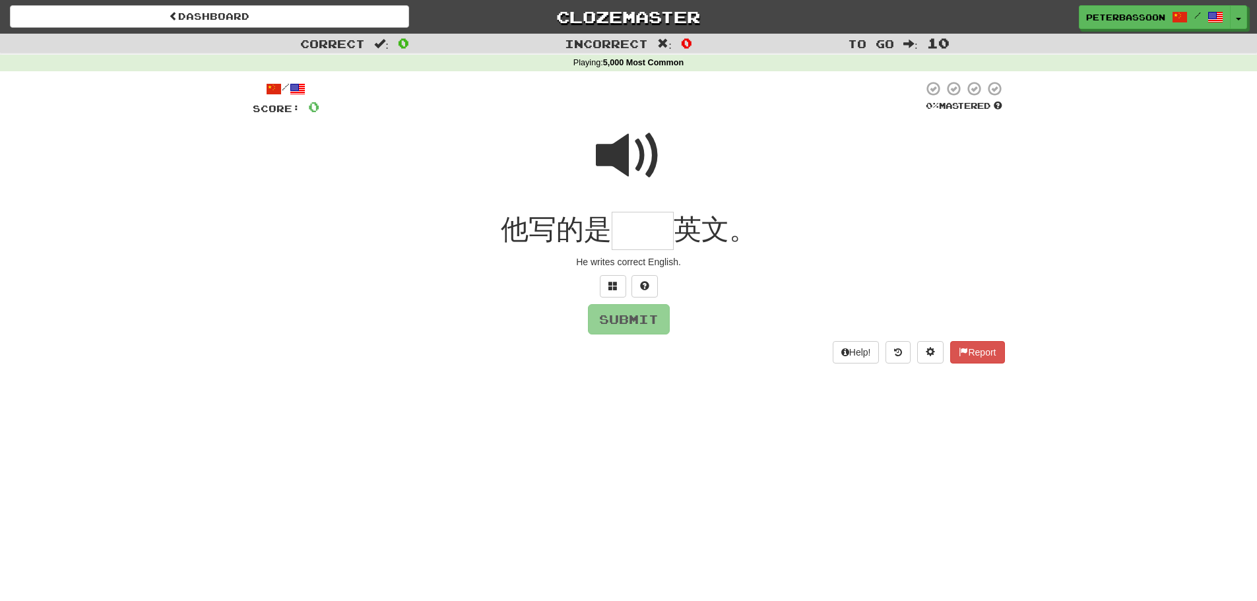
click at [614, 146] on span at bounding box center [629, 156] width 66 height 66
click at [640, 239] on input "text" at bounding box center [643, 231] width 62 height 39
type input "**"
drag, startPoint x: 637, startPoint y: 326, endPoint x: 659, endPoint y: 329, distance: 22.6
click at [659, 329] on button "Submit" at bounding box center [630, 320] width 82 height 30
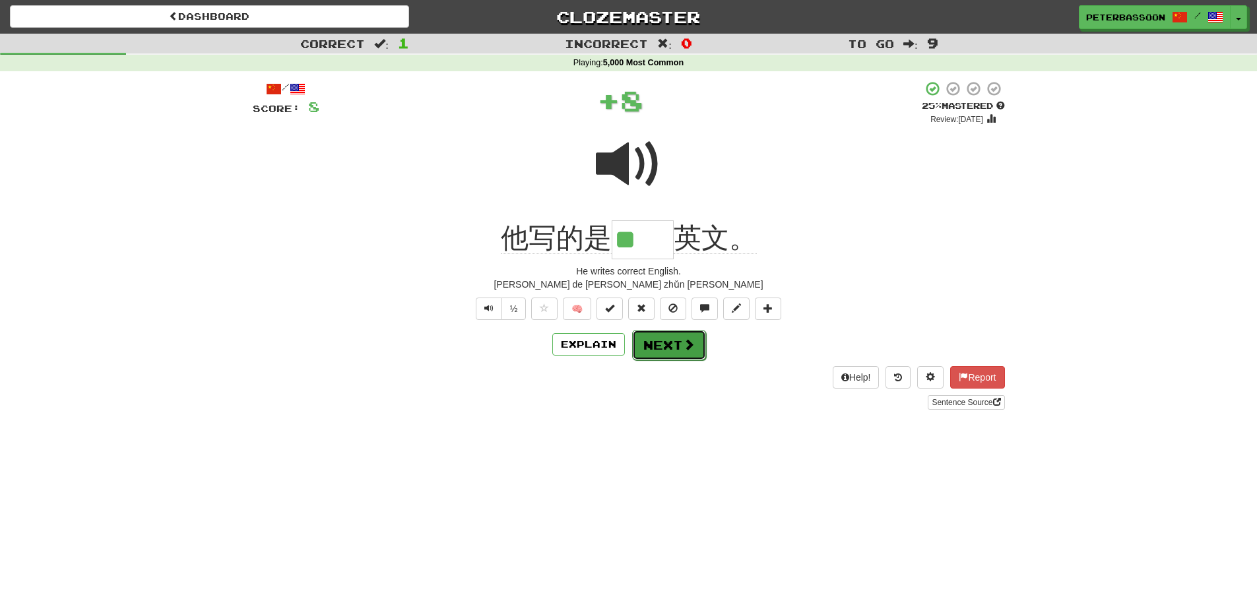
click at [683, 341] on span at bounding box center [689, 345] width 12 height 12
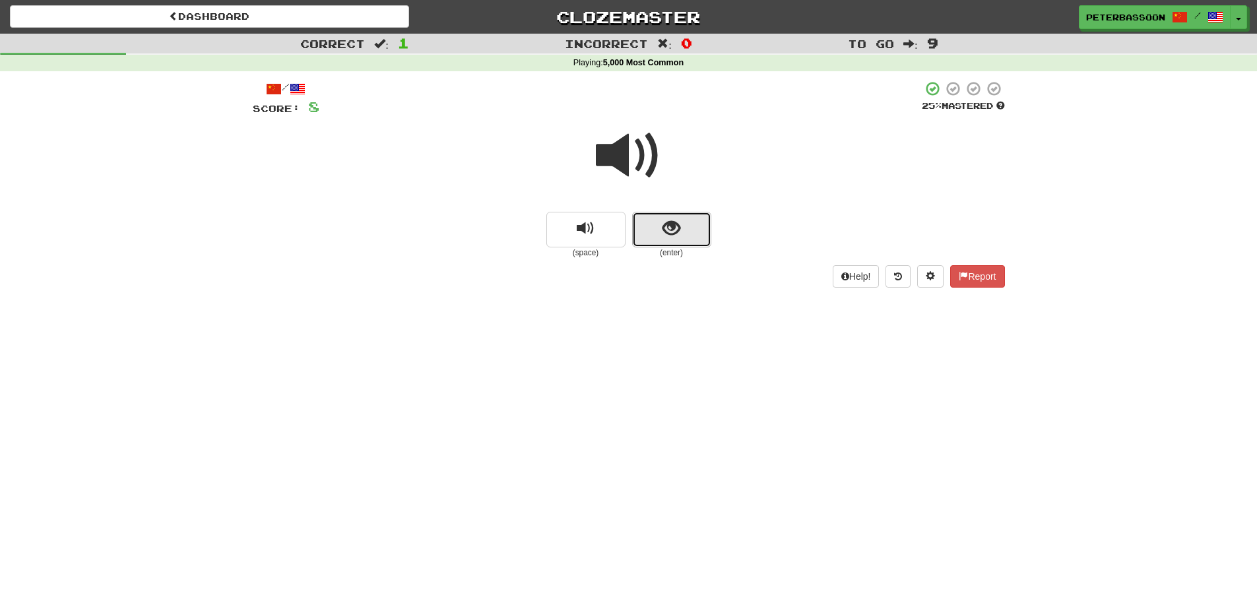
click at [692, 228] on button "show sentence" at bounding box center [671, 230] width 79 height 36
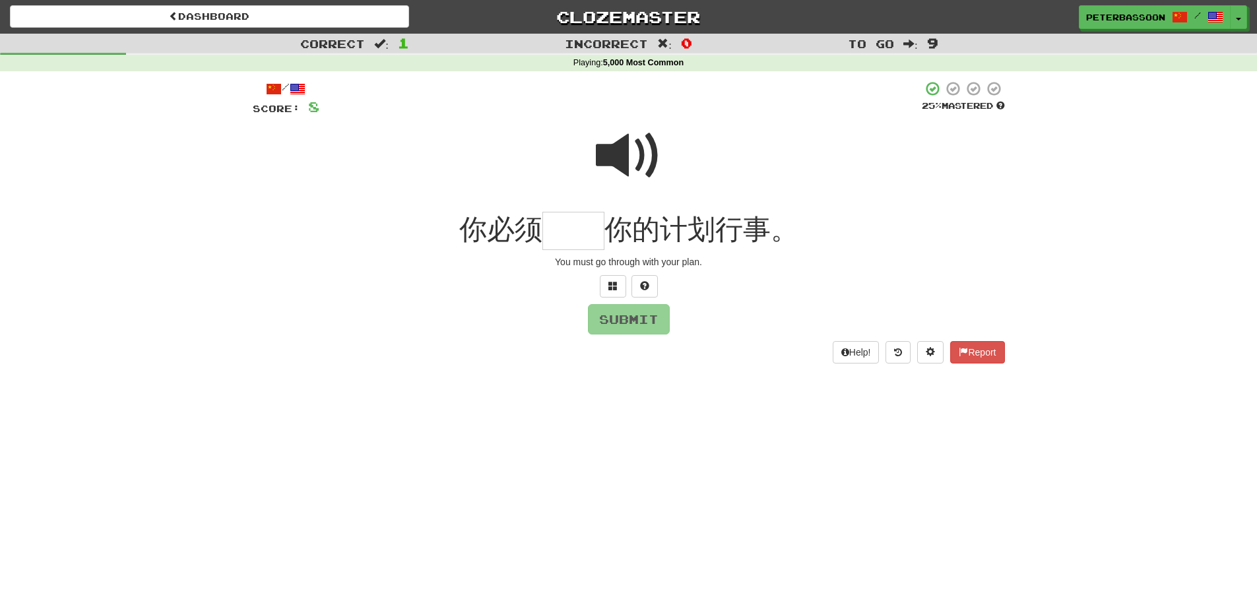
click at [622, 145] on span at bounding box center [629, 156] width 66 height 66
click at [583, 241] on input "text" at bounding box center [573, 231] width 62 height 39
type input "**"
drag, startPoint x: 635, startPoint y: 321, endPoint x: 644, endPoint y: 321, distance: 8.6
click at [636, 321] on button "Submit" at bounding box center [629, 319] width 82 height 30
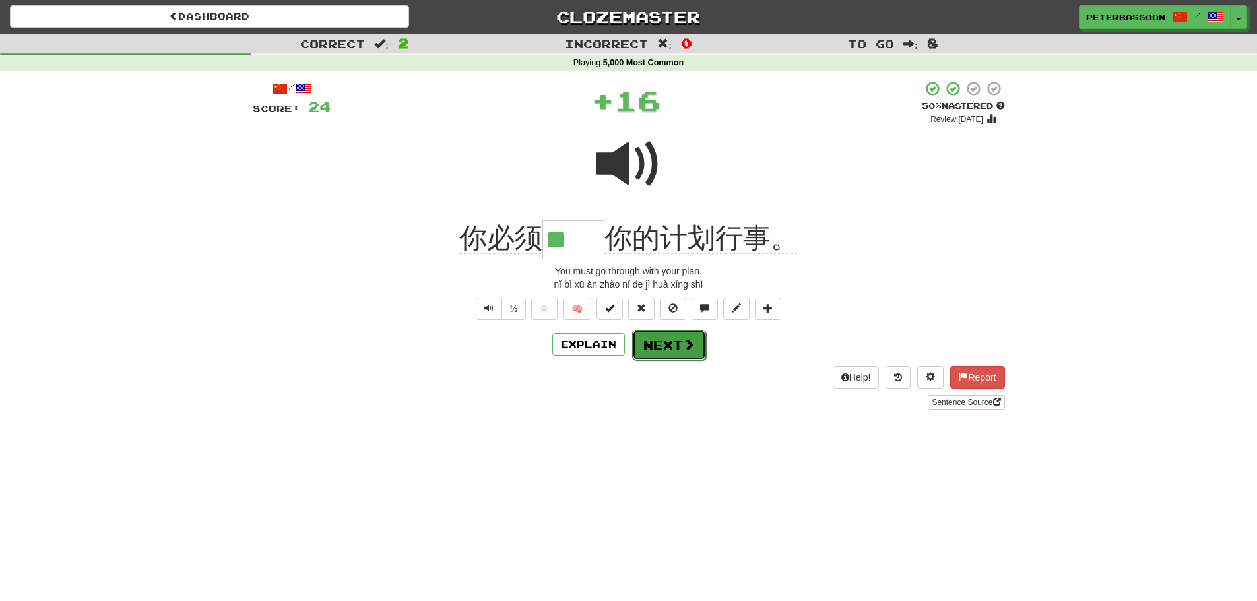
click at [680, 339] on button "Next" at bounding box center [669, 345] width 74 height 30
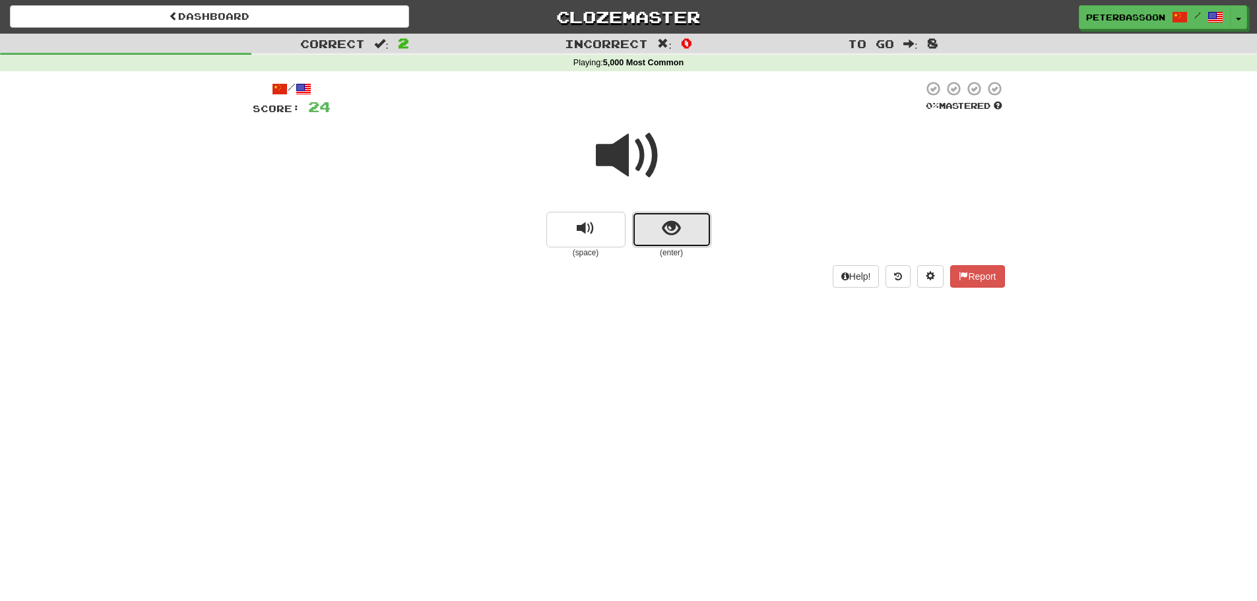
drag, startPoint x: 656, startPoint y: 224, endPoint x: 797, endPoint y: 203, distance: 142.1
click at [661, 222] on button "show sentence" at bounding box center [671, 230] width 79 height 36
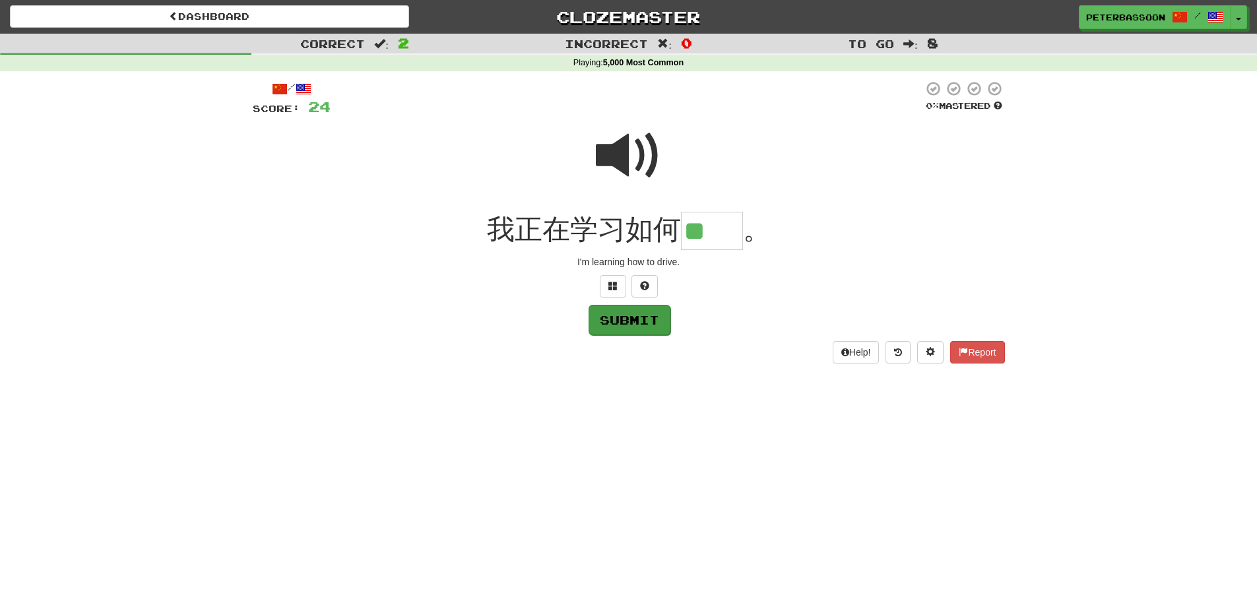
type input "**"
click at [645, 315] on button "Submit" at bounding box center [630, 320] width 82 height 30
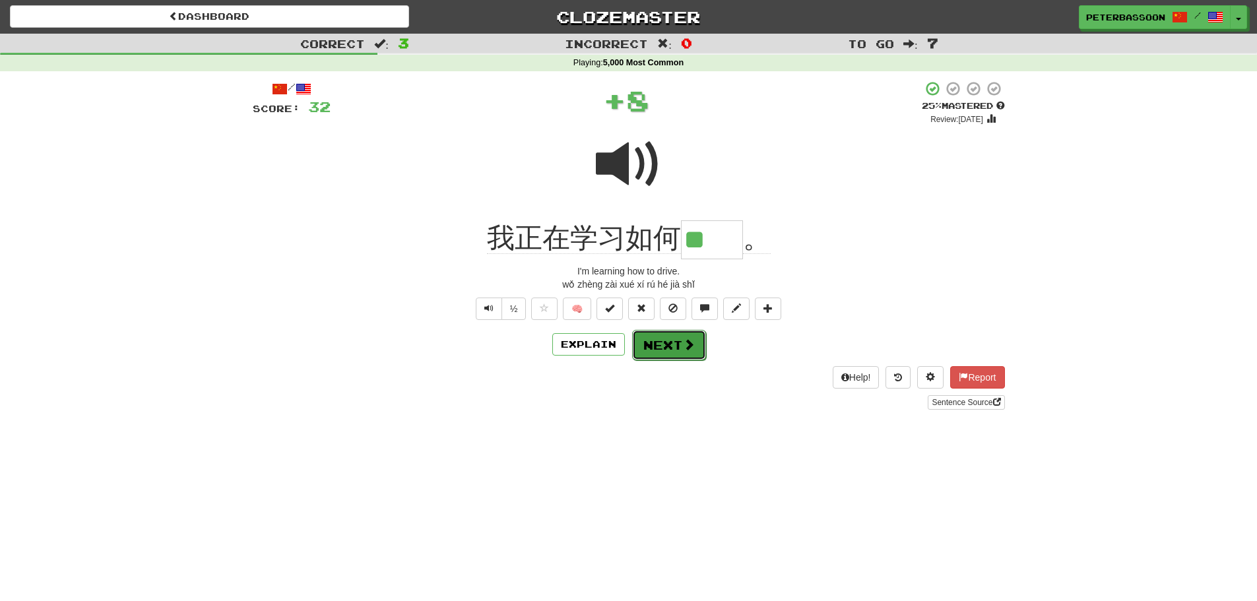
click at [683, 344] on span at bounding box center [689, 345] width 12 height 12
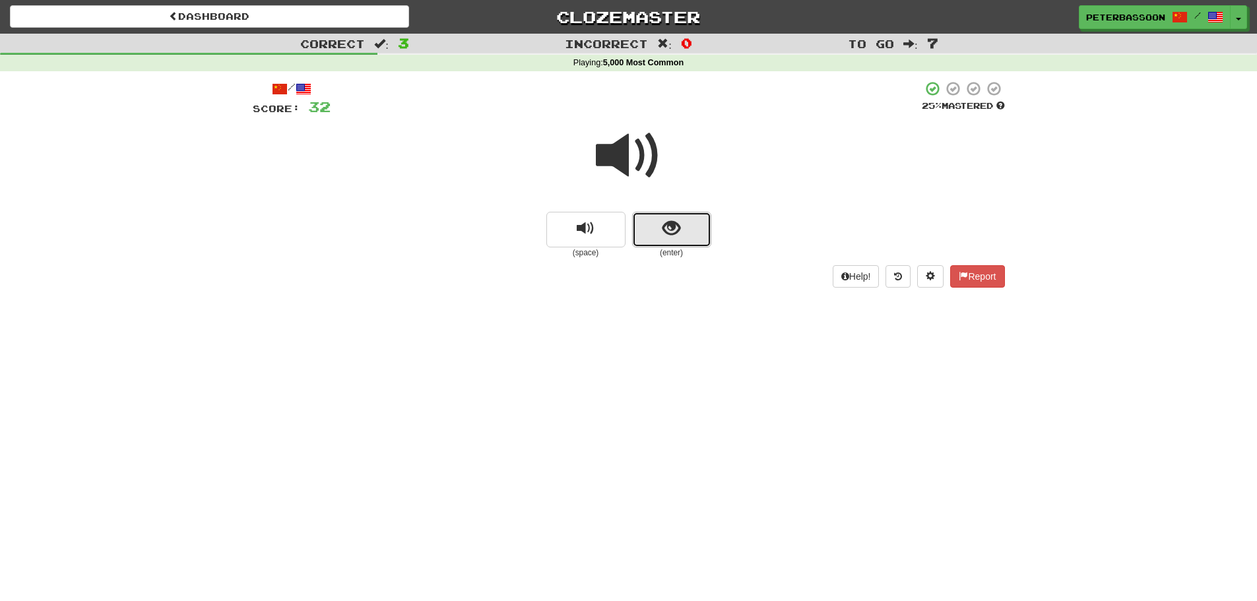
click at [689, 220] on button "show sentence" at bounding box center [671, 230] width 79 height 36
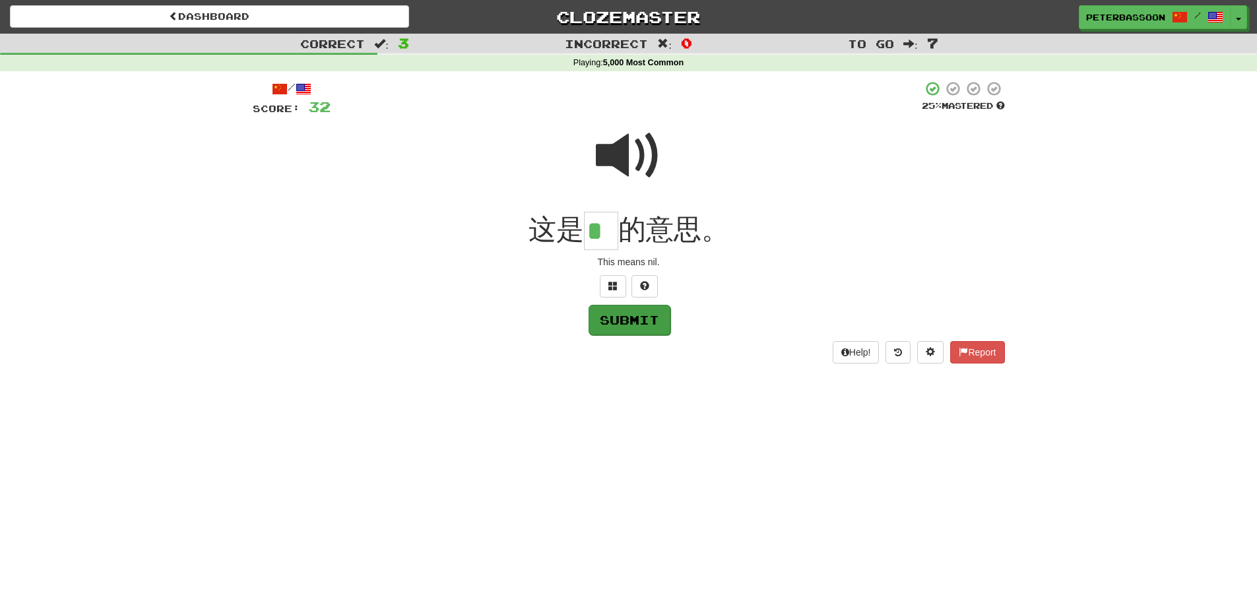
type input "*"
drag, startPoint x: 632, startPoint y: 325, endPoint x: 680, endPoint y: 327, distance: 48.2
click at [635, 325] on button "Submit" at bounding box center [629, 319] width 82 height 30
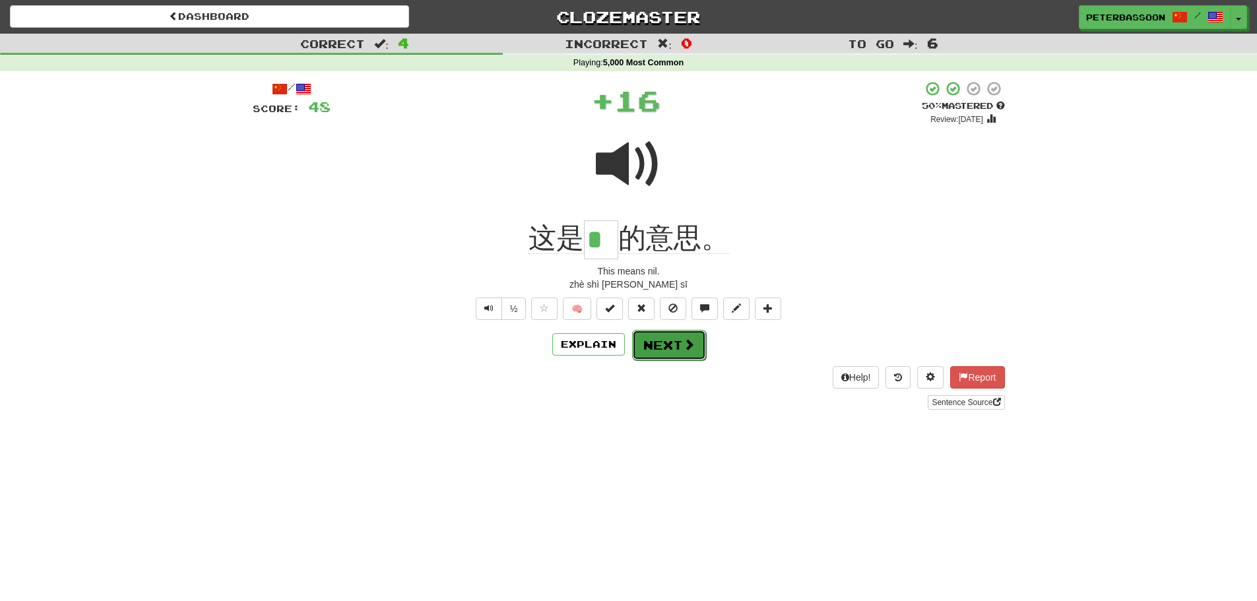
click at [683, 342] on span at bounding box center [689, 345] width 12 height 12
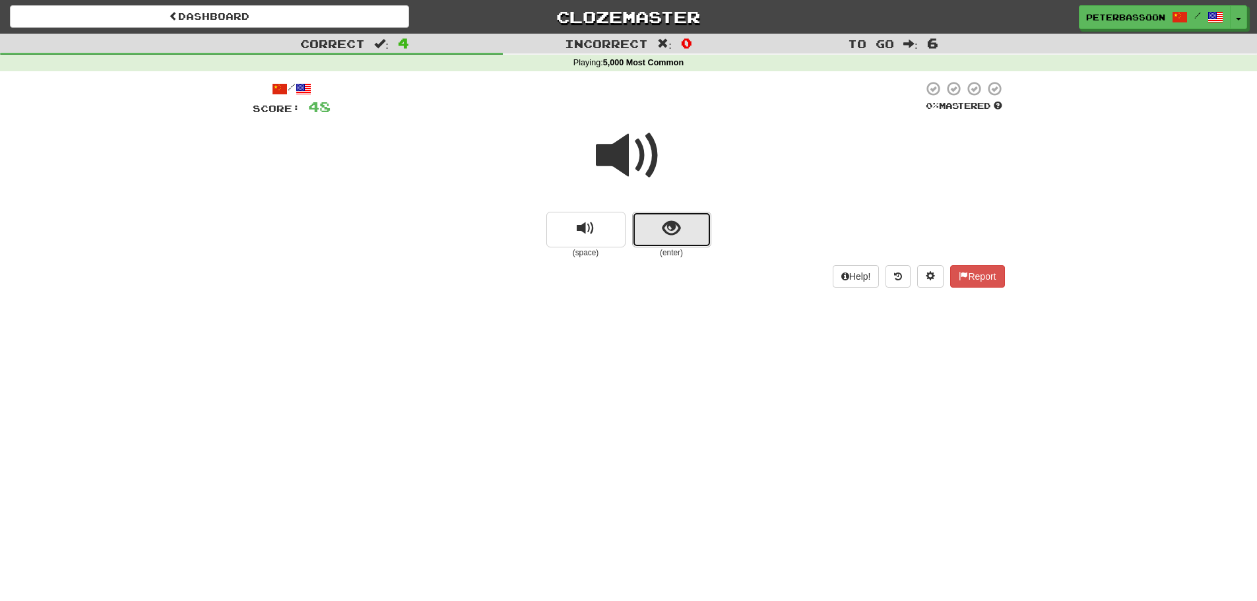
click at [654, 230] on button "show sentence" at bounding box center [671, 230] width 79 height 36
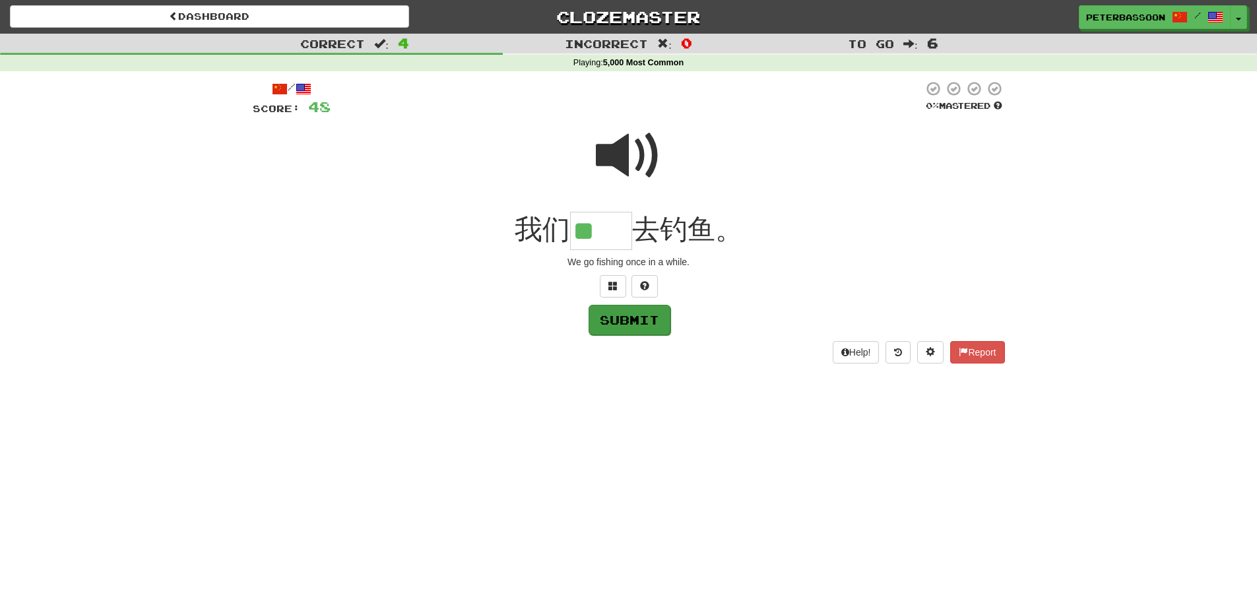
type input "**"
drag, startPoint x: 647, startPoint y: 317, endPoint x: 702, endPoint y: 321, distance: 54.9
click at [653, 319] on button "Submit" at bounding box center [629, 319] width 82 height 30
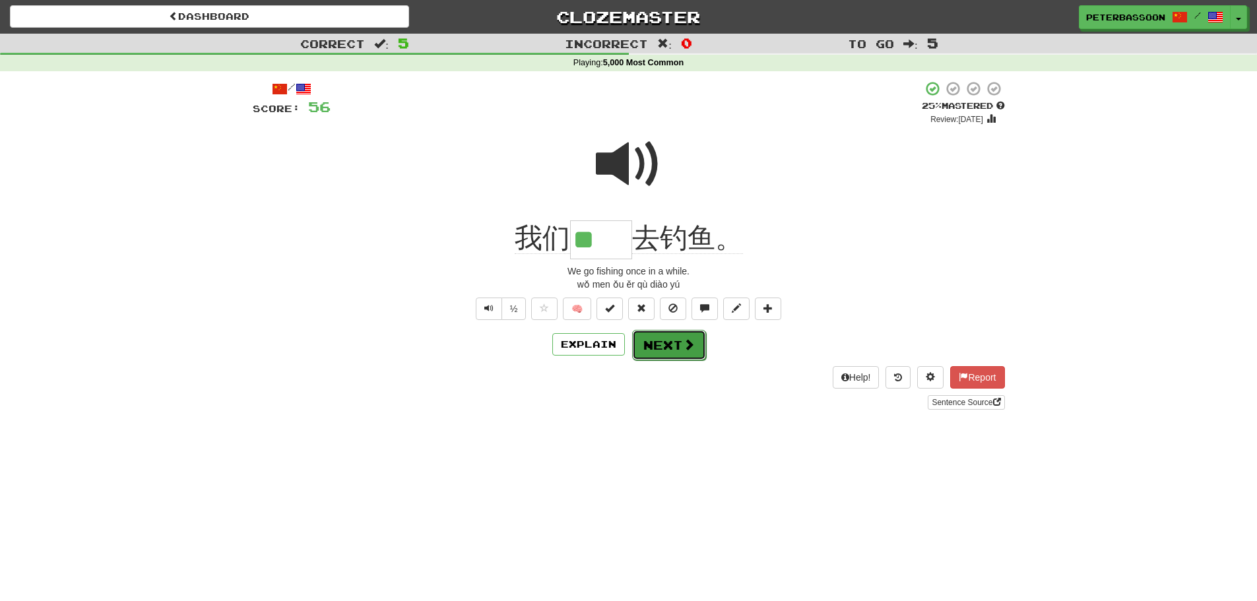
click at [657, 346] on button "Next" at bounding box center [669, 345] width 74 height 30
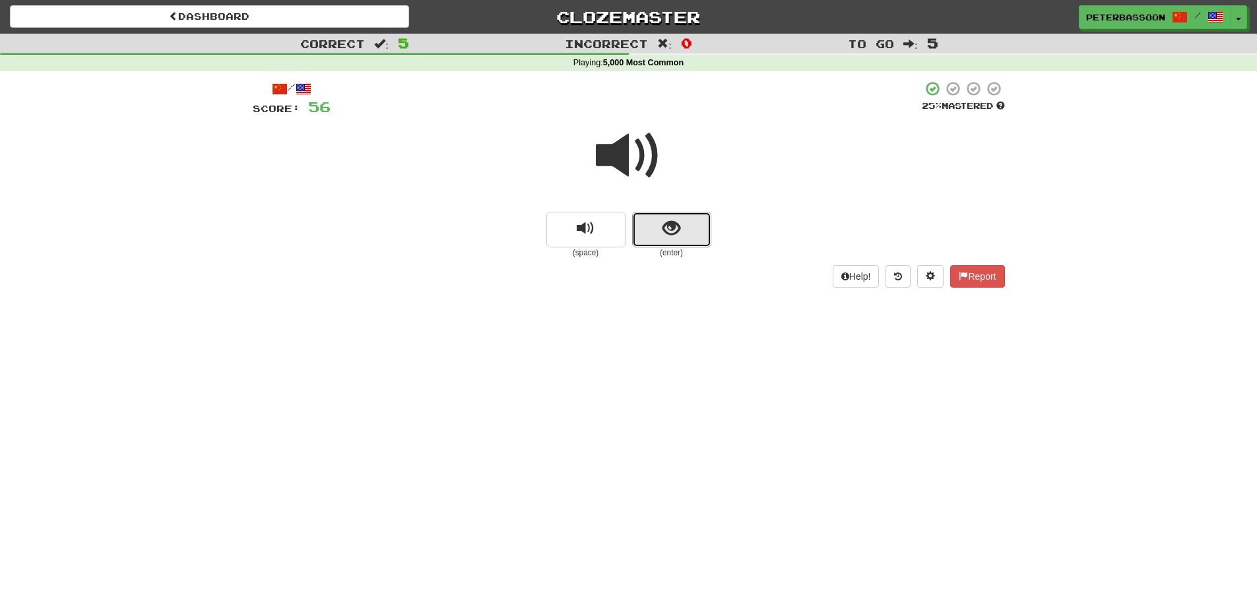
drag, startPoint x: 654, startPoint y: 235, endPoint x: 714, endPoint y: 208, distance: 65.9
click at [684, 215] on button "show sentence" at bounding box center [671, 230] width 79 height 36
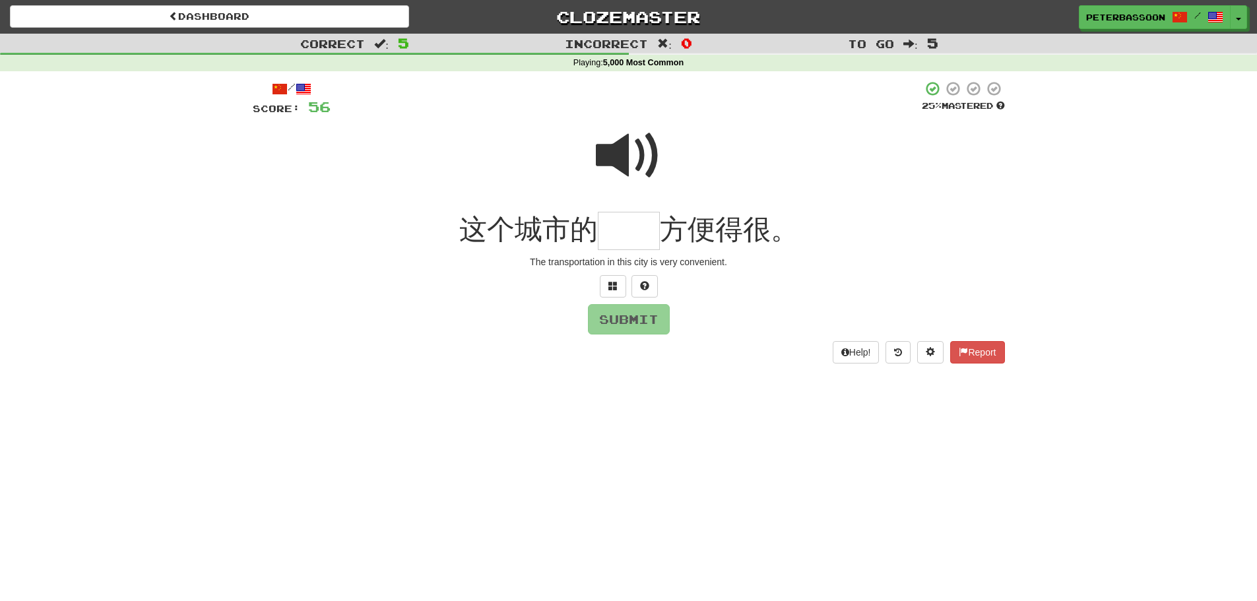
click at [627, 145] on span at bounding box center [629, 156] width 66 height 66
click at [618, 236] on input "text" at bounding box center [629, 231] width 62 height 39
type input "**"
drag, startPoint x: 626, startPoint y: 314, endPoint x: 814, endPoint y: 323, distance: 188.3
click at [630, 317] on button "Submit" at bounding box center [629, 319] width 82 height 30
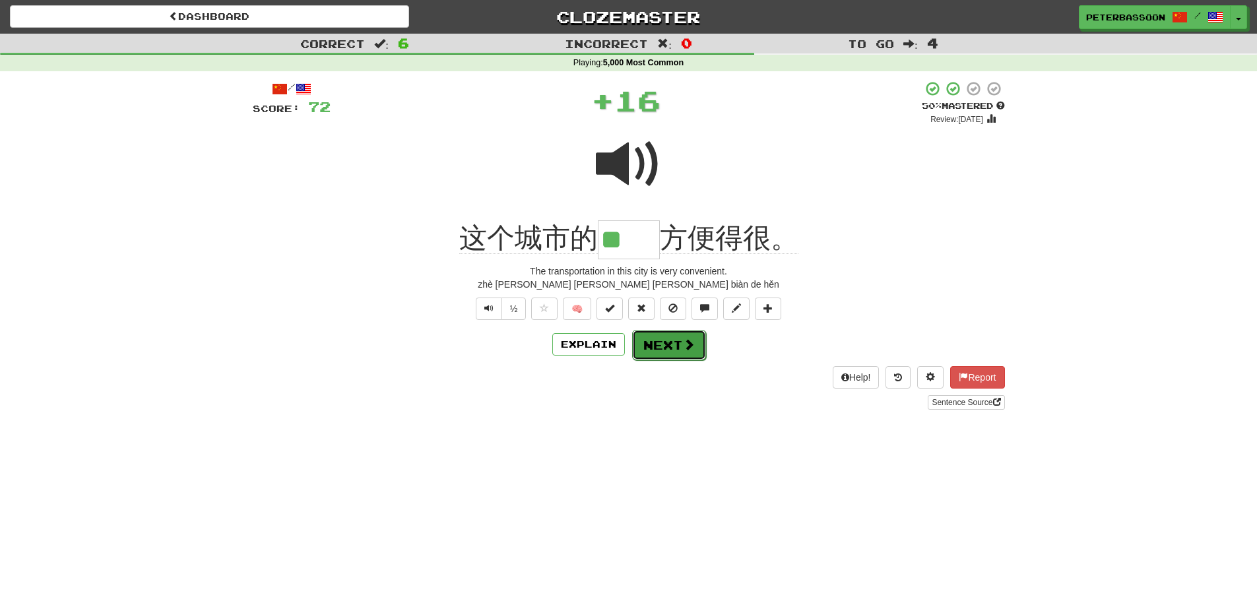
click at [661, 345] on button "Next" at bounding box center [669, 345] width 74 height 30
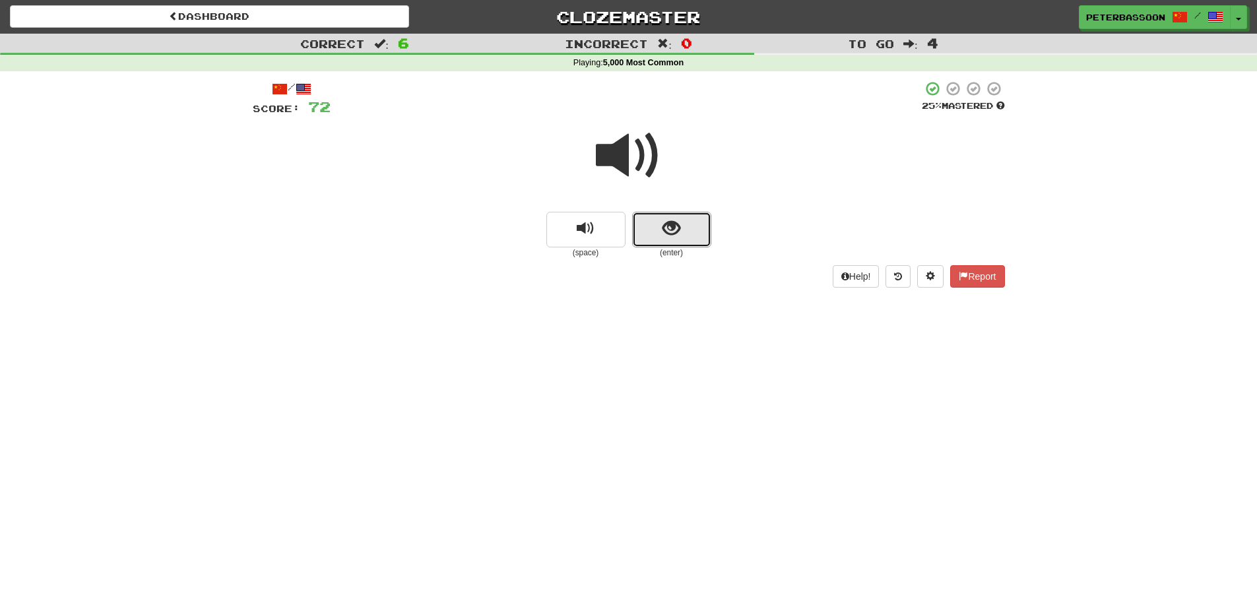
click at [674, 228] on span "show sentence" at bounding box center [672, 229] width 18 height 18
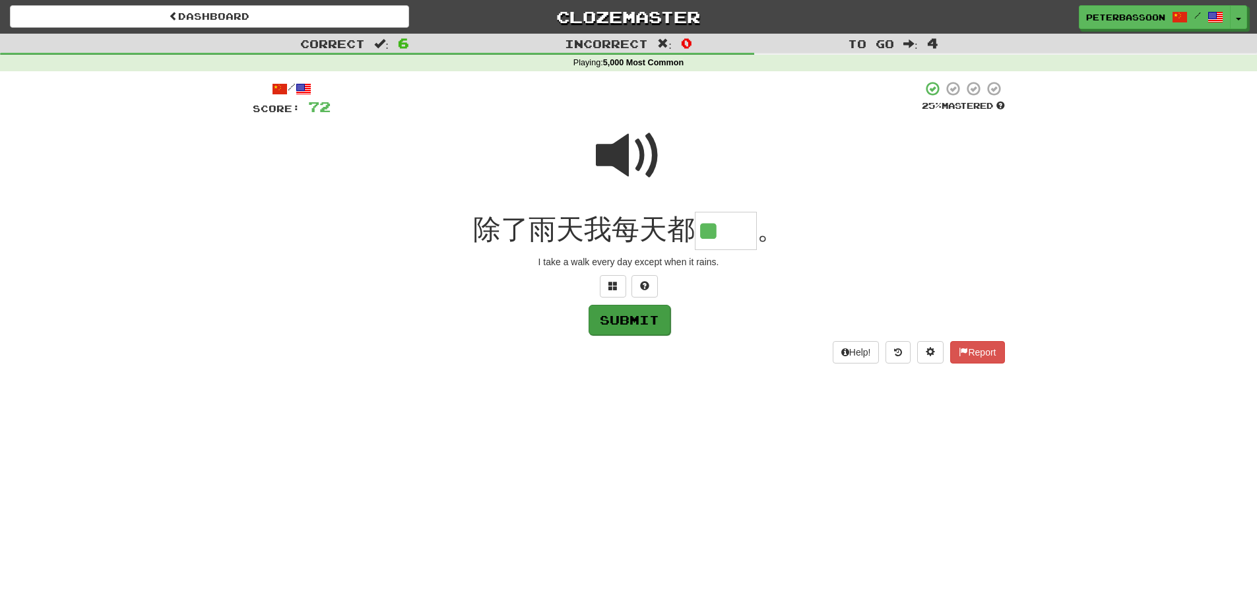
type input "**"
click at [625, 324] on button "Submit" at bounding box center [630, 320] width 82 height 30
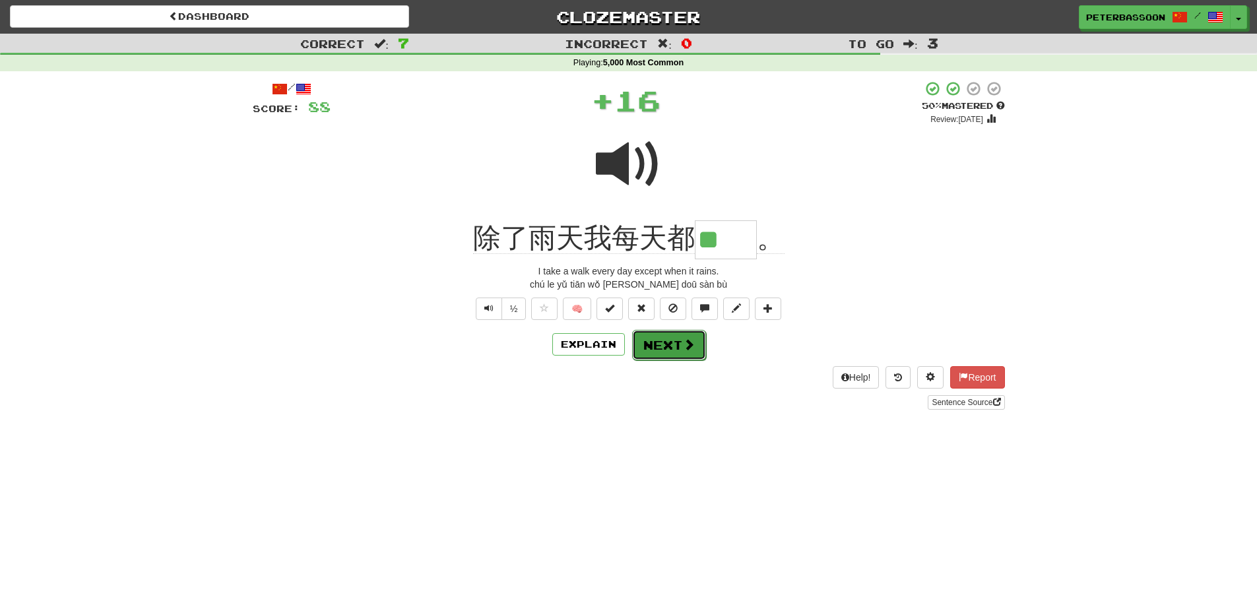
click at [680, 344] on button "Next" at bounding box center [669, 345] width 74 height 30
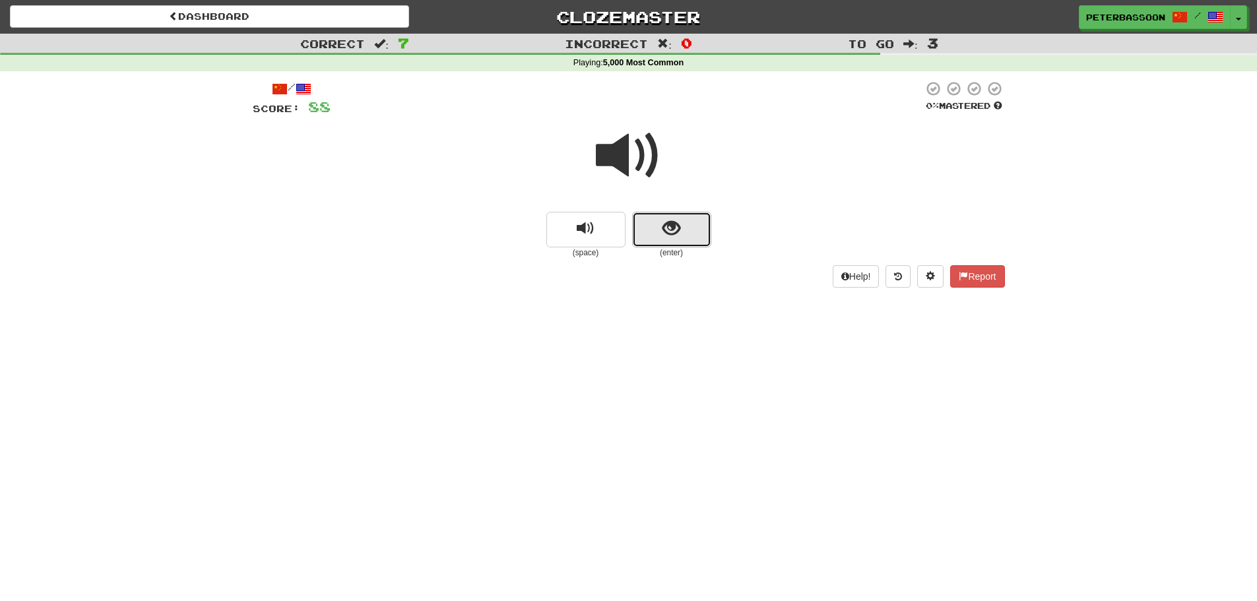
click at [664, 230] on span "show sentence" at bounding box center [672, 229] width 18 height 18
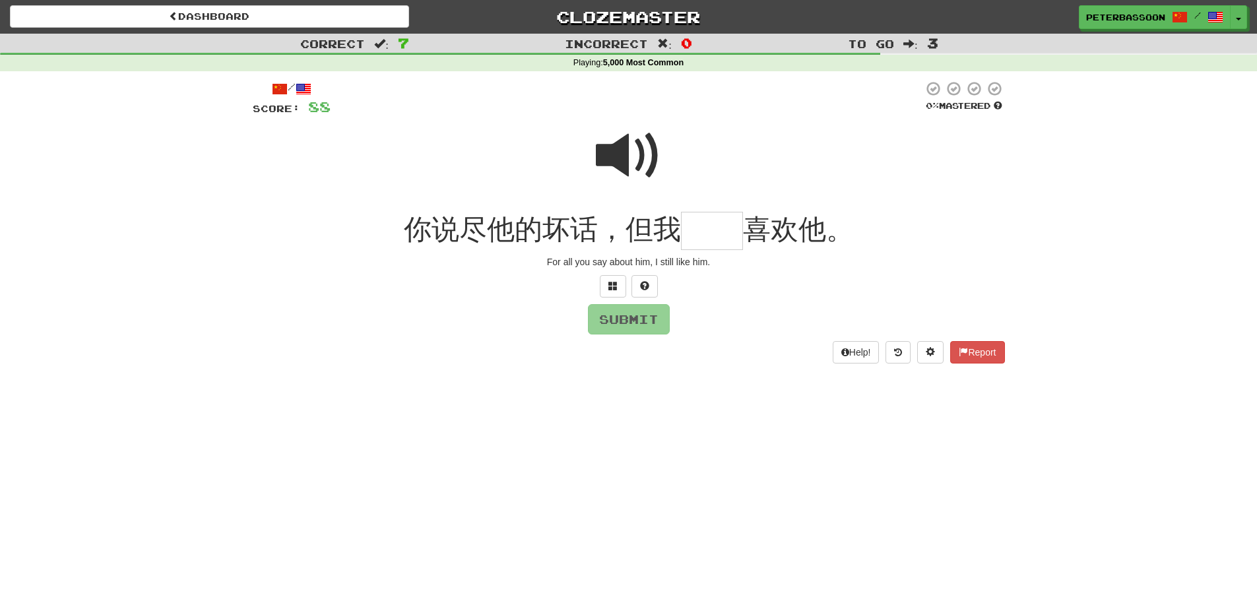
drag, startPoint x: 638, startPoint y: 149, endPoint x: 632, endPoint y: 165, distance: 16.9
click at [638, 148] on span at bounding box center [629, 156] width 66 height 66
click at [712, 233] on input "text" at bounding box center [712, 231] width 62 height 39
type input "**"
click at [647, 320] on button "Submit" at bounding box center [630, 320] width 82 height 30
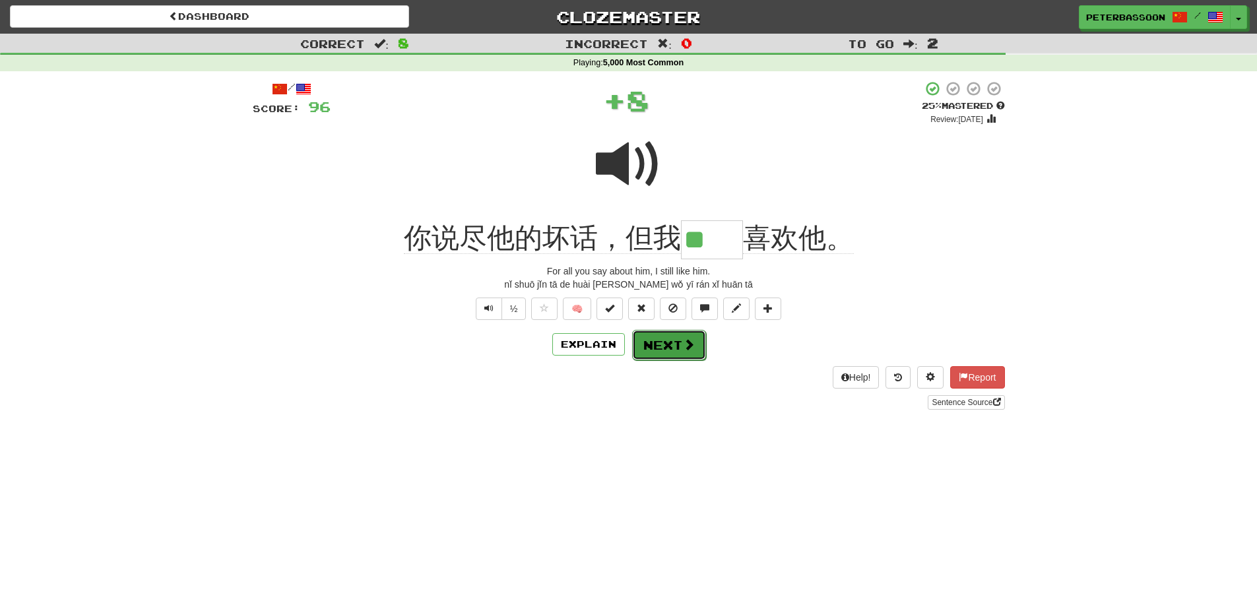
click at [662, 344] on button "Next" at bounding box center [669, 345] width 74 height 30
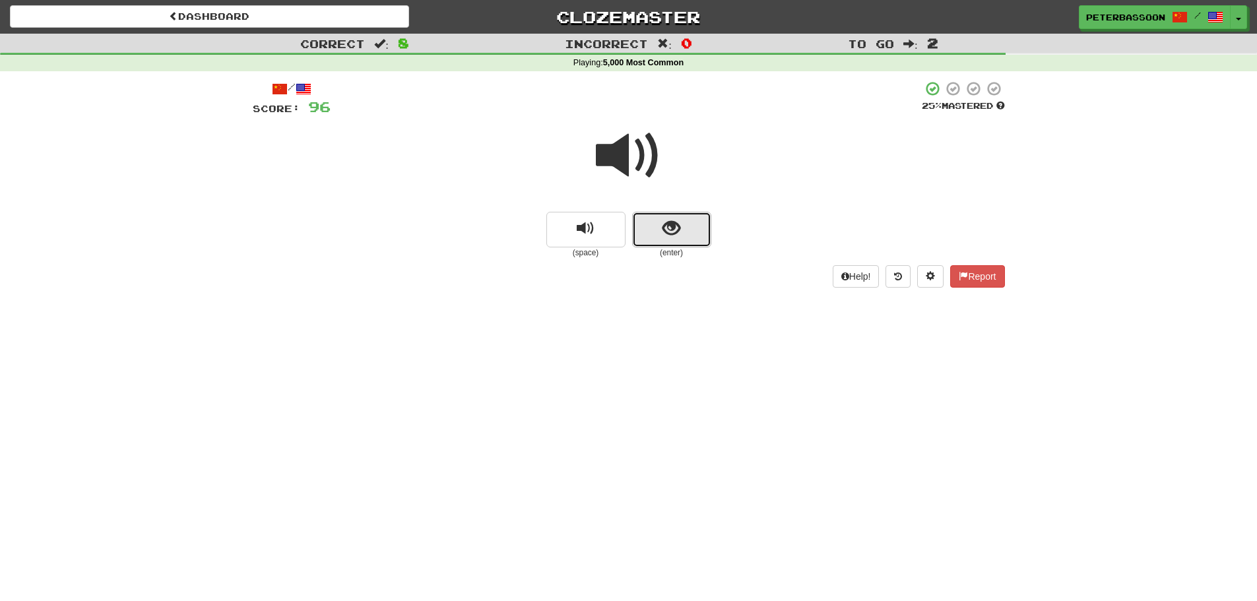
click at [692, 224] on button "show sentence" at bounding box center [671, 230] width 79 height 36
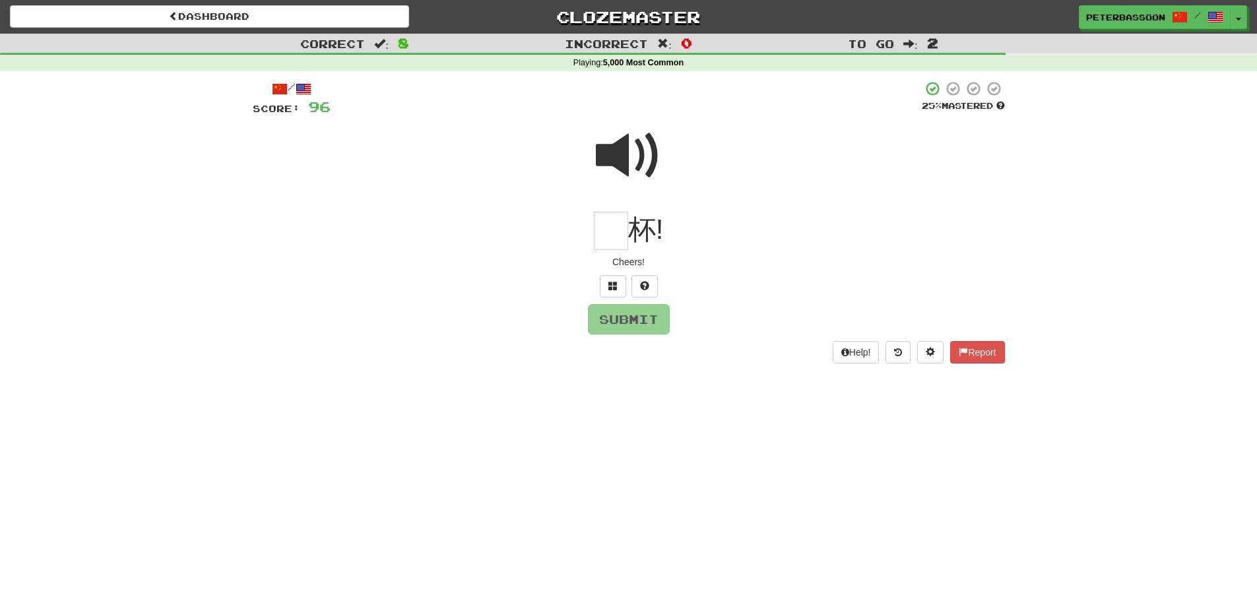
type input "*"
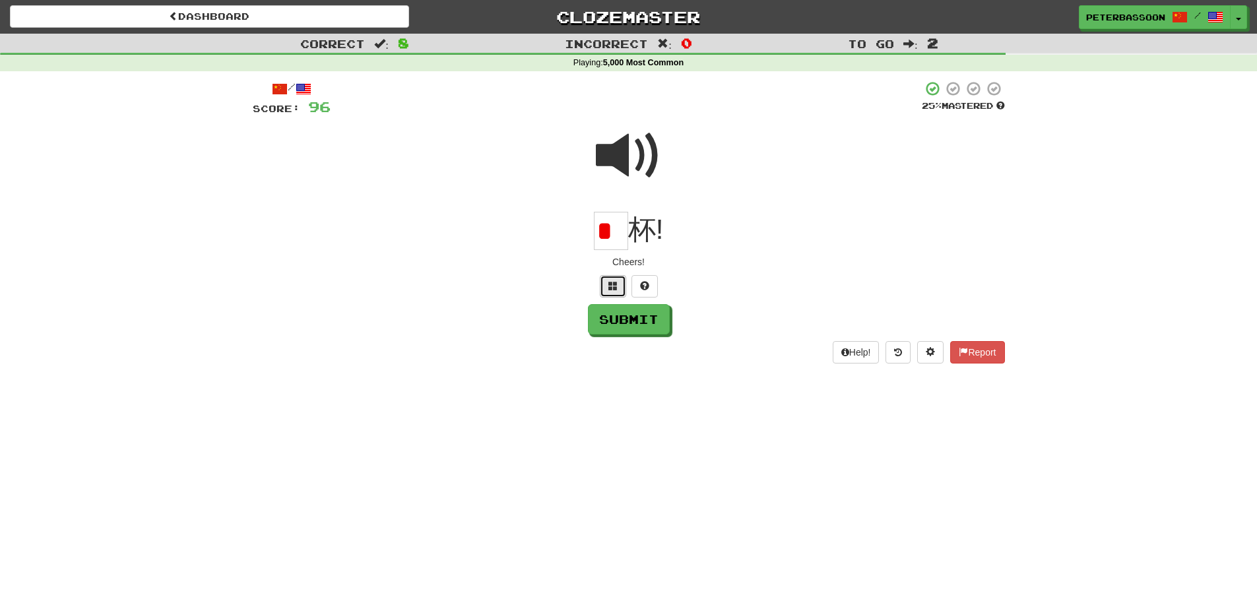
click at [614, 283] on span at bounding box center [612, 285] width 9 height 9
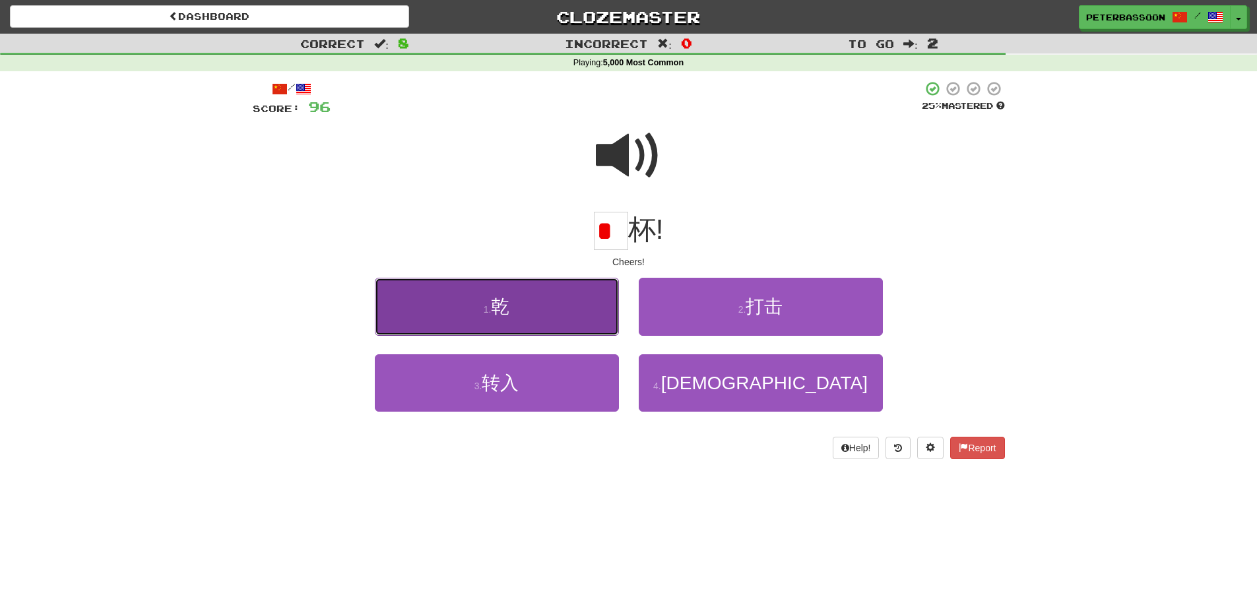
click at [529, 313] on button "1 . 乾" at bounding box center [497, 306] width 244 height 57
type input "*"
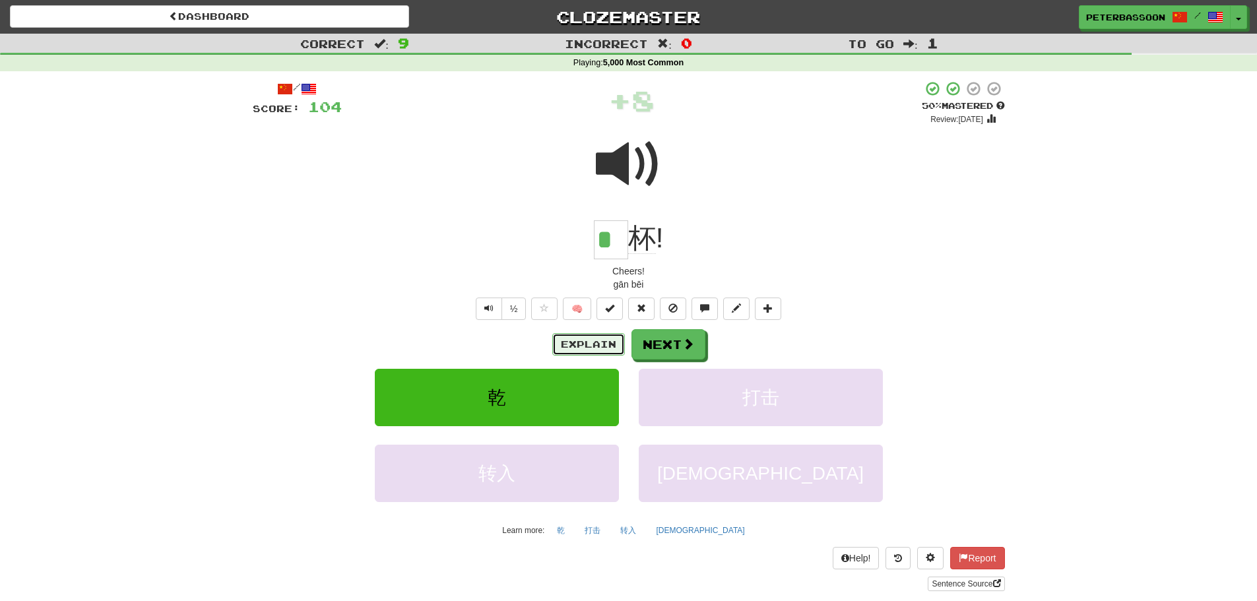
click at [579, 341] on button "Explain" at bounding box center [588, 344] width 73 height 22
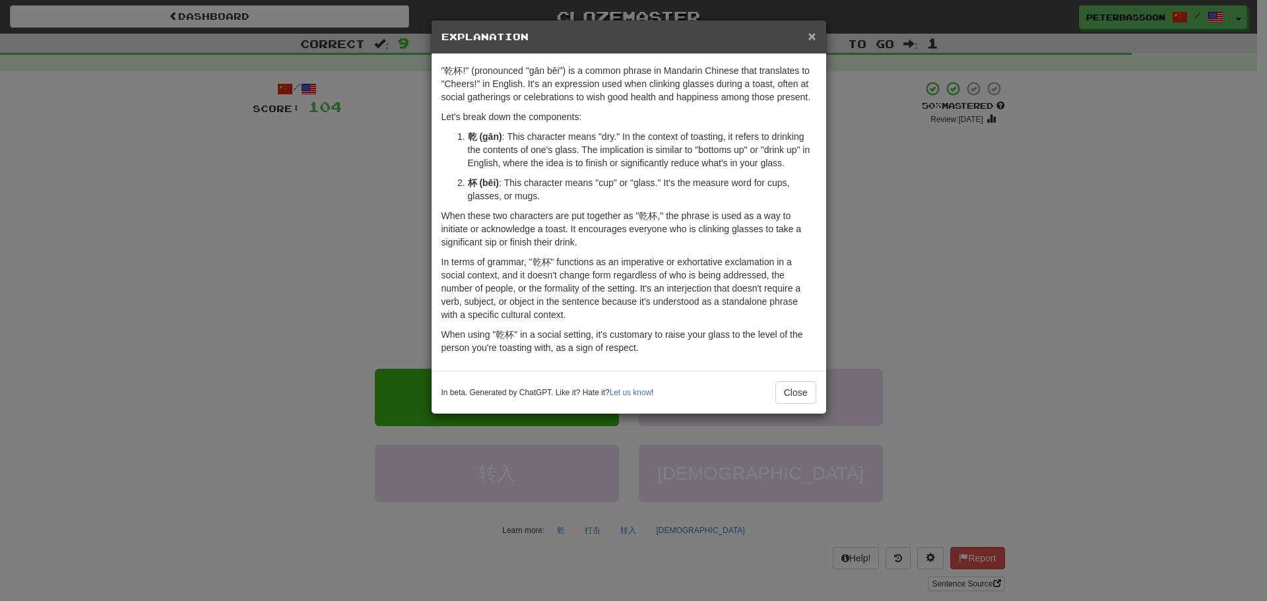
click at [810, 28] on span "×" at bounding box center [812, 35] width 8 height 15
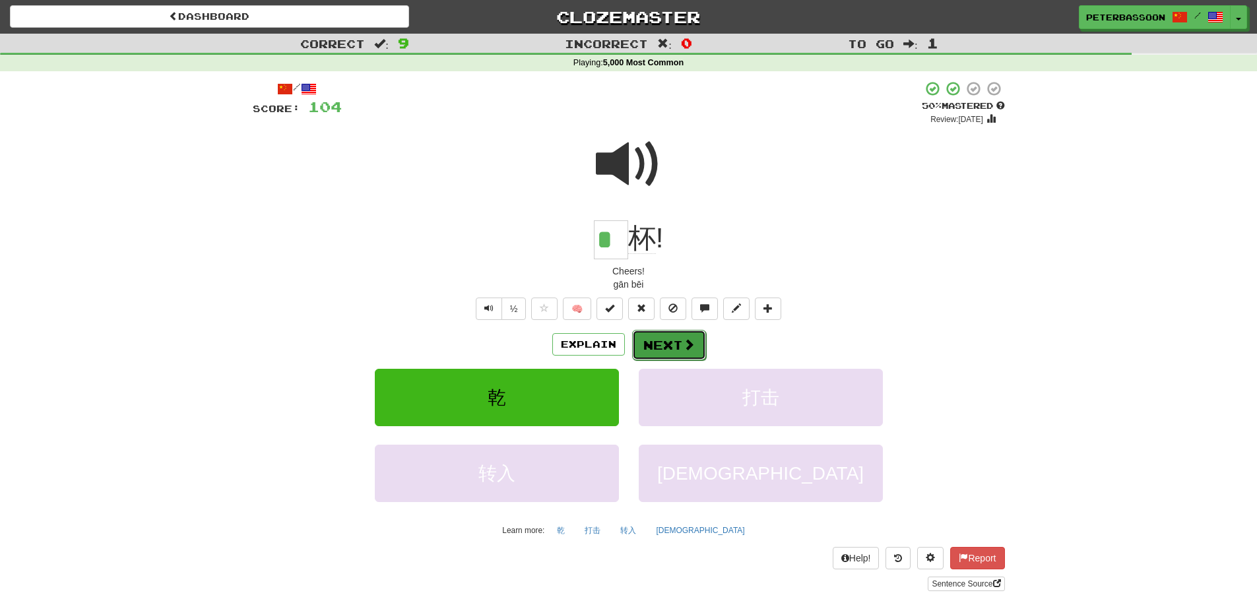
drag, startPoint x: 667, startPoint y: 336, endPoint x: 714, endPoint y: 294, distance: 62.6
click at [671, 333] on button "Next" at bounding box center [669, 344] width 74 height 30
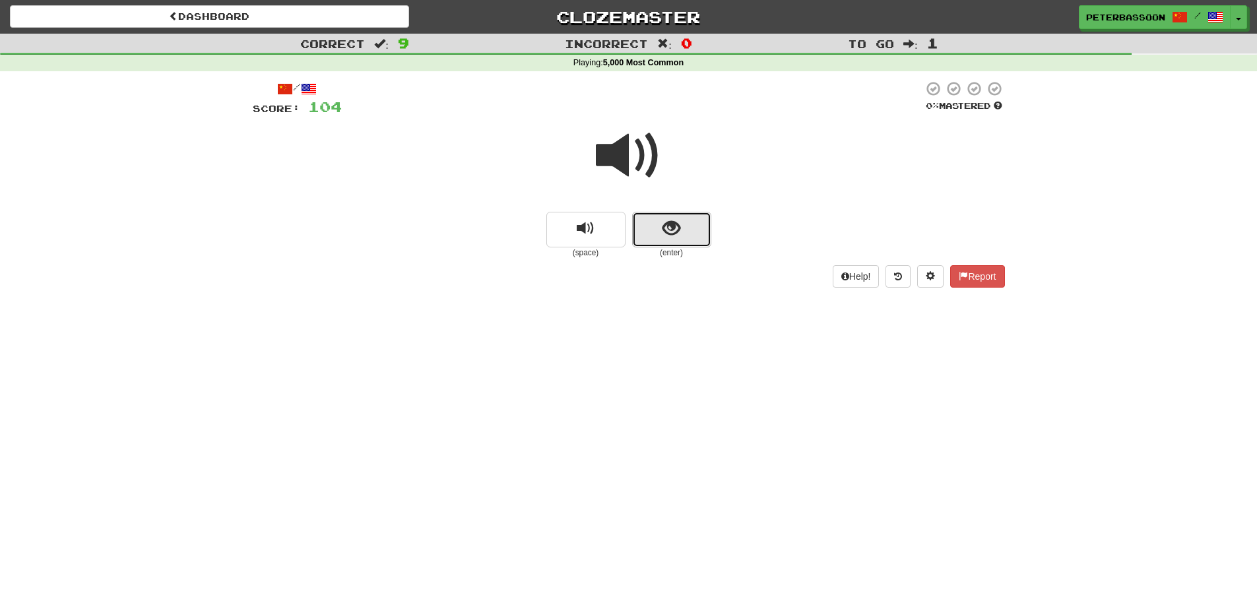
click at [655, 218] on button "show sentence" at bounding box center [671, 230] width 79 height 36
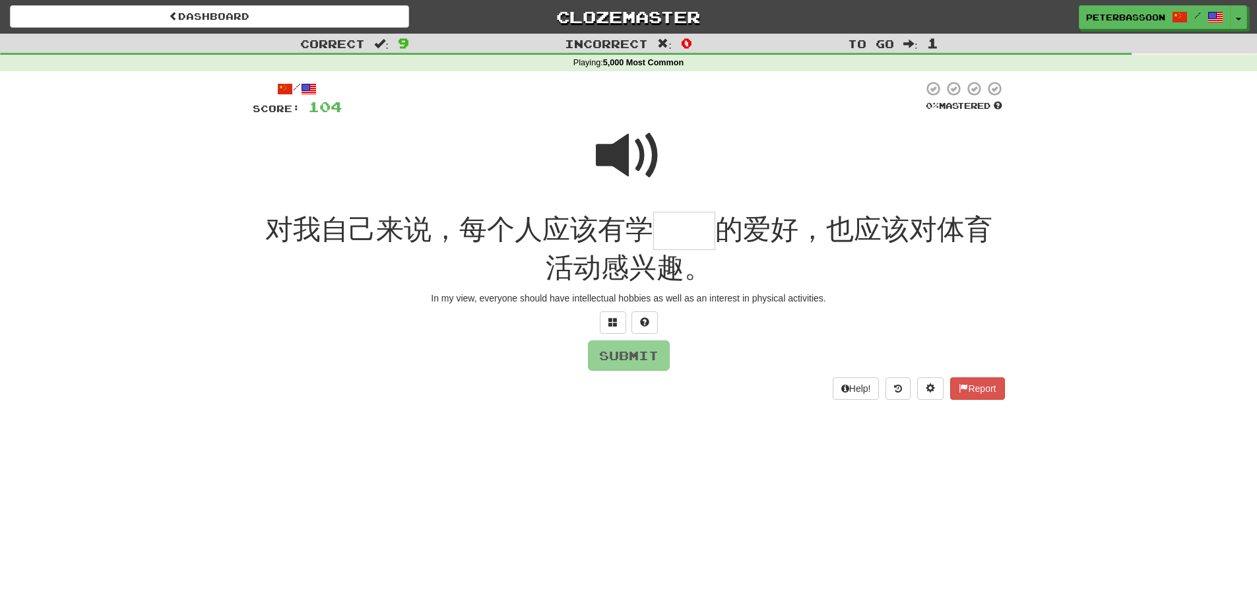
click at [621, 145] on span at bounding box center [629, 156] width 66 height 66
click at [667, 236] on input "text" at bounding box center [684, 231] width 62 height 39
drag, startPoint x: 625, startPoint y: 354, endPoint x: 737, endPoint y: 354, distance: 112.2
click at [630, 354] on button "Submit" at bounding box center [629, 356] width 82 height 30
click at [612, 319] on span at bounding box center [612, 321] width 9 height 9
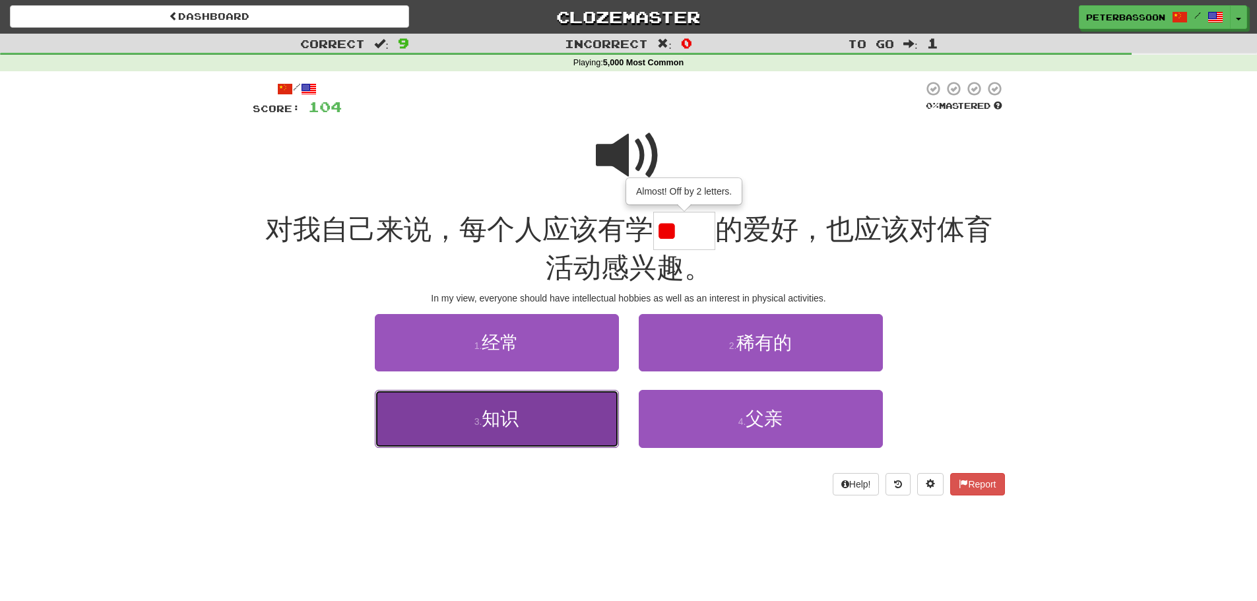
click at [529, 420] on button "3 . 知识" at bounding box center [497, 418] width 244 height 57
type input "**"
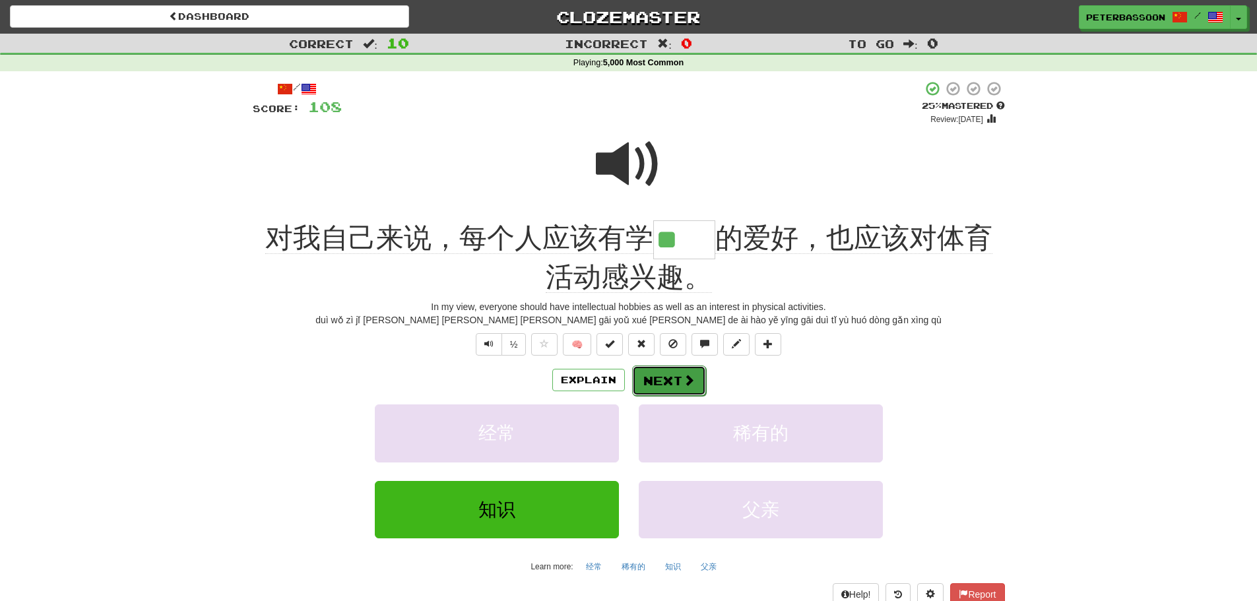
click at [659, 379] on button "Next" at bounding box center [669, 381] width 74 height 30
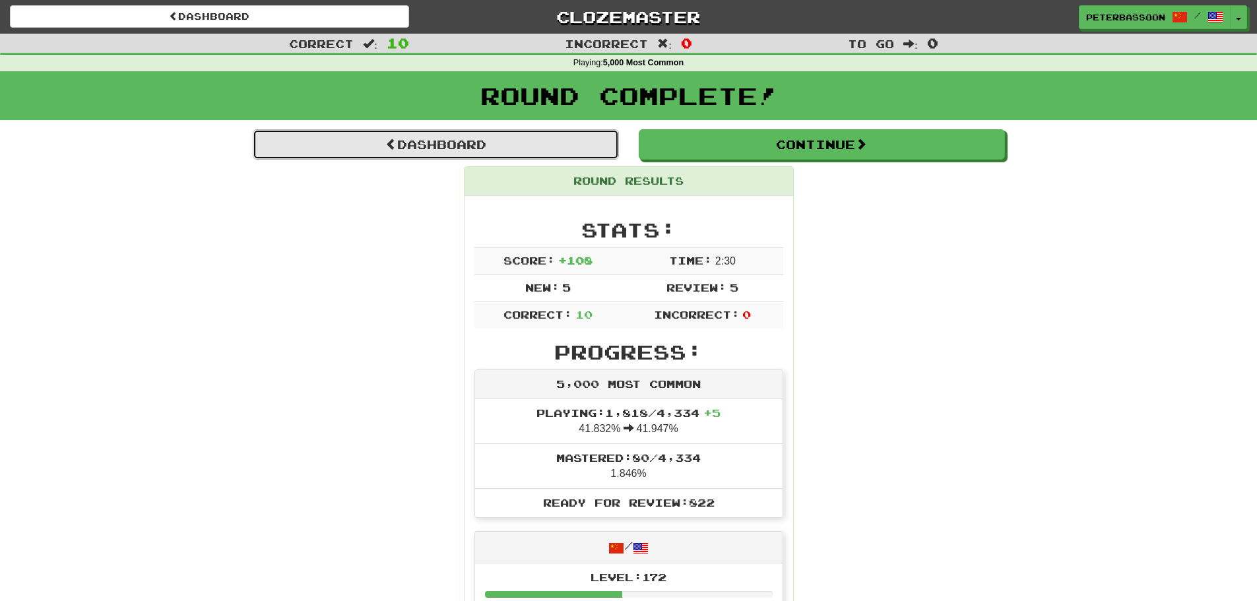
click at [478, 138] on link "Dashboard" at bounding box center [436, 144] width 366 height 30
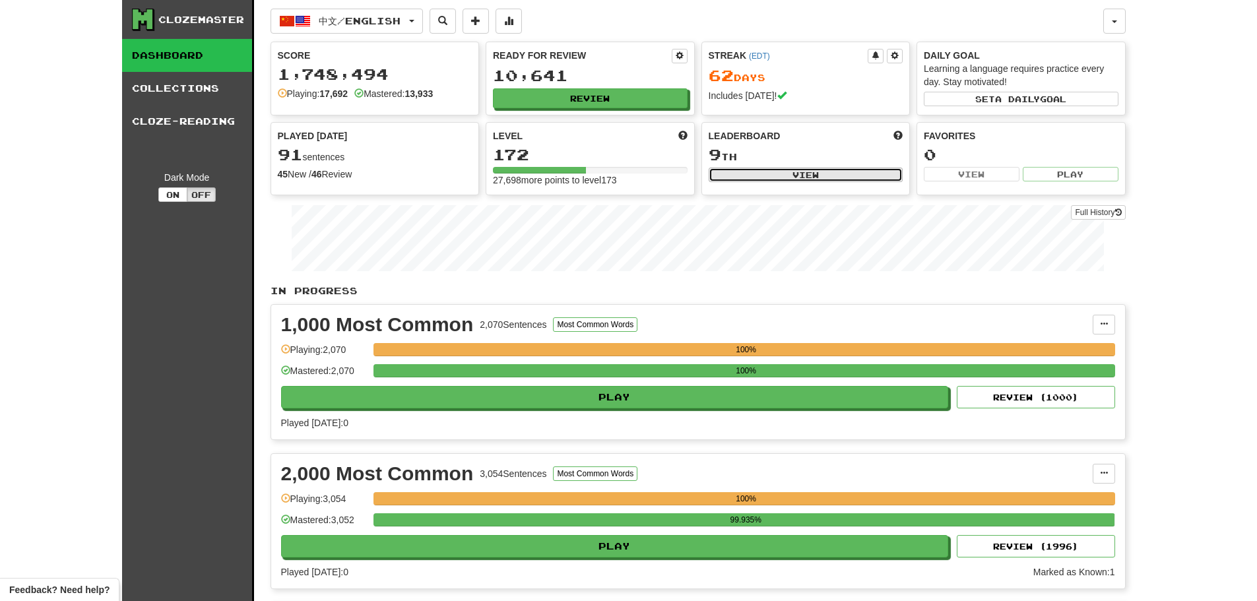
click at [790, 169] on button "View" at bounding box center [806, 175] width 195 height 15
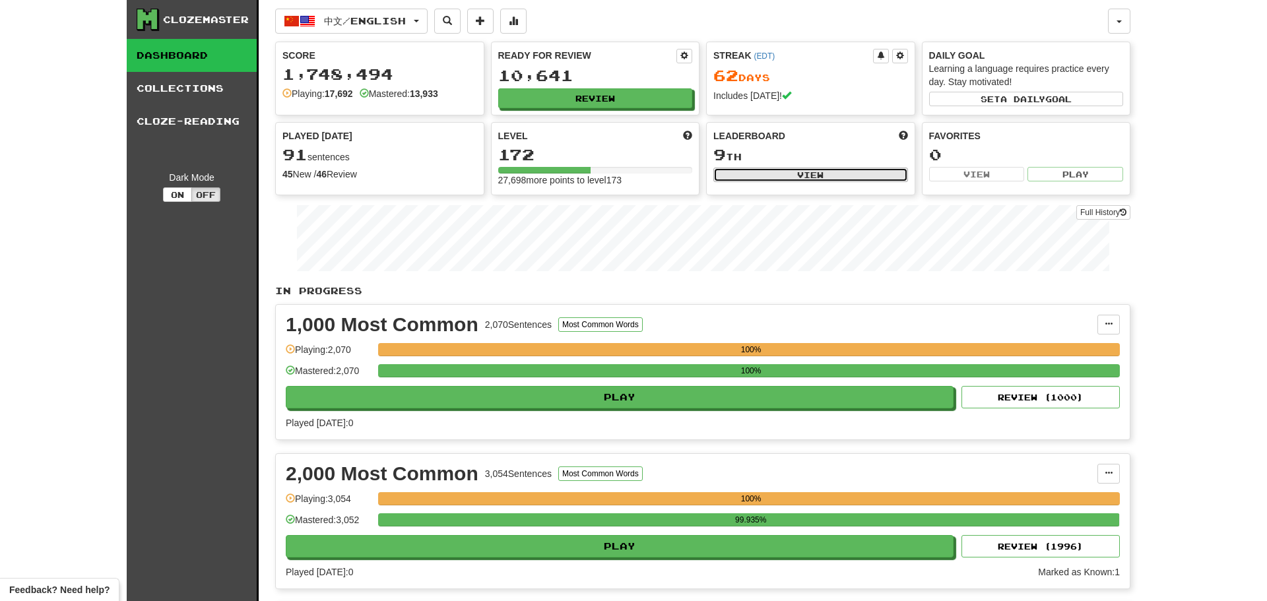
select select "**********"
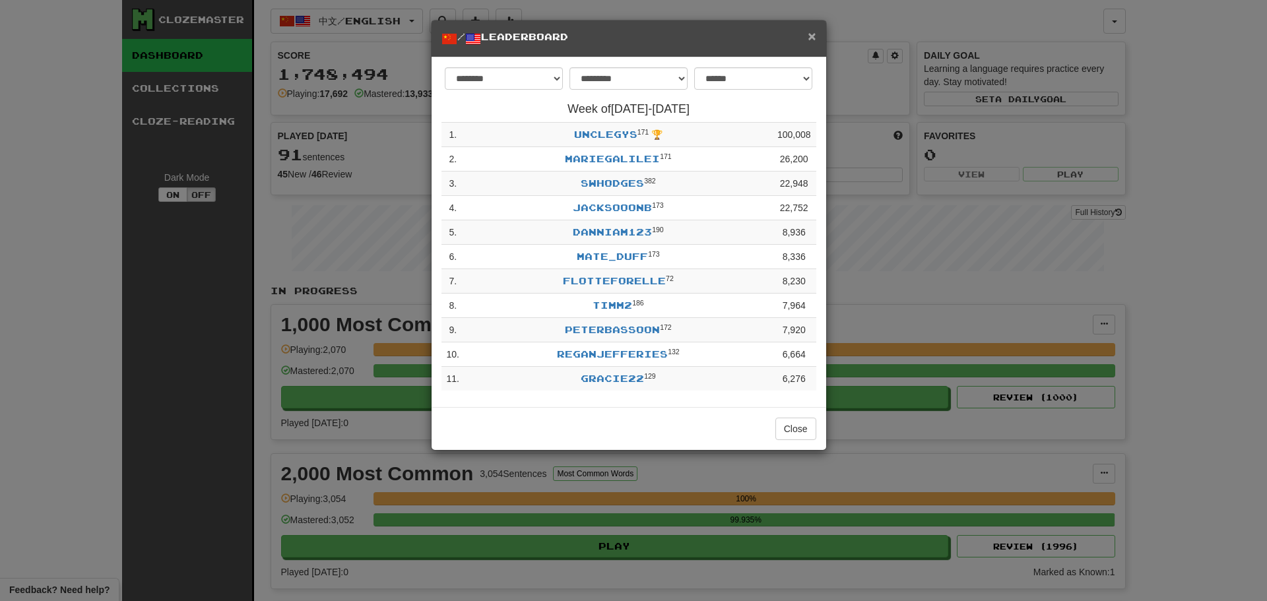
click at [812, 32] on span "×" at bounding box center [812, 35] width 8 height 15
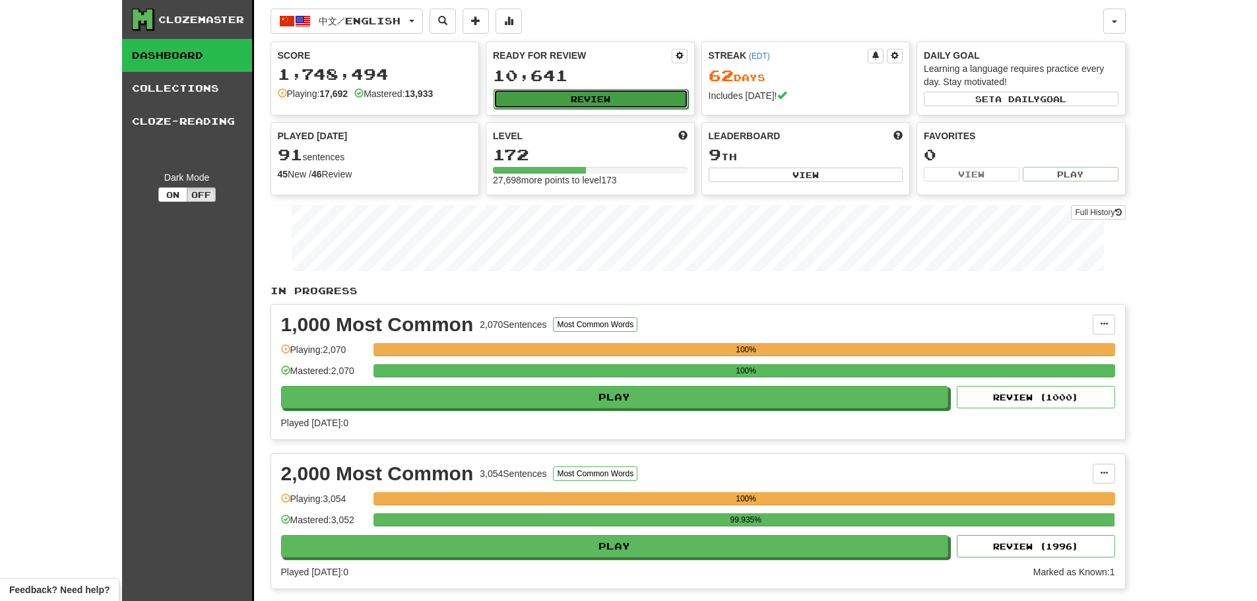
click at [610, 91] on button "Review" at bounding box center [591, 99] width 195 height 20
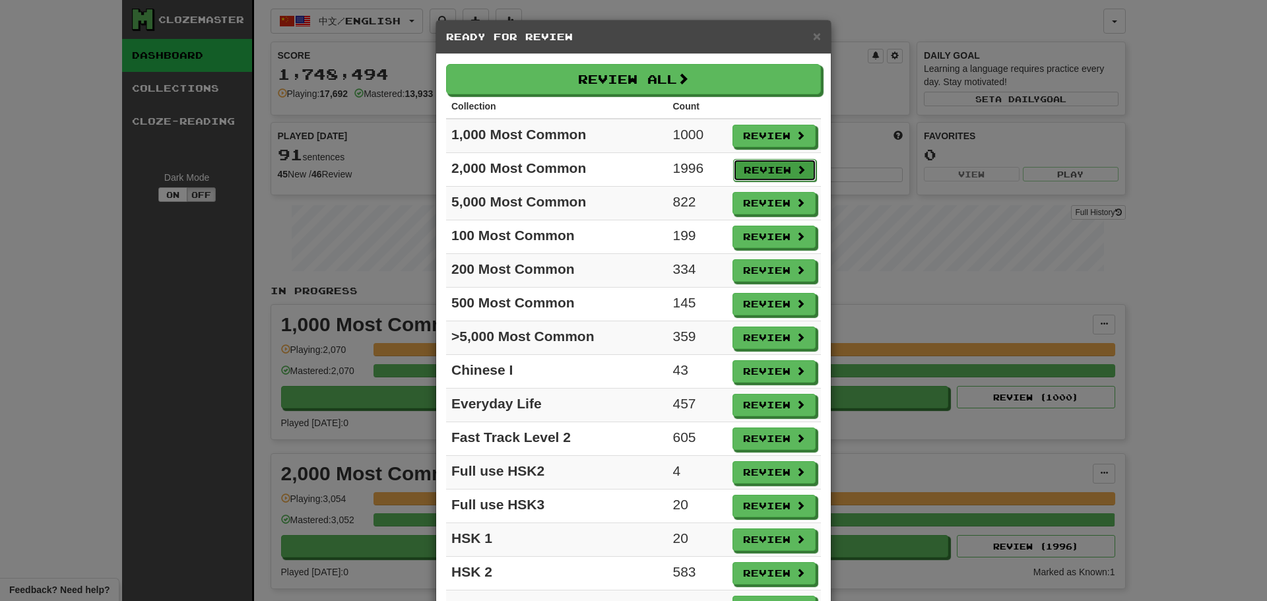
click at [758, 168] on button "Review" at bounding box center [774, 170] width 83 height 22
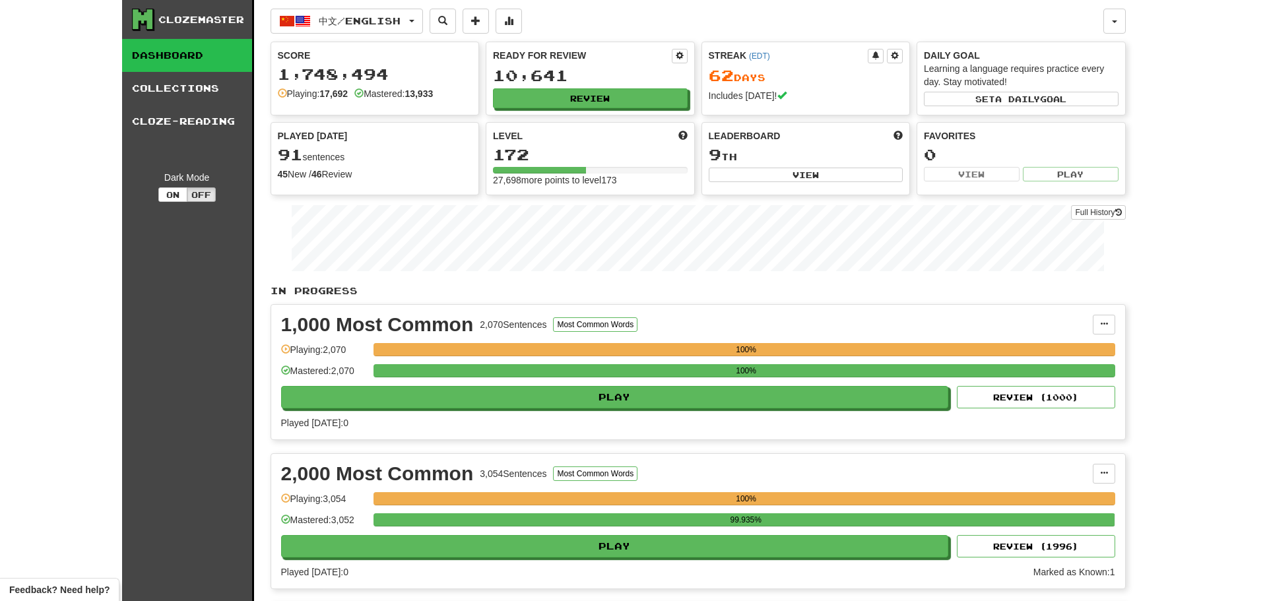
select select "**"
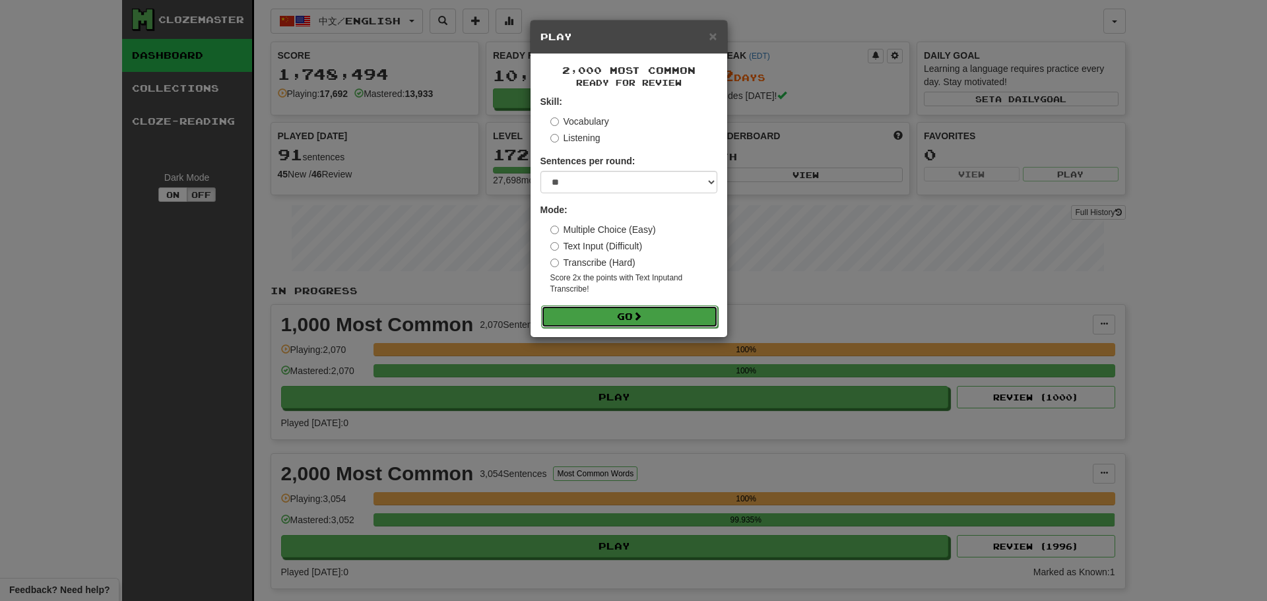
click at [638, 308] on button "Go" at bounding box center [629, 317] width 177 height 22
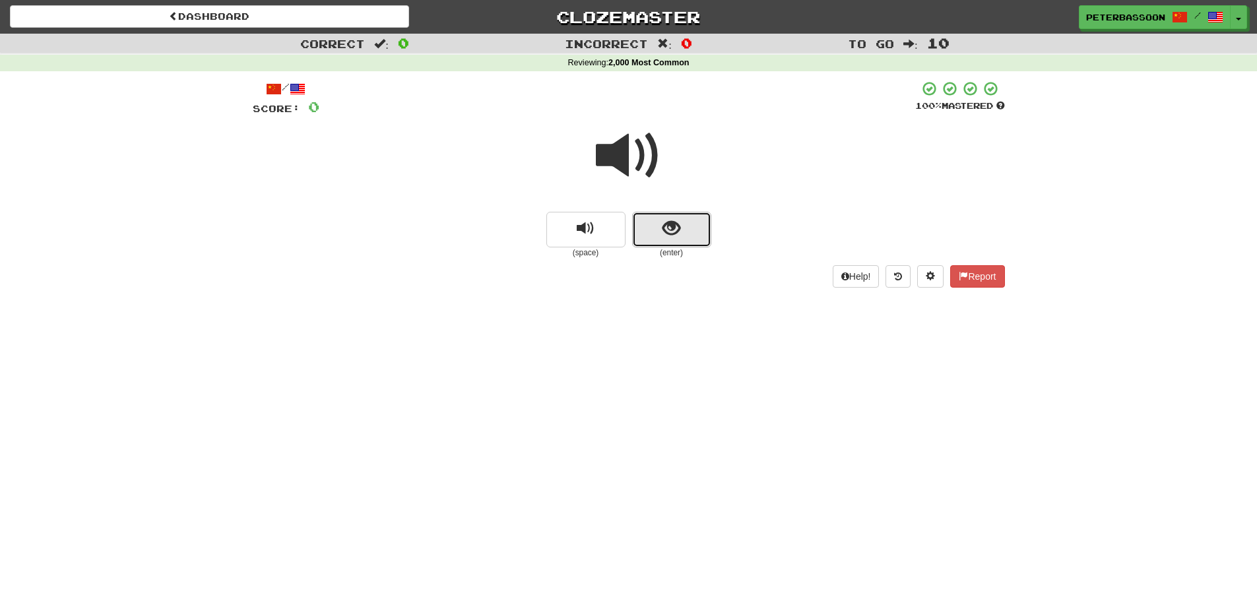
click at [661, 234] on button "show sentence" at bounding box center [671, 230] width 79 height 36
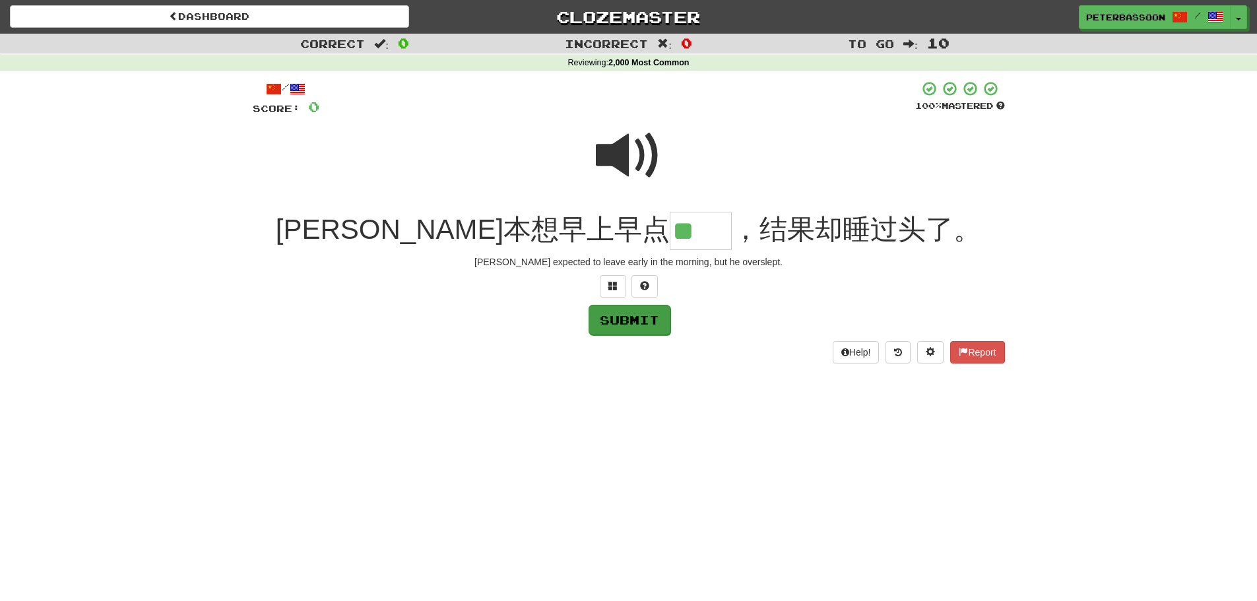
type input "**"
drag, startPoint x: 639, startPoint y: 322, endPoint x: 692, endPoint y: 327, distance: 53.1
click at [645, 323] on button "Submit" at bounding box center [629, 319] width 82 height 30
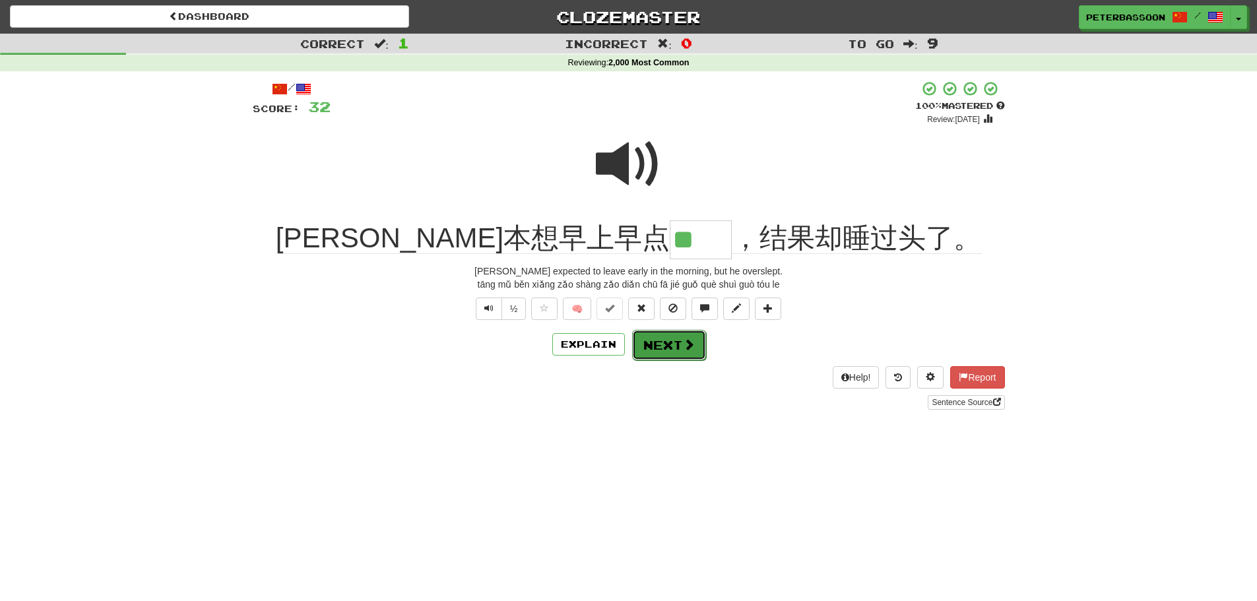
click at [673, 346] on button "Next" at bounding box center [669, 345] width 74 height 30
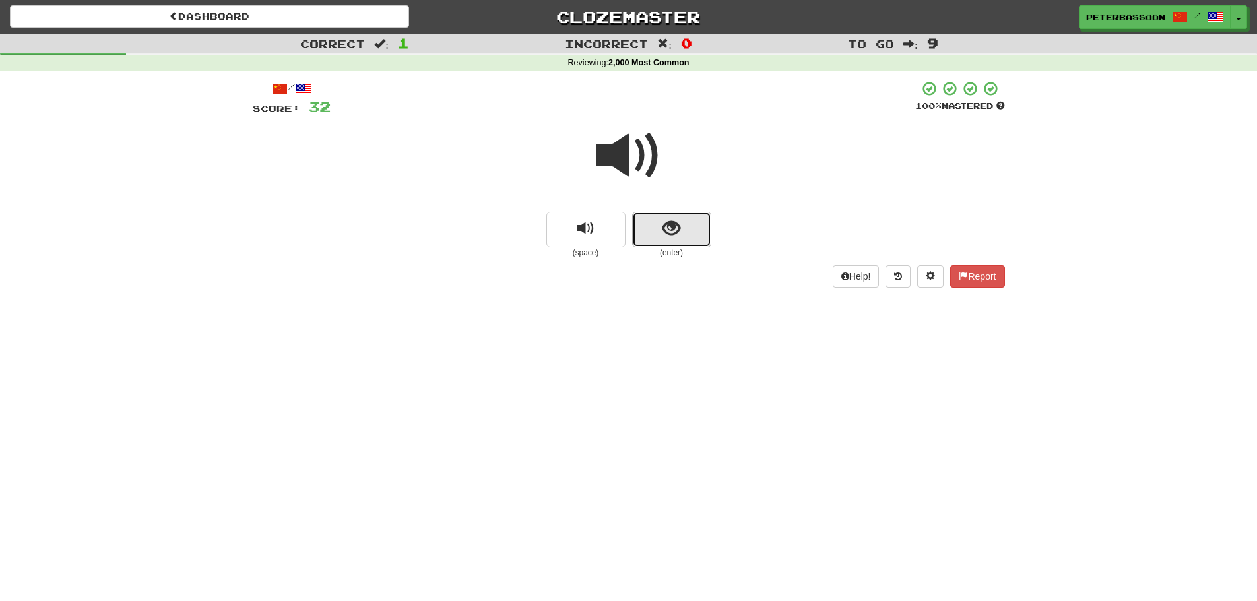
click at [682, 227] on button "show sentence" at bounding box center [671, 230] width 79 height 36
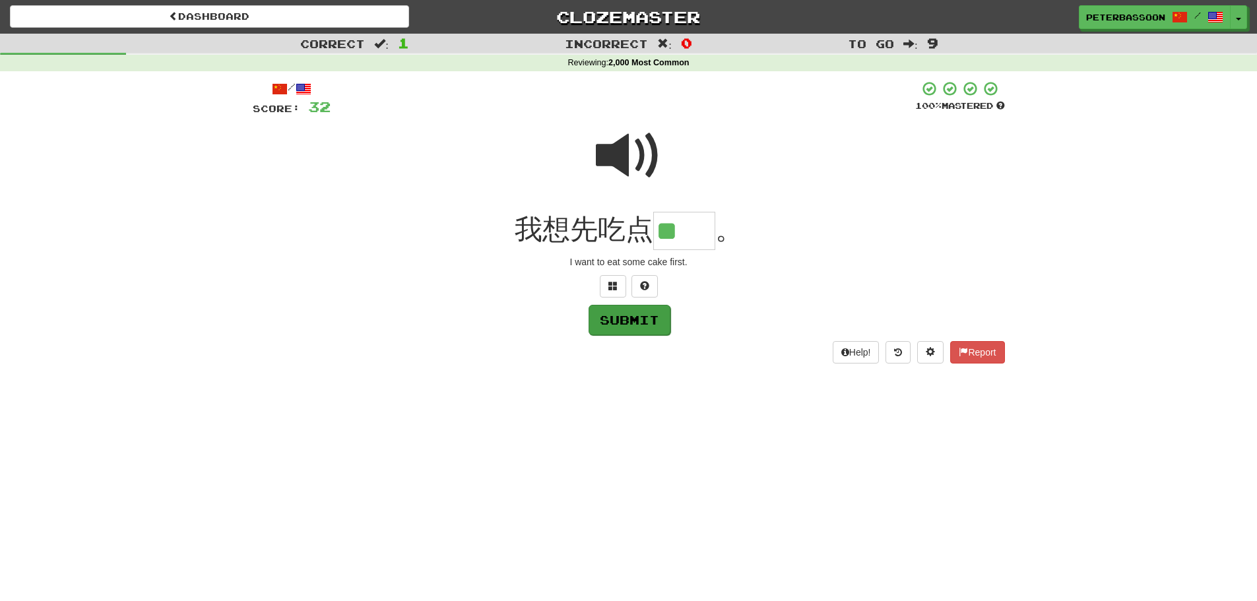
type input "**"
drag, startPoint x: 641, startPoint y: 325, endPoint x: 658, endPoint y: 328, distance: 16.8
click at [643, 325] on button "Submit" at bounding box center [629, 319] width 82 height 30
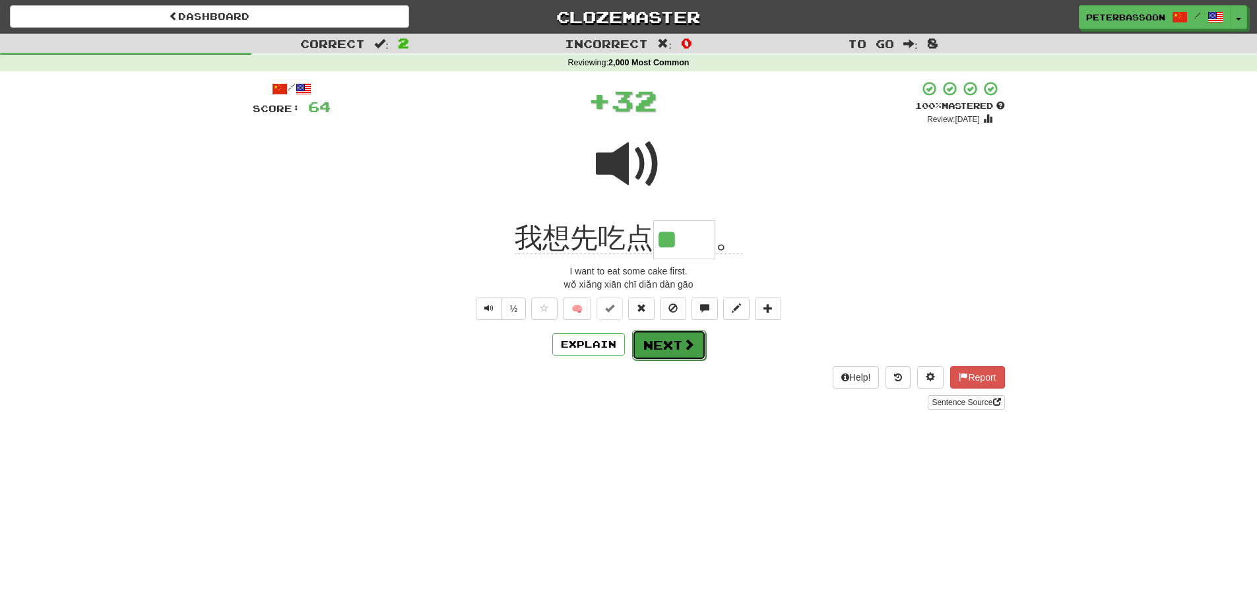
click at [661, 343] on button "Next" at bounding box center [669, 345] width 74 height 30
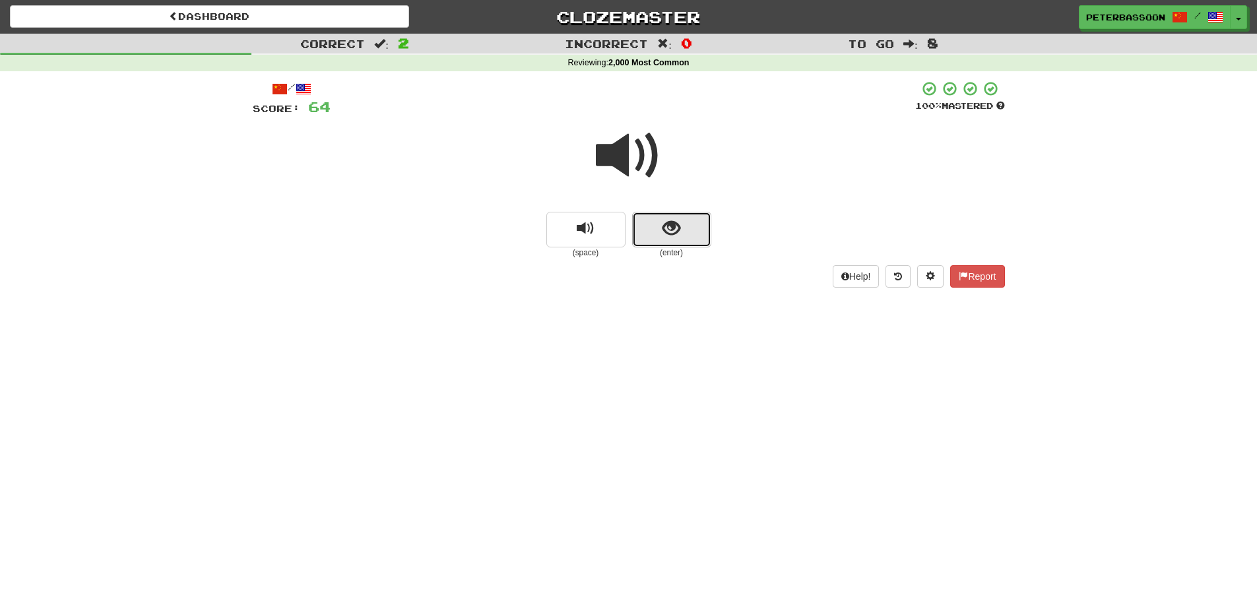
click at [660, 225] on button "show sentence" at bounding box center [671, 230] width 79 height 36
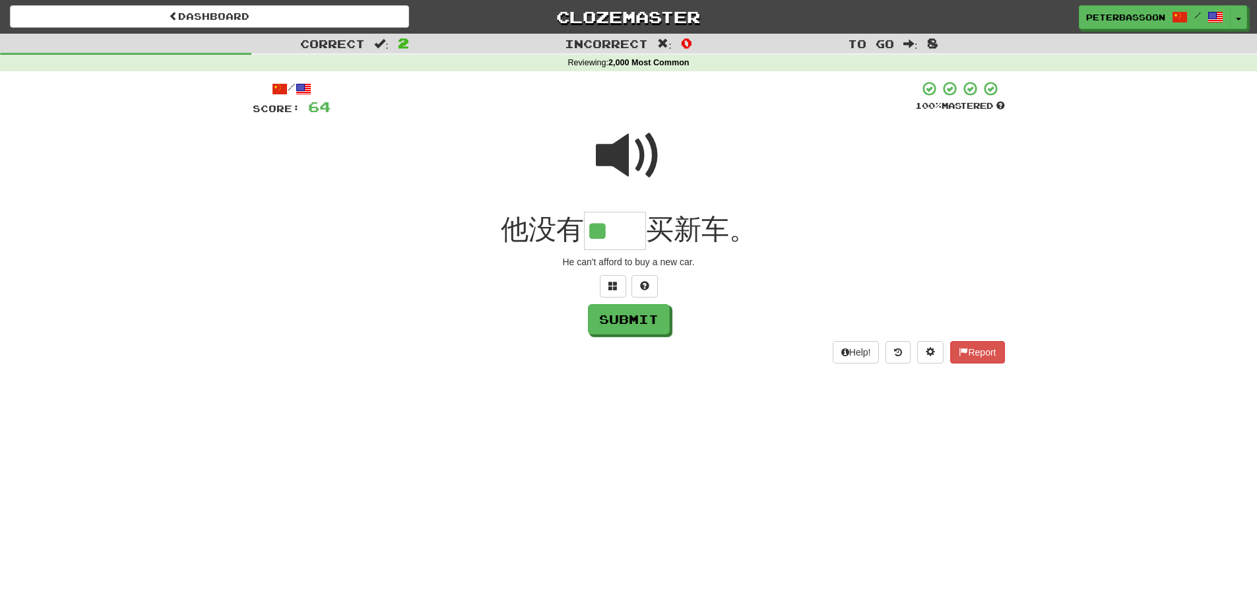
type input "**"
click at [637, 325] on button "Submit" at bounding box center [629, 319] width 82 height 30
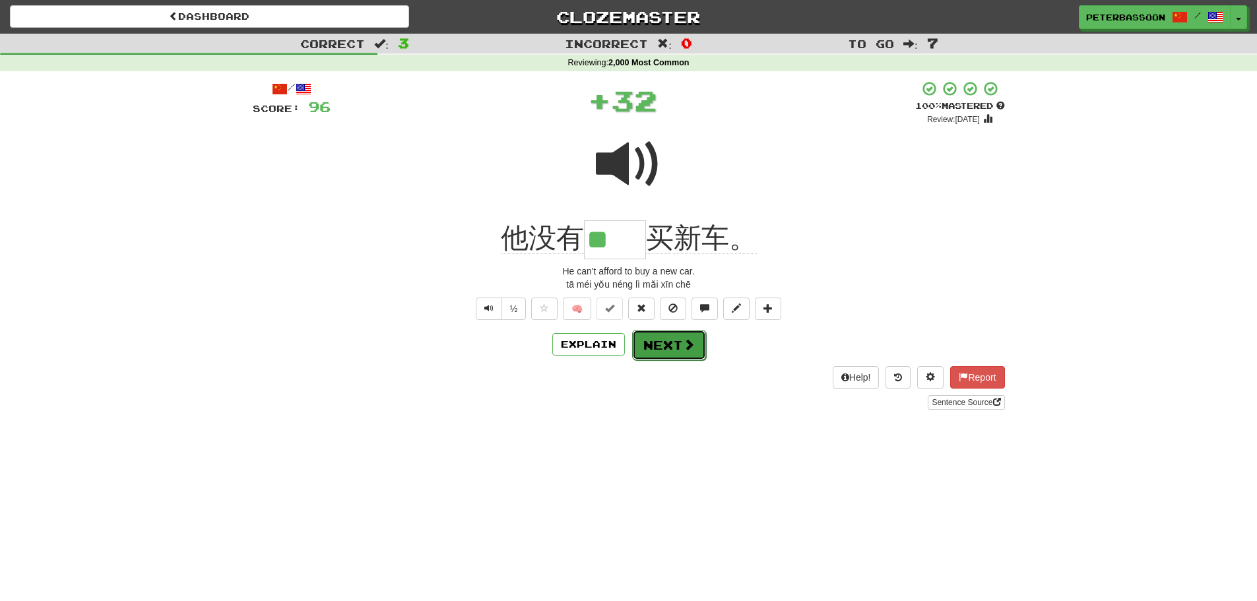
click at [678, 346] on button "Next" at bounding box center [669, 345] width 74 height 30
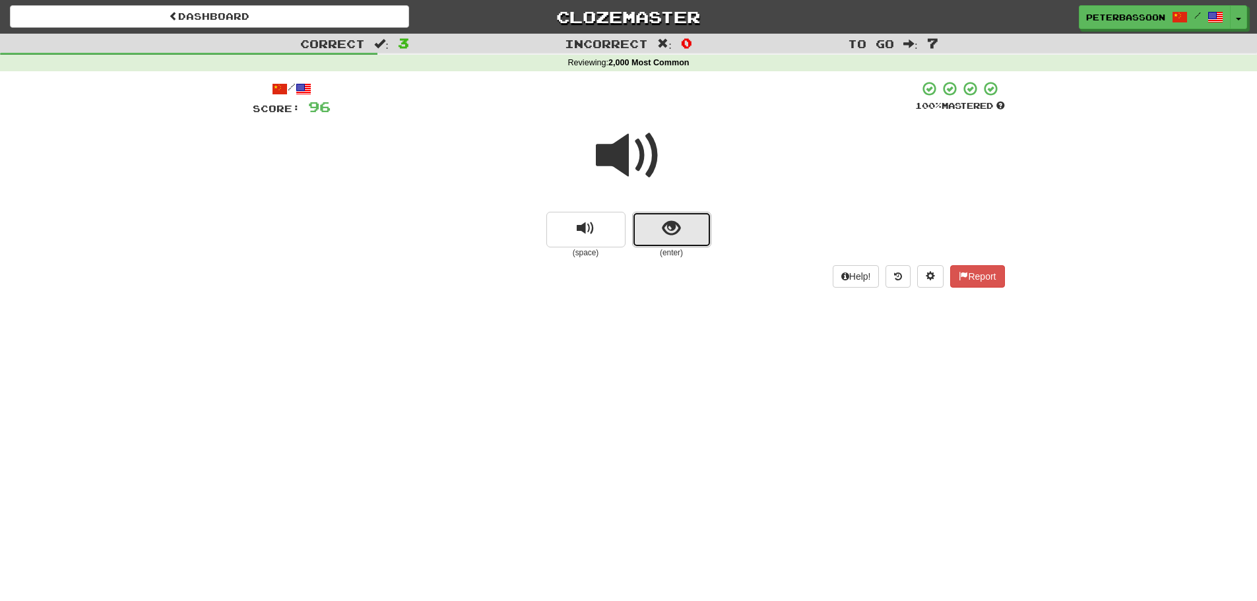
click at [655, 223] on button "show sentence" at bounding box center [671, 230] width 79 height 36
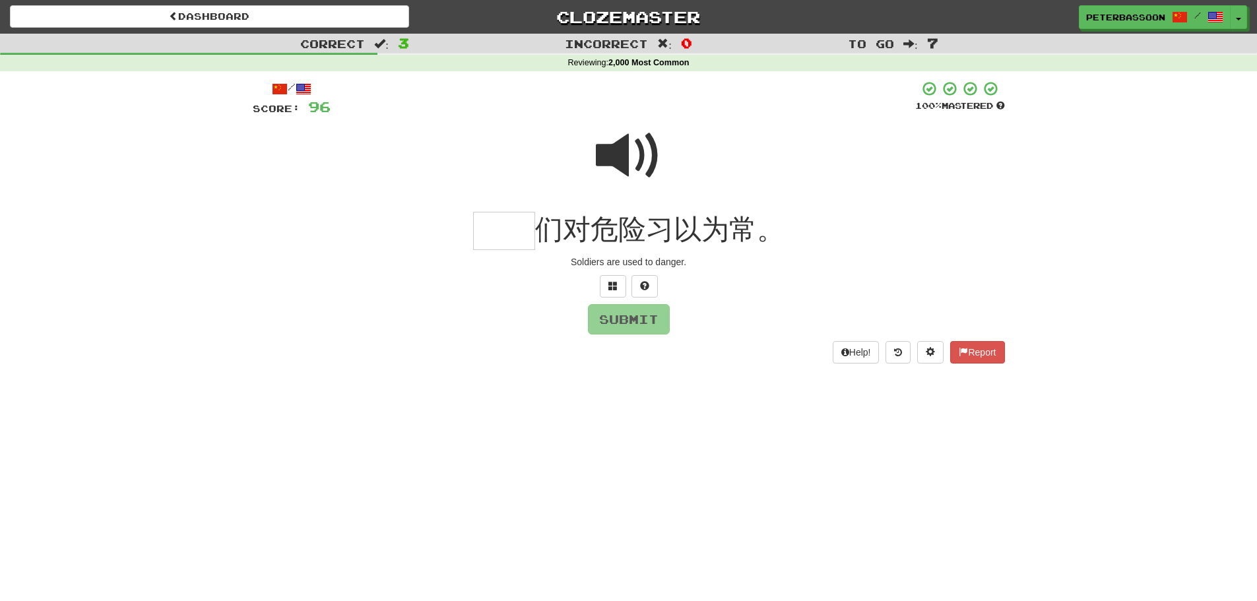
click at [616, 152] on span at bounding box center [629, 156] width 66 height 66
drag, startPoint x: 517, startPoint y: 233, endPoint x: 552, endPoint y: 232, distance: 34.3
click at [521, 233] on input "text" at bounding box center [504, 231] width 62 height 39
type input "**"
drag, startPoint x: 633, startPoint y: 320, endPoint x: 705, endPoint y: 324, distance: 72.0
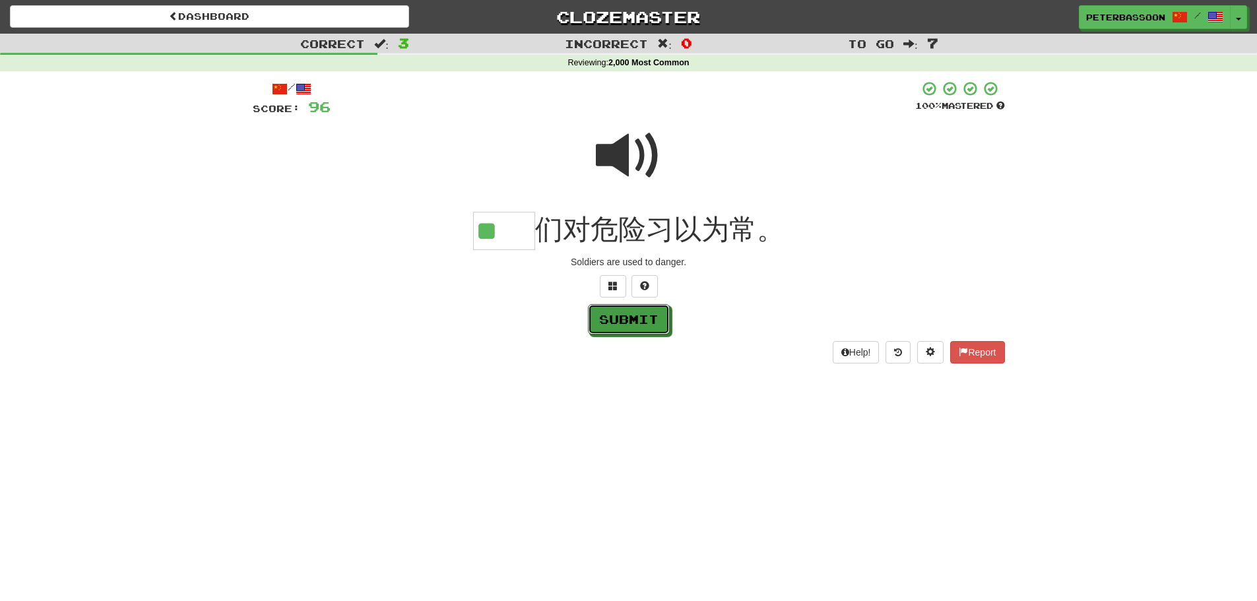
click at [638, 321] on button "Submit" at bounding box center [629, 319] width 82 height 30
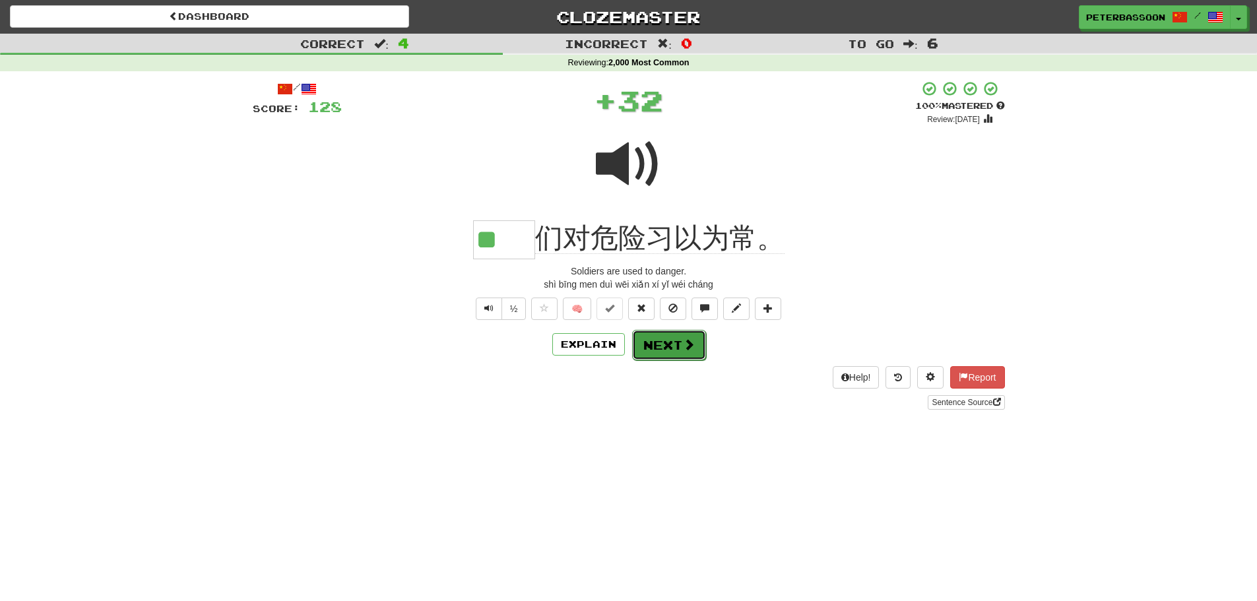
click at [683, 341] on span at bounding box center [689, 345] width 12 height 12
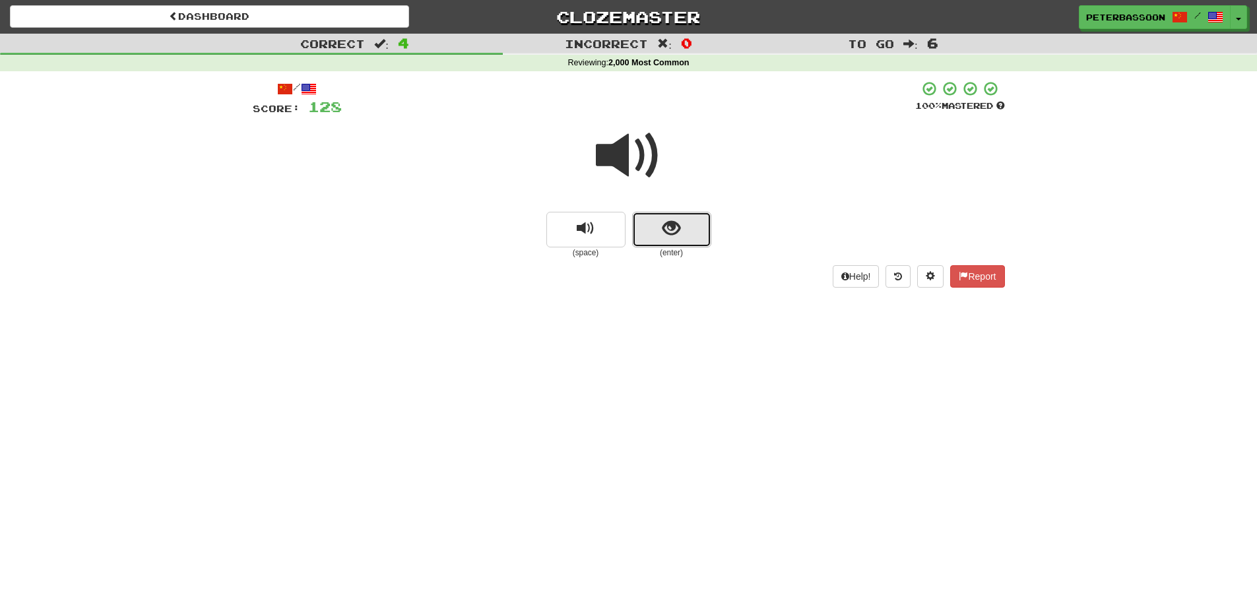
click at [666, 236] on span "show sentence" at bounding box center [672, 229] width 18 height 18
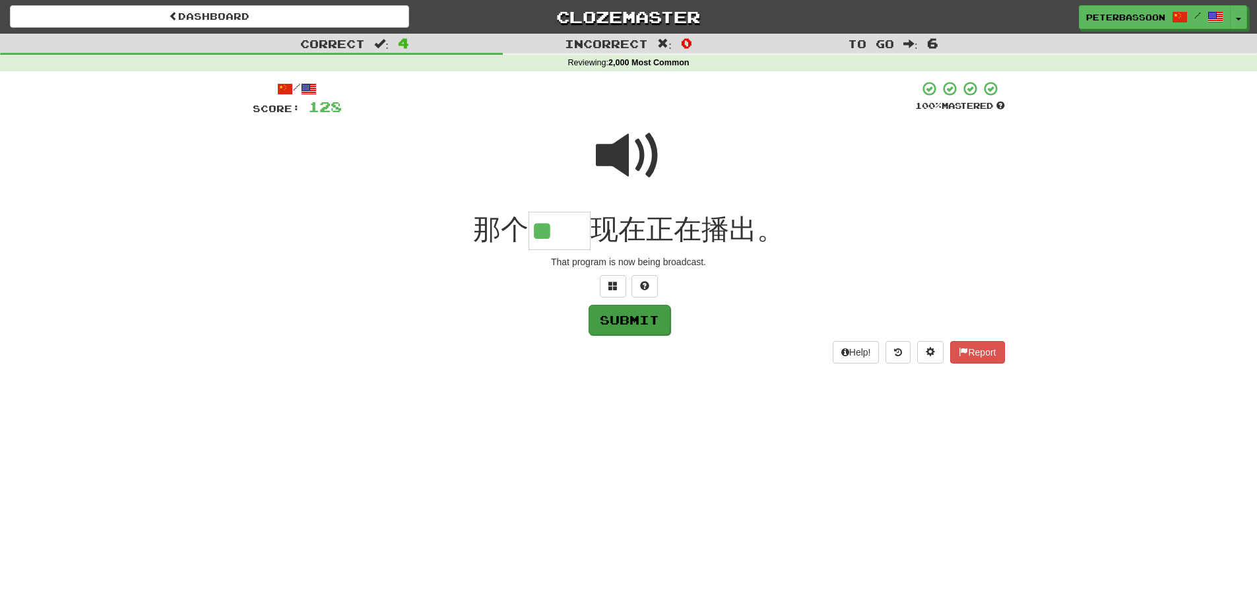
type input "**"
drag, startPoint x: 624, startPoint y: 316, endPoint x: 740, endPoint y: 325, distance: 116.5
click at [657, 321] on button "Submit" at bounding box center [629, 319] width 82 height 30
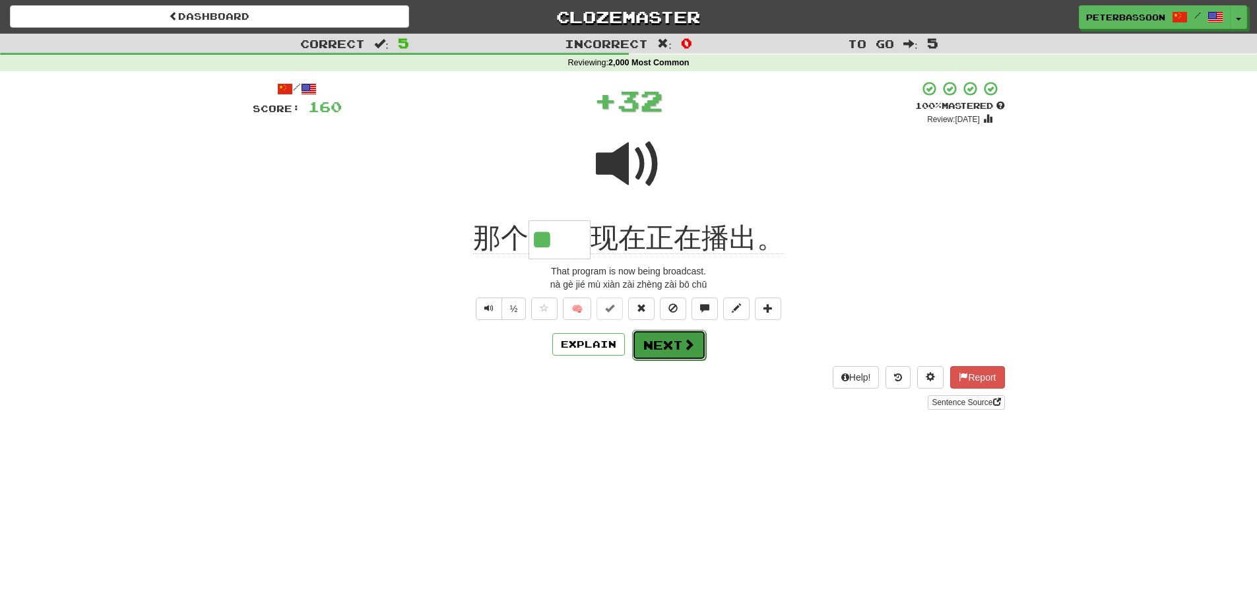
click at [685, 341] on span at bounding box center [689, 345] width 12 height 12
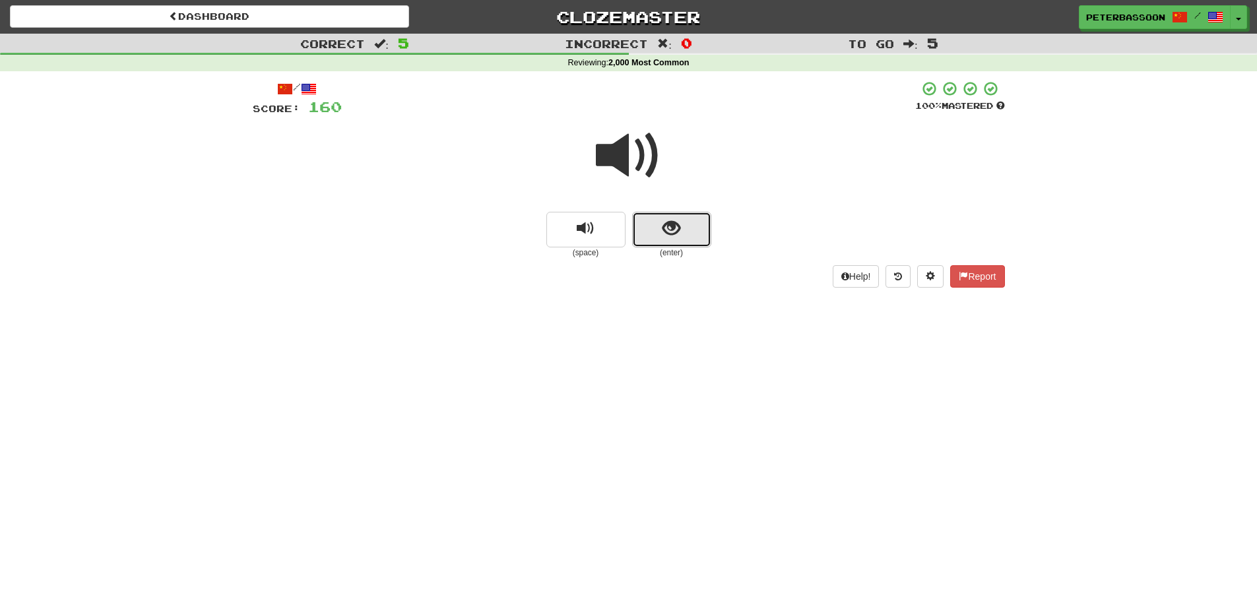
click at [651, 224] on button "show sentence" at bounding box center [671, 230] width 79 height 36
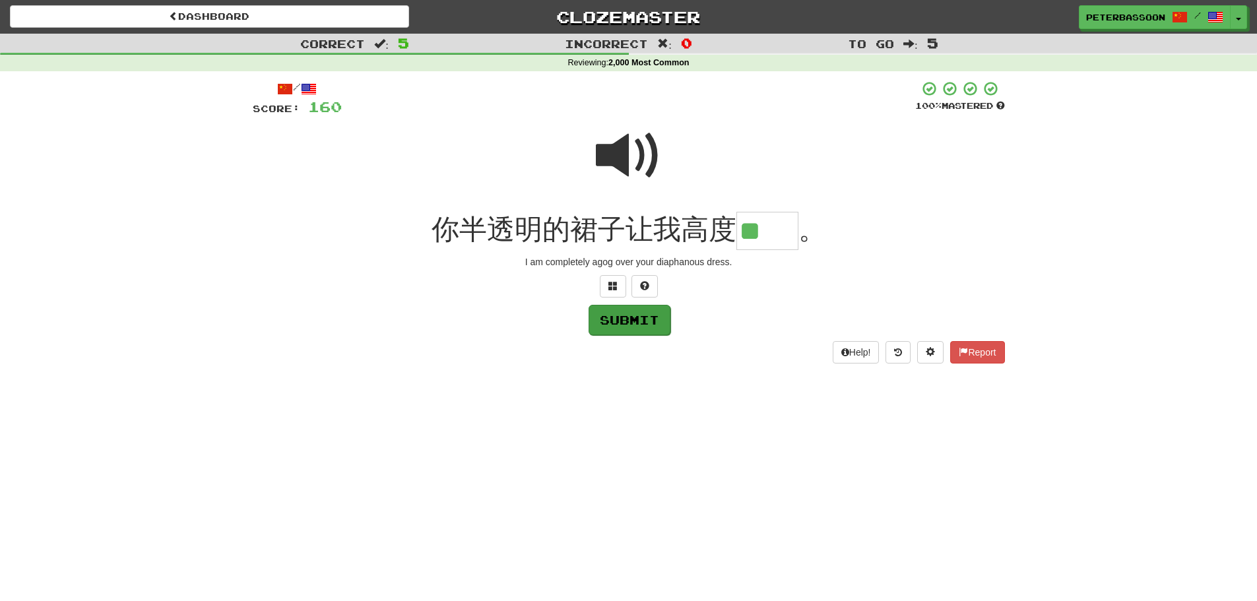
type input "**"
drag, startPoint x: 629, startPoint y: 317, endPoint x: 736, endPoint y: 321, distance: 107.0
click at [641, 316] on button "Submit" at bounding box center [629, 319] width 82 height 30
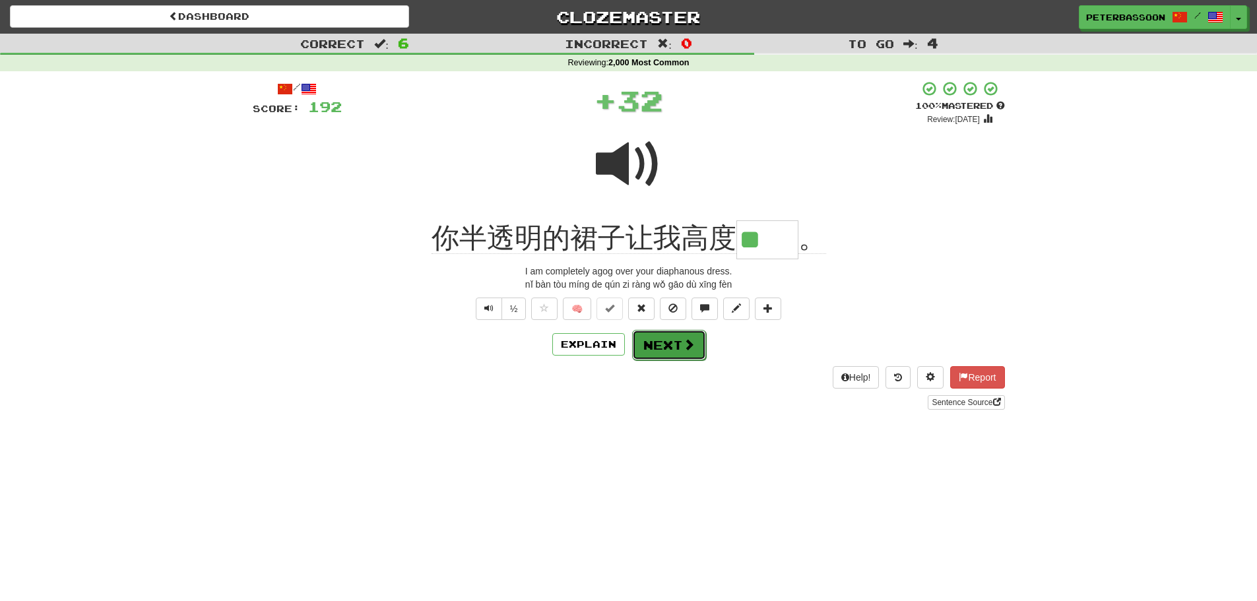
click at [673, 345] on button "Next" at bounding box center [669, 345] width 74 height 30
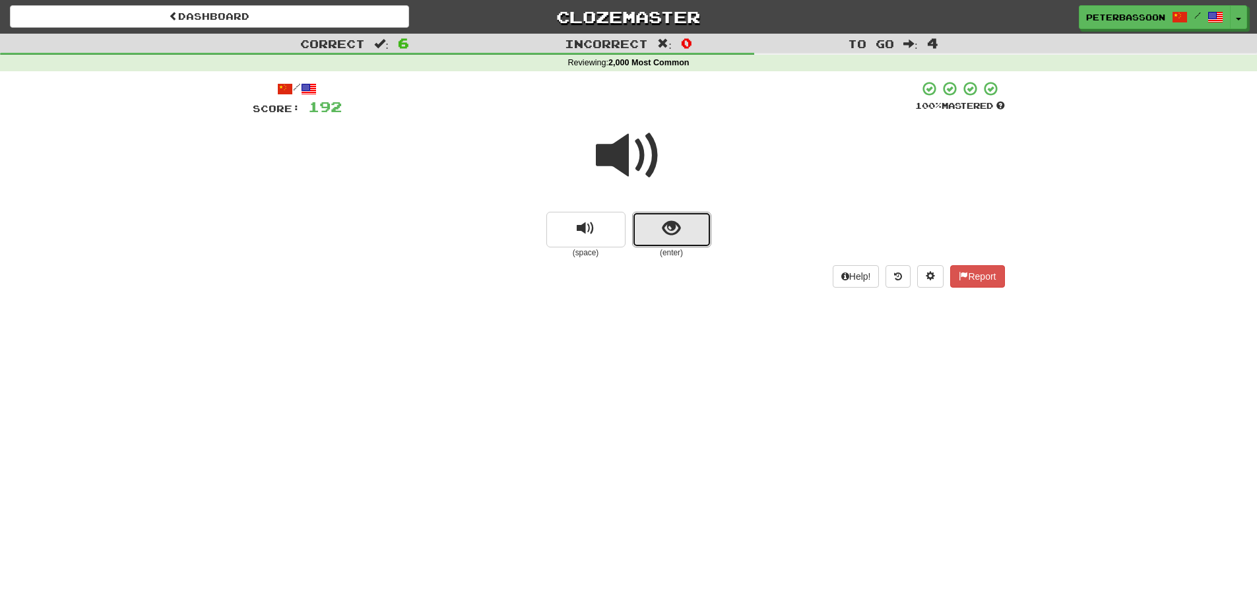
drag, startPoint x: 667, startPoint y: 226, endPoint x: 783, endPoint y: 210, distance: 117.9
click at [672, 226] on span "show sentence" at bounding box center [672, 229] width 18 height 18
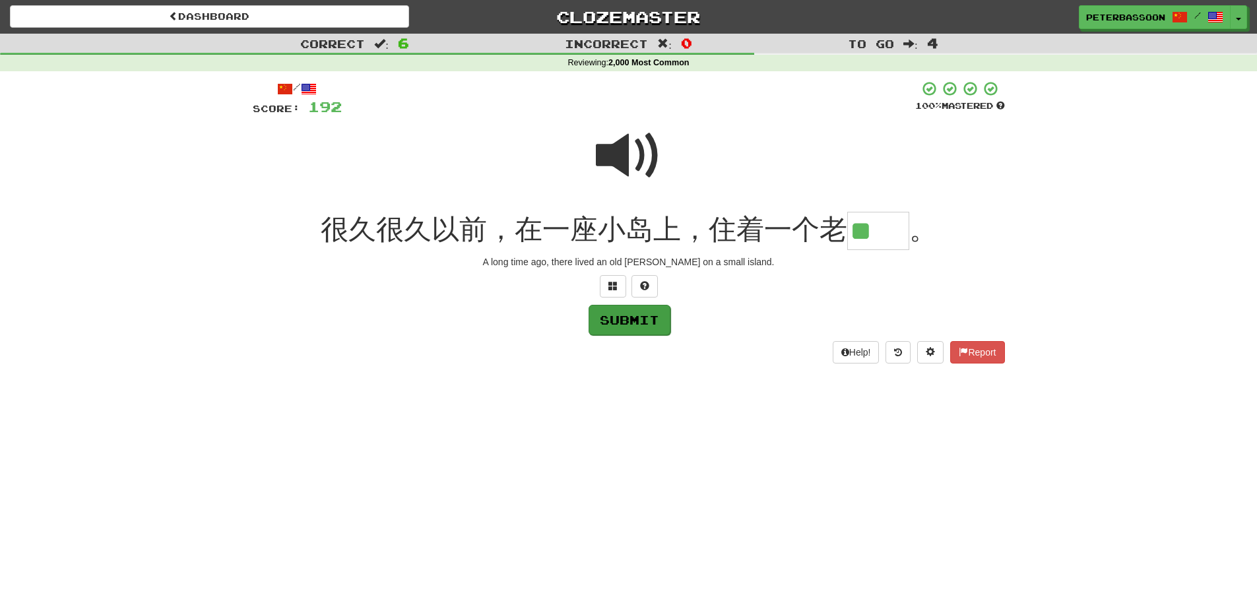
type input "**"
drag, startPoint x: 640, startPoint y: 322, endPoint x: 656, endPoint y: 327, distance: 16.7
click at [648, 325] on button "Submit" at bounding box center [629, 319] width 82 height 30
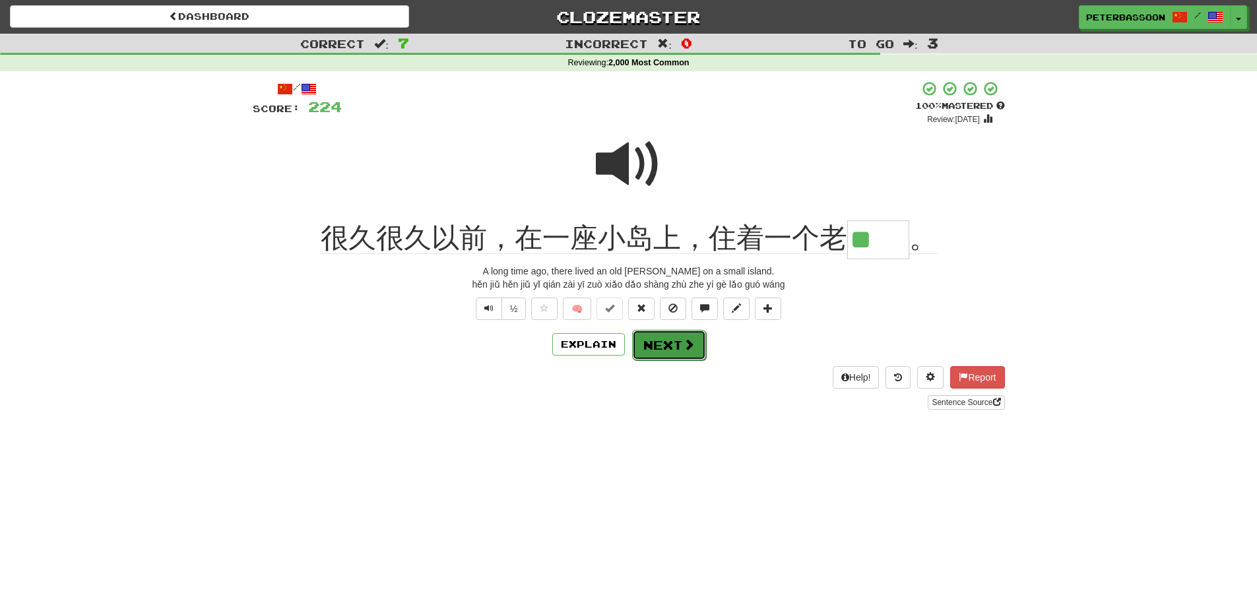
click at [665, 344] on button "Next" at bounding box center [669, 345] width 74 height 30
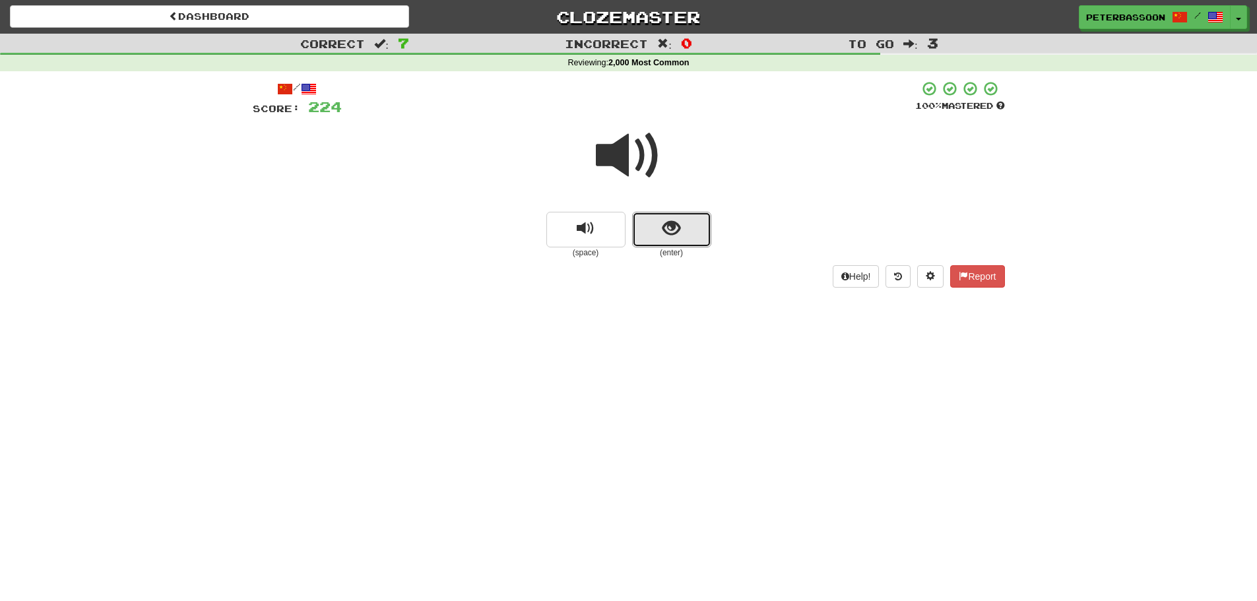
click at [689, 224] on button "show sentence" at bounding box center [671, 230] width 79 height 36
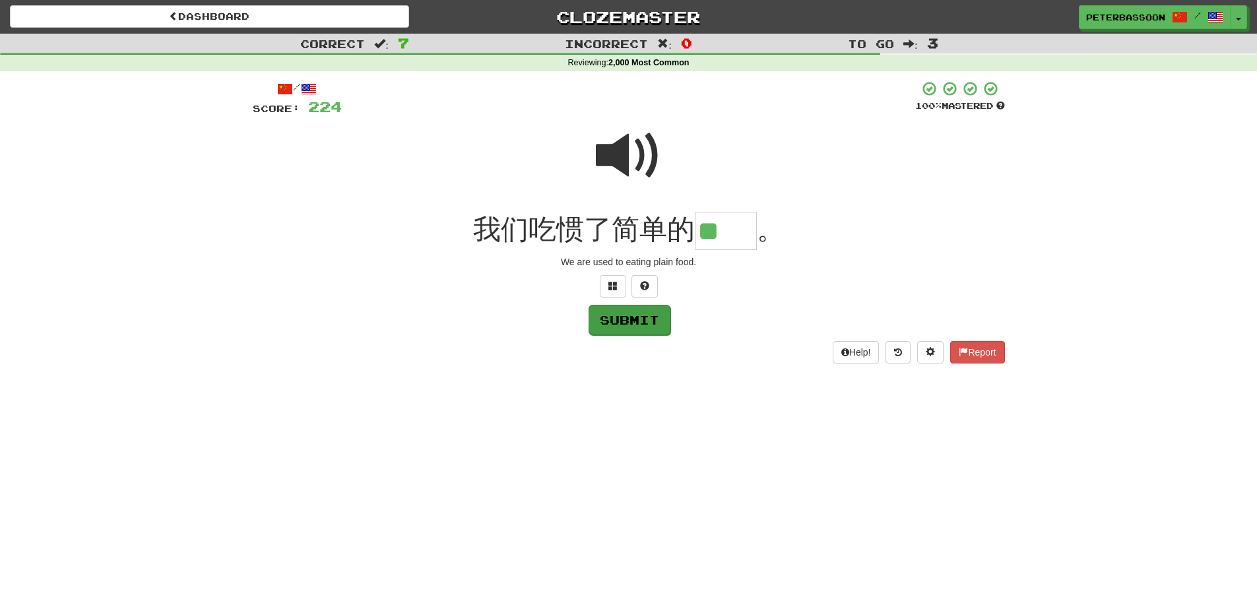
type input "**"
drag, startPoint x: 630, startPoint y: 325, endPoint x: 672, endPoint y: 327, distance: 42.3
click at [632, 325] on button "Submit" at bounding box center [629, 319] width 82 height 30
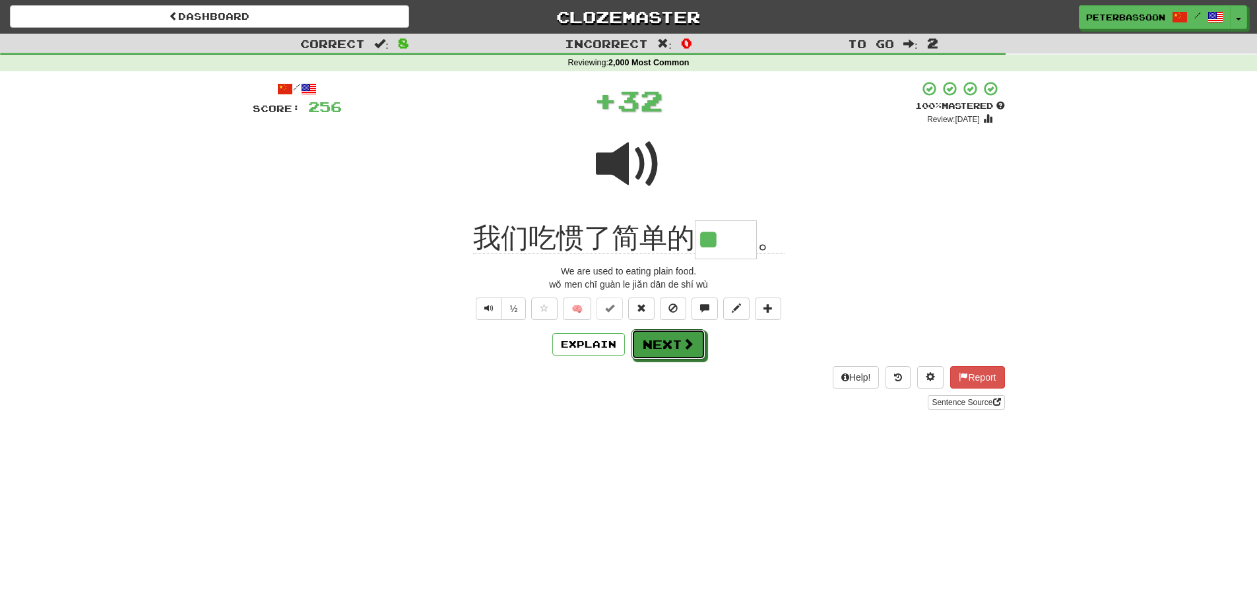
click at [663, 346] on button "Next" at bounding box center [669, 344] width 74 height 30
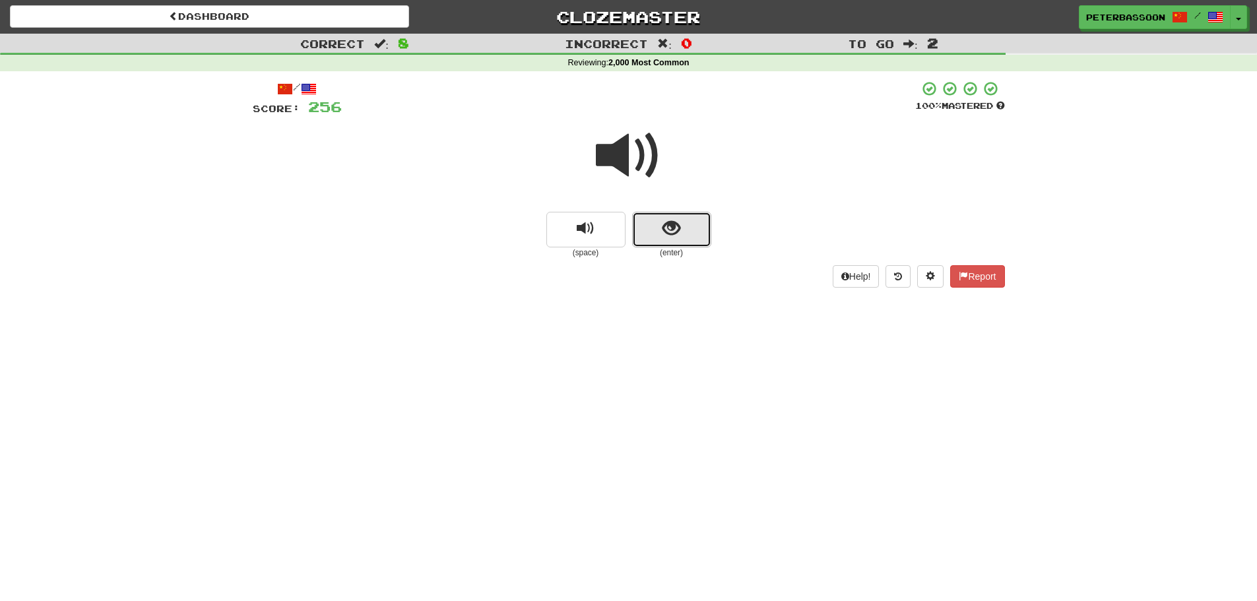
click at [680, 226] on span "show sentence" at bounding box center [672, 229] width 18 height 18
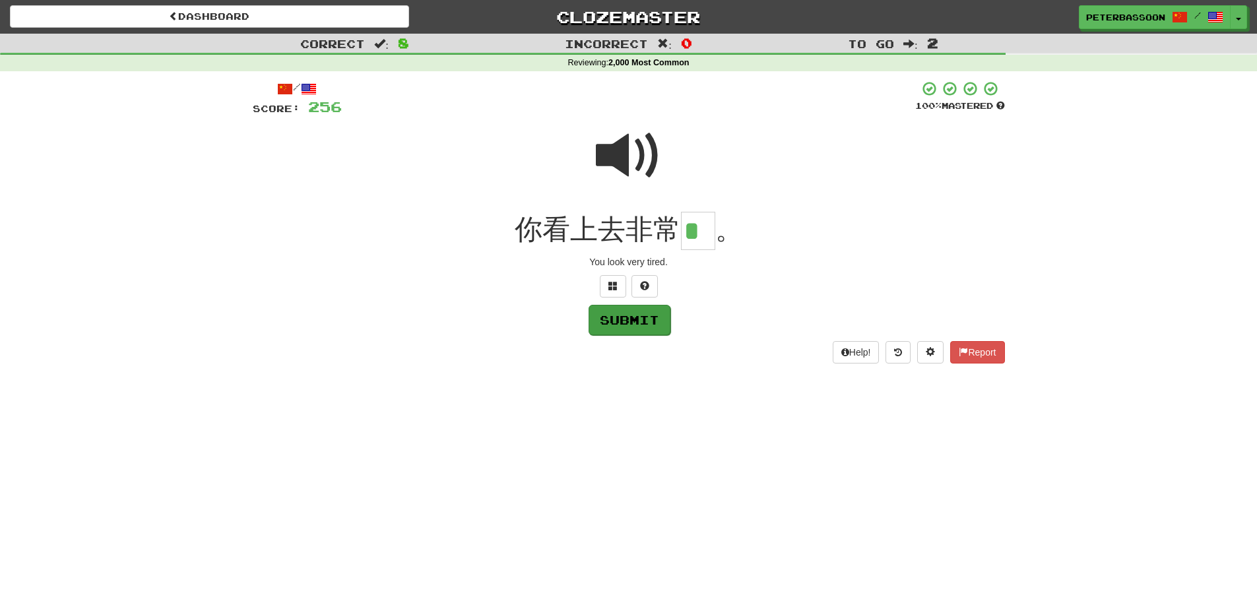
type input "*"
click at [652, 319] on button "Submit" at bounding box center [630, 320] width 82 height 30
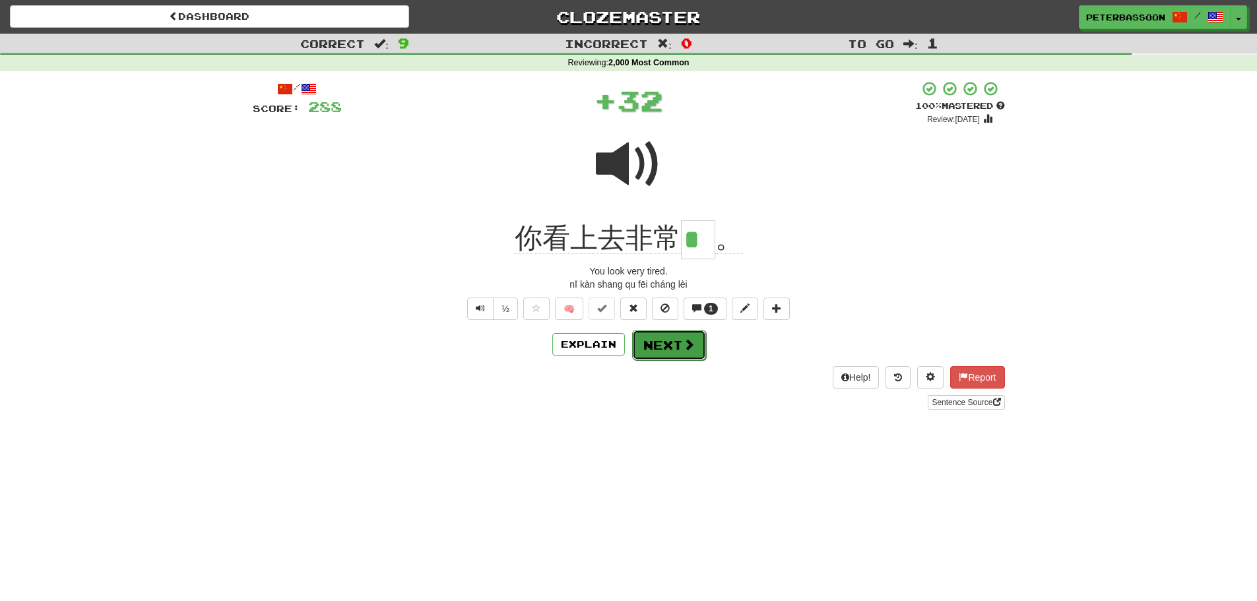
click at [671, 346] on button "Next" at bounding box center [669, 345] width 74 height 30
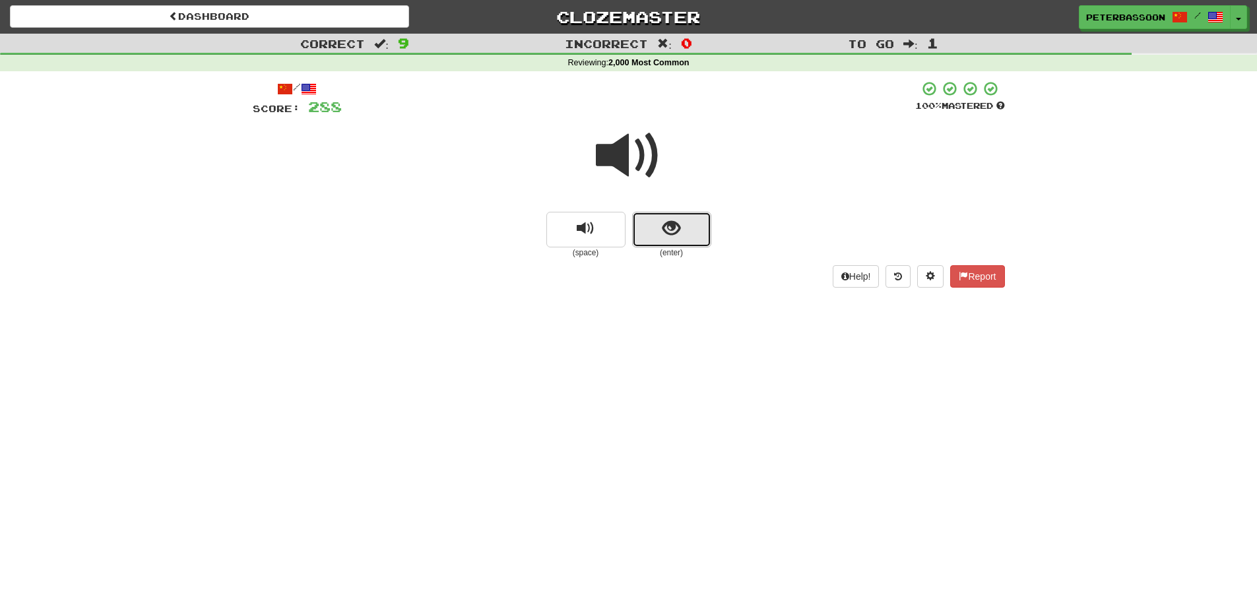
click at [679, 226] on span "show sentence" at bounding box center [672, 229] width 18 height 18
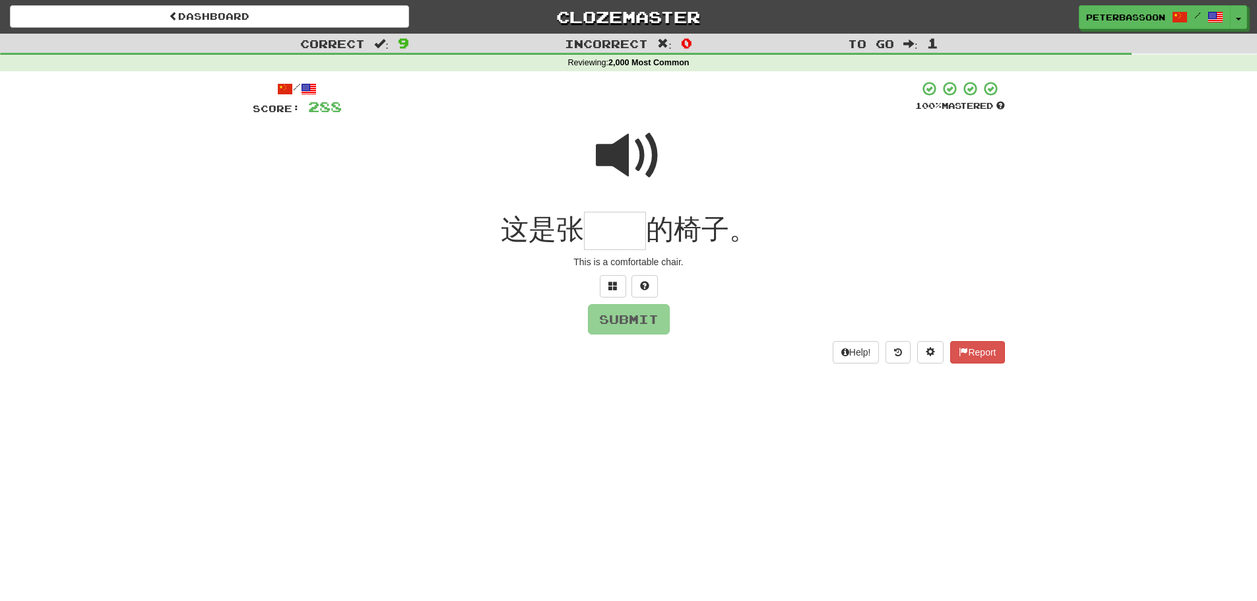
drag, startPoint x: 626, startPoint y: 143, endPoint x: 676, endPoint y: 207, distance: 81.7
click at [626, 143] on span at bounding box center [629, 156] width 66 height 66
drag, startPoint x: 611, startPoint y: 234, endPoint x: 618, endPoint y: 234, distance: 7.3
click at [618, 234] on input "text" at bounding box center [615, 231] width 62 height 39
type input "**"
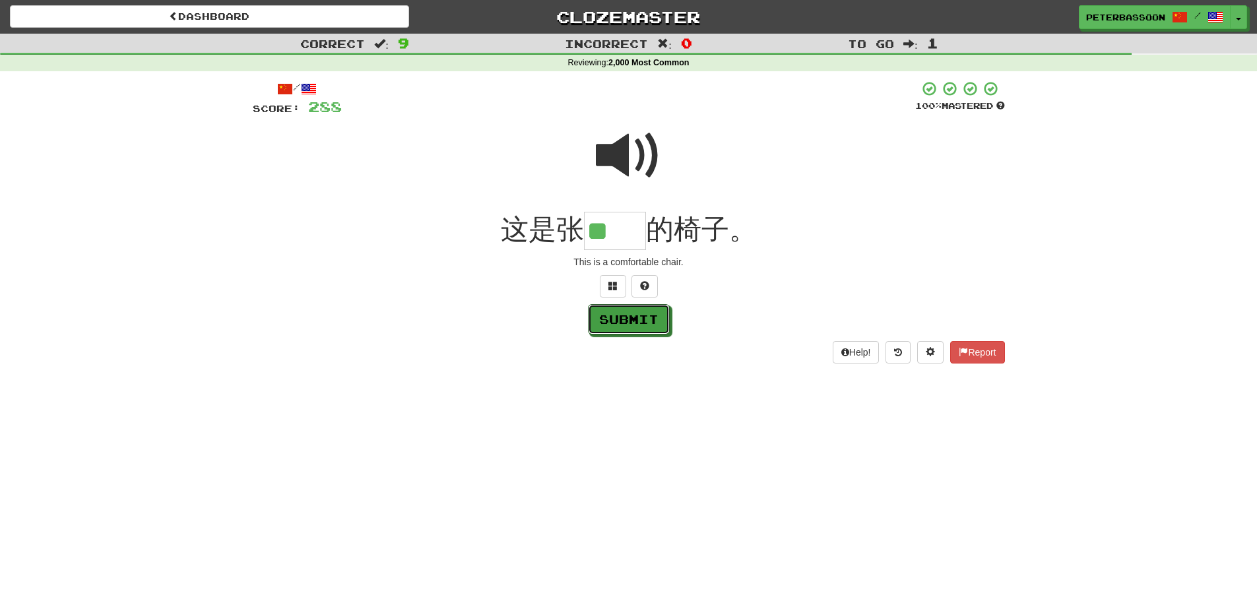
drag, startPoint x: 643, startPoint y: 326, endPoint x: 786, endPoint y: 326, distance: 143.2
click at [647, 324] on button "Submit" at bounding box center [629, 319] width 82 height 30
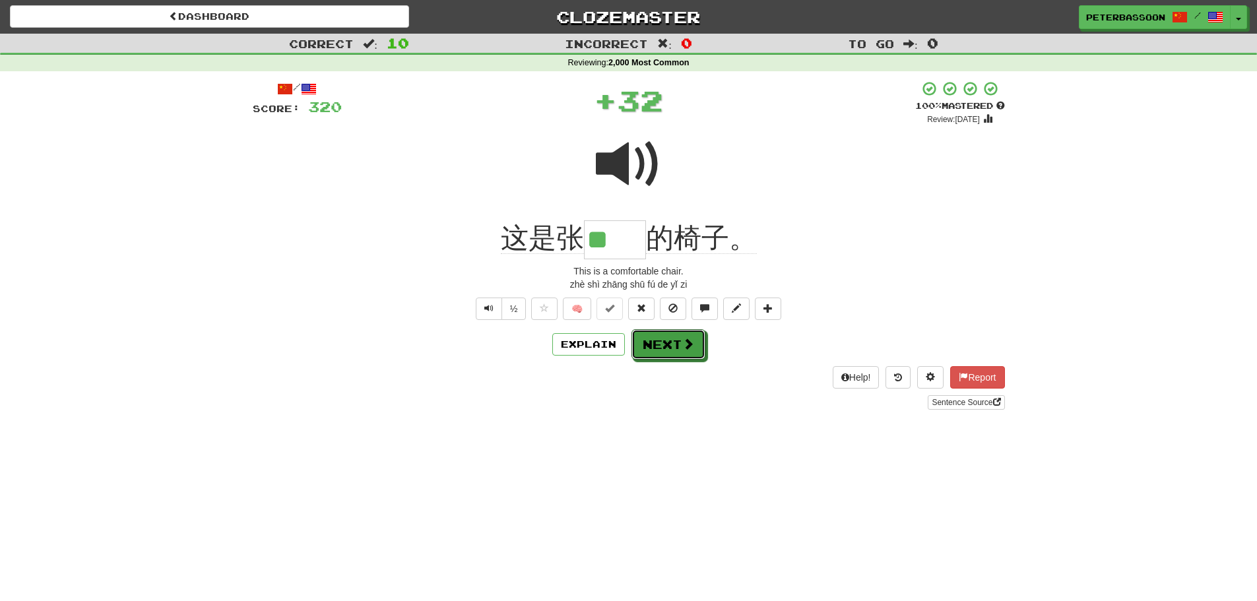
drag, startPoint x: 682, startPoint y: 346, endPoint x: 697, endPoint y: 346, distance: 14.5
click at [683, 346] on span at bounding box center [688, 344] width 12 height 12
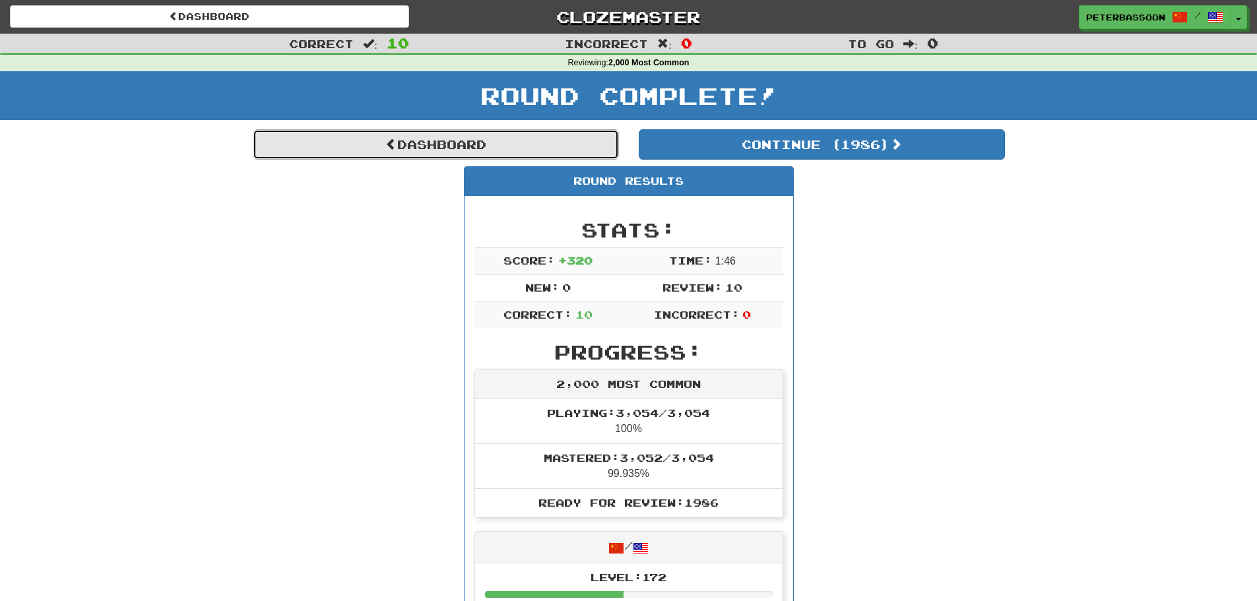
click at [482, 140] on link "Dashboard" at bounding box center [436, 144] width 366 height 30
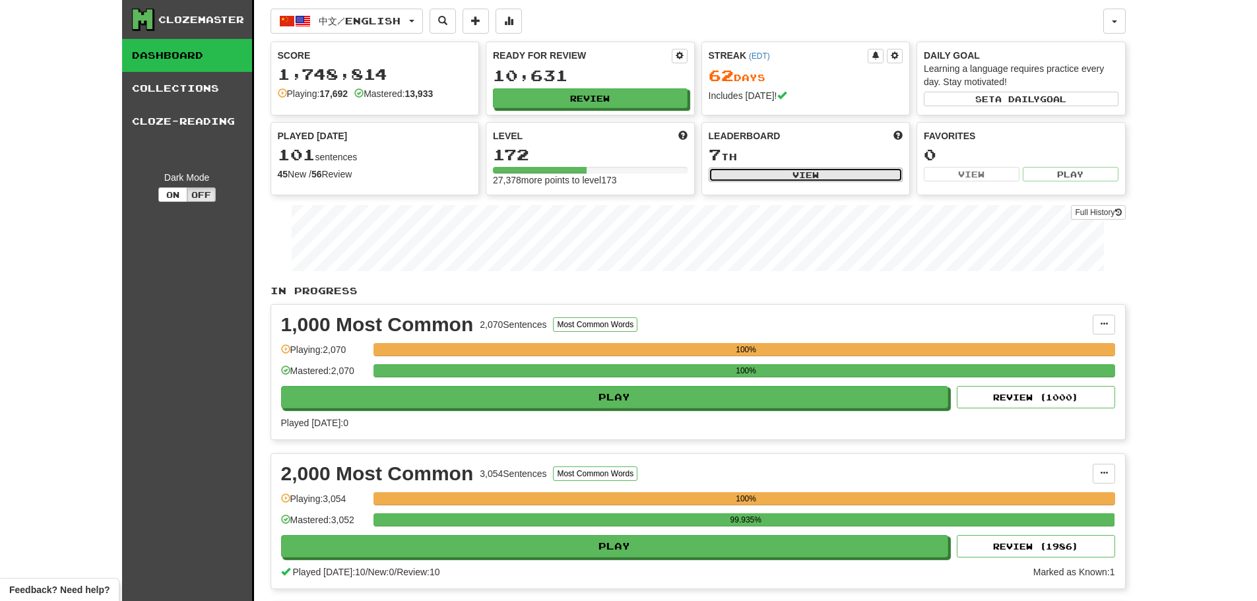
click at [787, 168] on button "View" at bounding box center [806, 175] width 195 height 15
select select "**********"
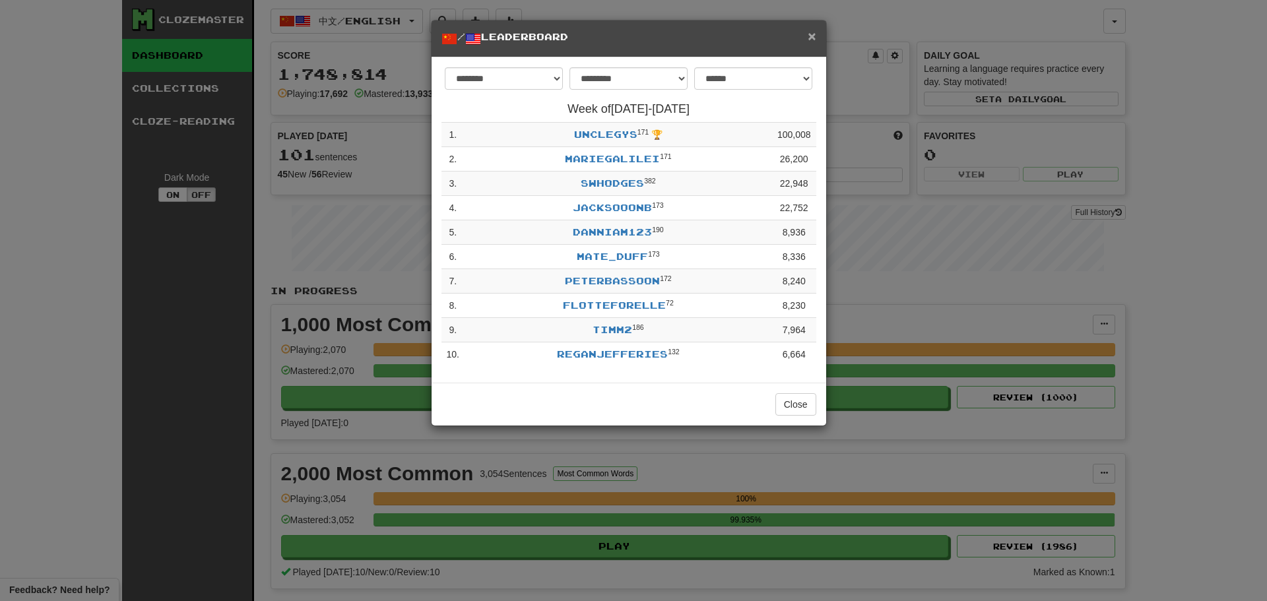
click at [810, 30] on span "×" at bounding box center [812, 35] width 8 height 15
